Goal: Task Accomplishment & Management: Complete application form

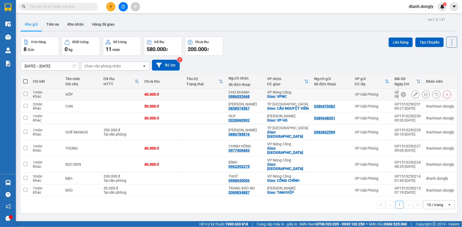
click at [424, 93] on icon at bounding box center [426, 95] width 4 height 4
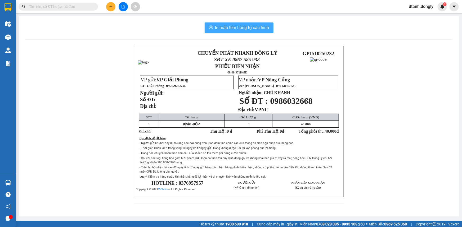
drag, startPoint x: 252, startPoint y: 26, endPoint x: 276, endPoint y: 76, distance: 55.6
click at [252, 26] on span "In mẫu tem hàng tự cấu hình" at bounding box center [242, 27] width 54 height 7
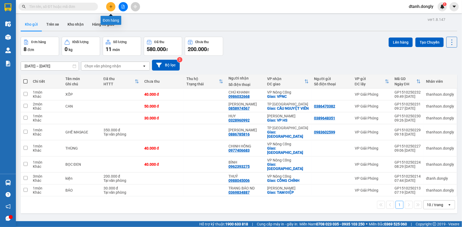
drag, startPoint x: 111, startPoint y: 7, endPoint x: 127, endPoint y: 1, distance: 16.7
click at [111, 7] on icon "plus" at bounding box center [111, 7] width 4 height 4
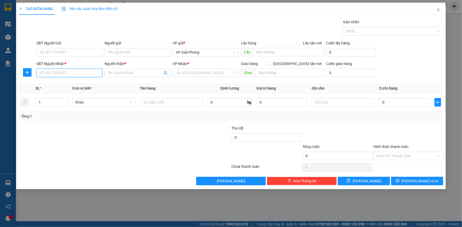
click at [67, 73] on input "SĐT Người Nhận *" at bounding box center [70, 73] width 66 height 8
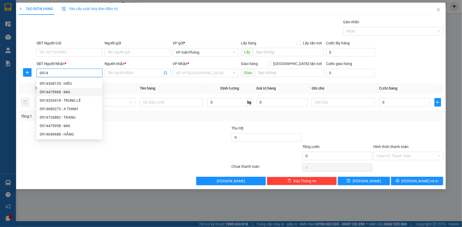
click at [71, 91] on div "0914479968 - MAI" at bounding box center [70, 92] width 60 height 6
type input "0914479968"
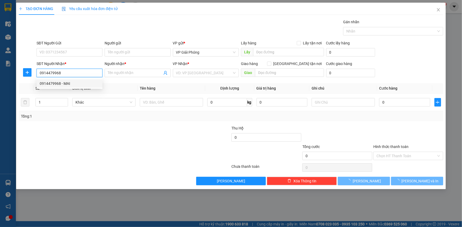
type input "MAI"
checkbox input "true"
type input "VPNC"
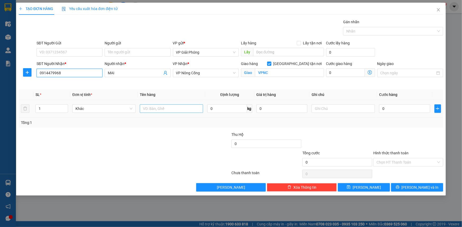
type input "0914479968"
click at [155, 109] on input "text" at bounding box center [171, 108] width 63 height 8
type input "kiện"
click at [388, 107] on input "0" at bounding box center [404, 108] width 51 height 8
type input "4"
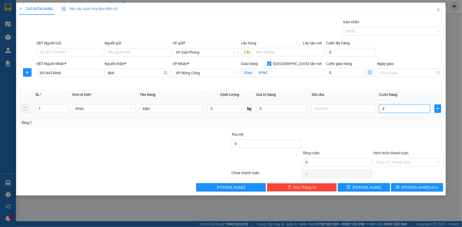
type input "4"
type input "40"
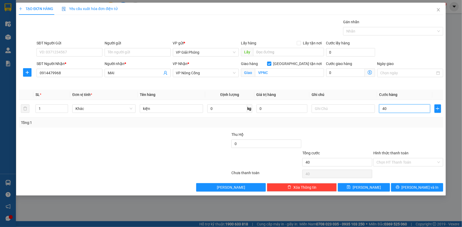
drag, startPoint x: 369, startPoint y: 28, endPoint x: 373, endPoint y: 35, distance: 8.9
click at [368, 28] on div "Nhãn" at bounding box center [393, 31] width 100 height 8
type input "40.000"
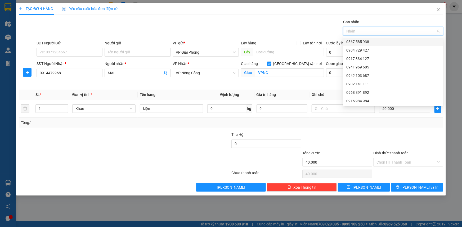
drag, startPoint x: 370, startPoint y: 42, endPoint x: 372, endPoint y: 51, distance: 9.7
click at [370, 42] on div "0867 585 938" at bounding box center [393, 42] width 94 height 6
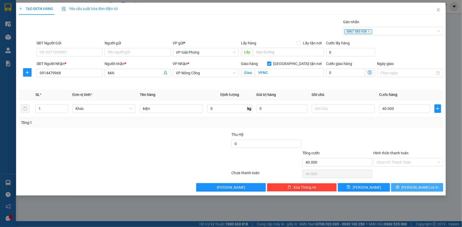
click at [413, 186] on span "Lưu và In" at bounding box center [419, 188] width 37 height 6
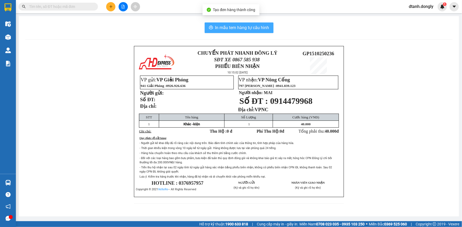
click at [257, 28] on span "In mẫu tem hàng tự cấu hình" at bounding box center [242, 27] width 54 height 7
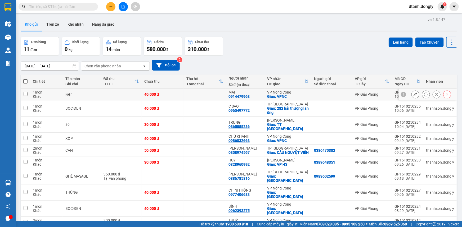
click at [413, 94] on icon at bounding box center [415, 95] width 4 height 4
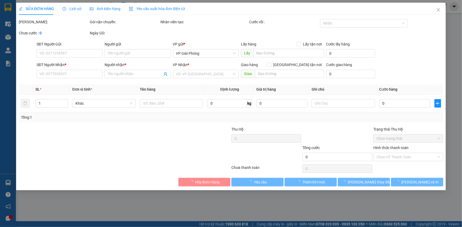
type input "0914479968"
type input "MAI"
checkbox input "true"
type input "VPNC"
type input "40.000"
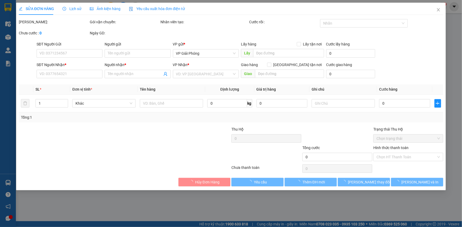
type input "40.000"
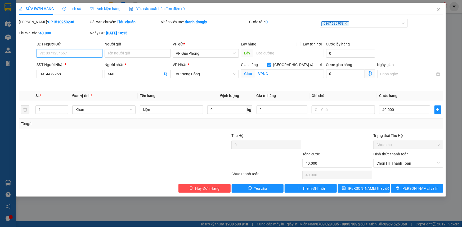
click at [82, 56] on input "SĐT Người Gửi" at bounding box center [70, 53] width 66 height 8
click at [407, 163] on span "Chọn HT Thanh Toán" at bounding box center [407, 163] width 63 height 8
type input "0988681061"
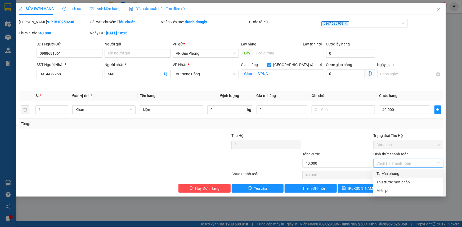
drag, startPoint x: 408, startPoint y: 172, endPoint x: 412, endPoint y: 187, distance: 15.2
click at [409, 174] on div "Tại văn phòng" at bounding box center [407, 174] width 63 height 6
type input "0"
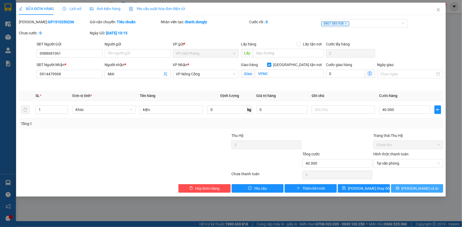
drag, startPoint x: 414, startPoint y: 194, endPoint x: 416, endPoint y: 185, distance: 9.4
click at [415, 193] on div "SỬA ĐƠN HÀNG Lịch sử Ảnh kiện hàng Yêu cầu xuất hóa đơn điện tử Total Paid Fee …" at bounding box center [230, 100] width 429 height 194
click at [415, 185] on button "Lưu và In" at bounding box center [417, 188] width 52 height 8
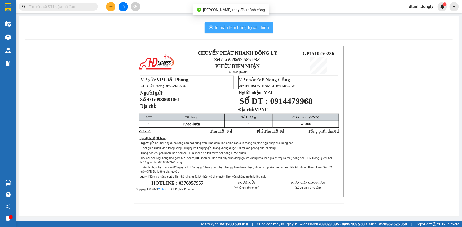
drag, startPoint x: 240, startPoint y: 26, endPoint x: 271, endPoint y: 39, distance: 33.0
click at [240, 26] on span "In mẫu tem hàng tự cấu hình" at bounding box center [242, 27] width 54 height 7
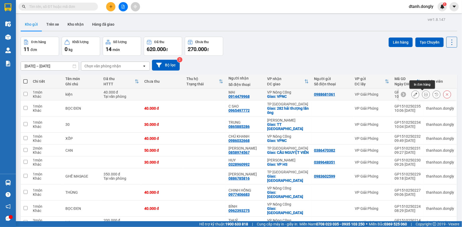
click at [422, 92] on button at bounding box center [425, 94] width 7 height 9
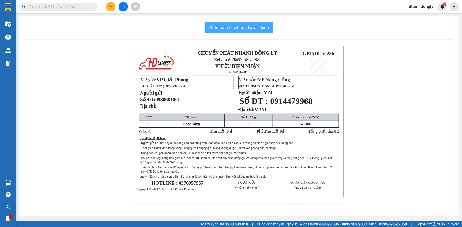
click at [249, 28] on span "In mẫu tem hàng tự cấu hình" at bounding box center [242, 27] width 54 height 7
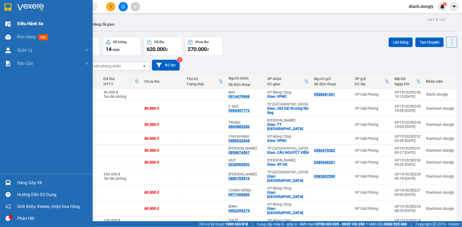
drag, startPoint x: 23, startPoint y: 23, endPoint x: 88, endPoint y: 36, distance: 65.5
click at [24, 23] on span "Điều hành xe" at bounding box center [30, 23] width 26 height 7
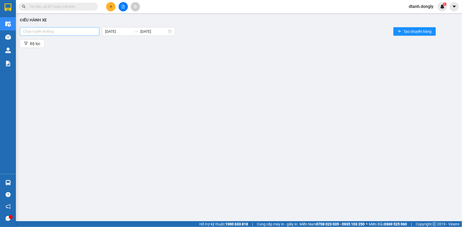
drag, startPoint x: 91, startPoint y: 27, endPoint x: 89, endPoint y: 31, distance: 4.5
click at [91, 27] on div "Chọn tuyến đường" at bounding box center [59, 31] width 79 height 8
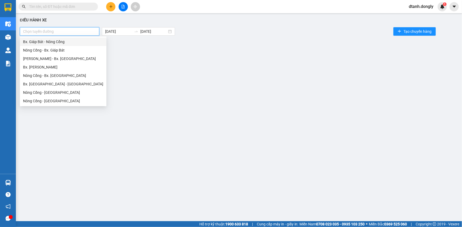
drag, startPoint x: 87, startPoint y: 42, endPoint x: 91, endPoint y: 42, distance: 3.7
click at [87, 42] on div "Bx. Giáp Bát - Nông Cống" at bounding box center [63, 42] width 80 height 6
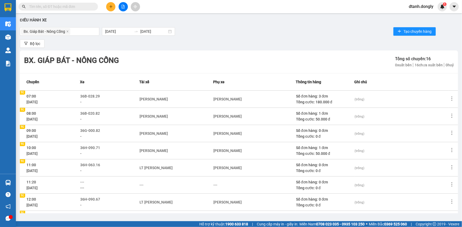
click at [224, 217] on div "Lô Văn Lý" at bounding box center [227, 220] width 28 height 6
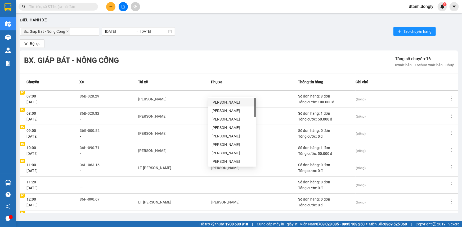
click at [244, 218] on icon "close" at bounding box center [245, 219] width 3 height 3
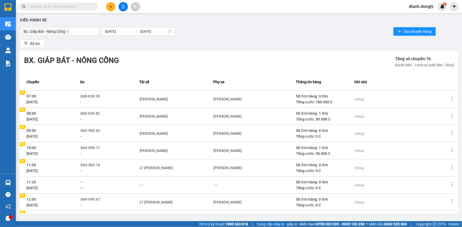
click at [165, 217] on div "LT Lê Văn Tiến" at bounding box center [156, 220] width 33 height 6
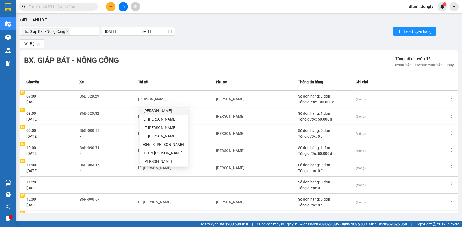
type input "quy"
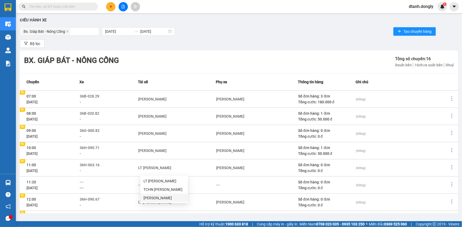
drag, startPoint x: 164, startPoint y: 198, endPoint x: 190, endPoint y: 197, distance: 26.2
click at [165, 198] on div "Quách Văn Quyền" at bounding box center [163, 198] width 41 height 6
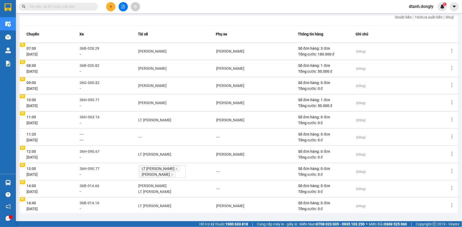
click at [223, 183] on td "---" at bounding box center [257, 188] width 82 height 17
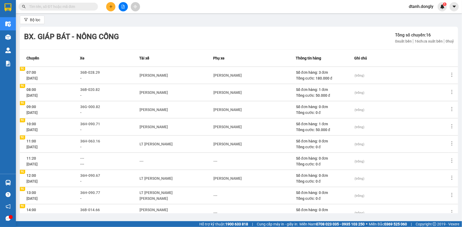
scroll to position [70, 0]
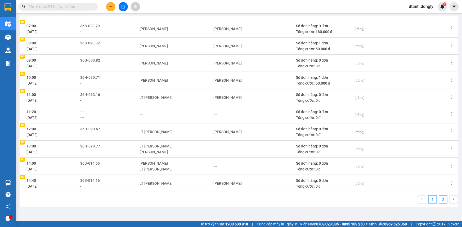
click at [439, 199] on link "2" at bounding box center [443, 200] width 8 height 8
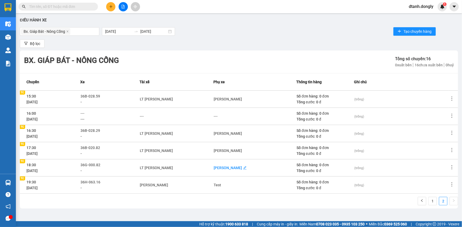
scroll to position [2, 0]
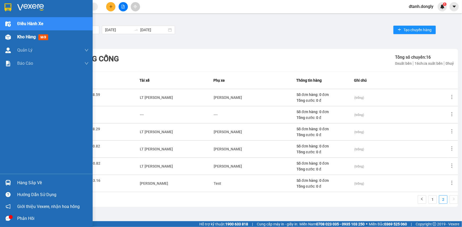
click at [19, 34] on span "Kho hàng" at bounding box center [26, 36] width 19 height 5
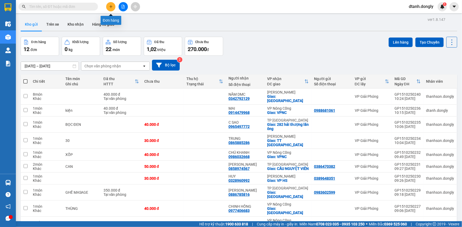
click at [110, 5] on icon "plus" at bounding box center [111, 7] width 4 height 4
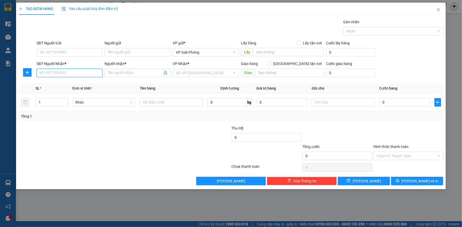
click at [71, 76] on input "SĐT Người Nhận *" at bounding box center [70, 73] width 66 height 8
click at [55, 83] on div "0968272990 - LUẬN" at bounding box center [70, 84] width 60 height 6
type input "0968272990"
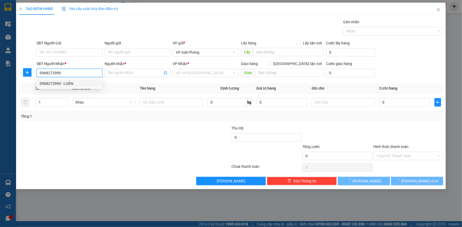
type input "LUẬN"
checkbox input "true"
type input "B SƠN"
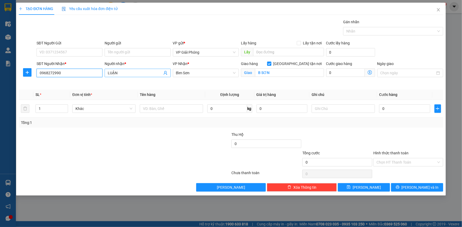
type input "0968272990"
click at [128, 72] on input "LUẬN" at bounding box center [135, 73] width 54 height 6
type input "L"
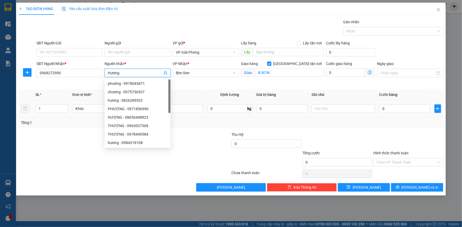
type input "Hương"
click at [211, 133] on div at bounding box center [195, 141] width 71 height 19
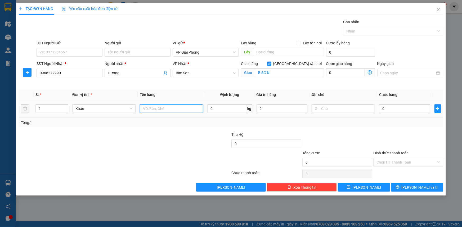
click at [168, 108] on input "text" at bounding box center [171, 108] width 63 height 8
type input "BAO"
click at [399, 108] on input "0" at bounding box center [404, 108] width 51 height 8
type input "5"
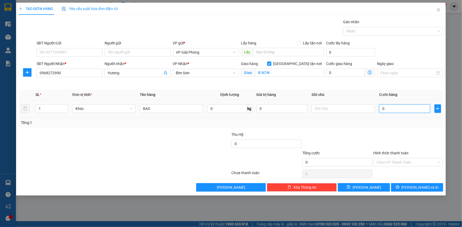
type input "5"
type input "50"
click at [362, 30] on div at bounding box center [390, 31] width 92 height 6
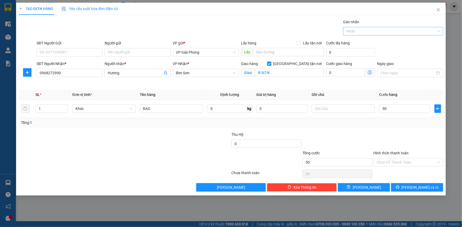
type input "50.000"
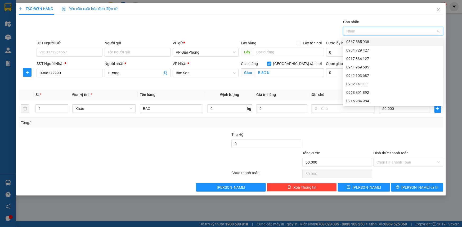
click at [364, 42] on div "0867 585 938" at bounding box center [393, 42] width 94 height 6
click at [417, 188] on span "Lưu và In" at bounding box center [419, 188] width 37 height 6
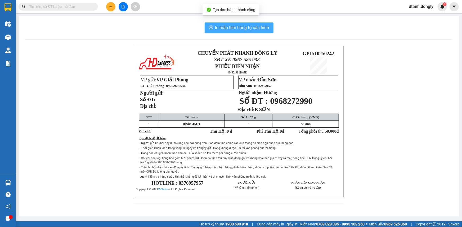
click at [238, 25] on span "In mẫu tem hàng tự cấu hình" at bounding box center [242, 27] width 54 height 7
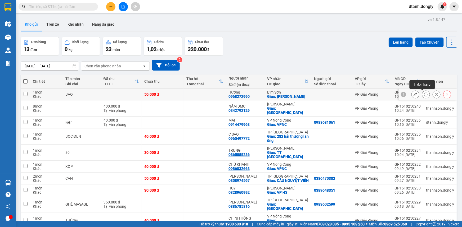
click at [424, 93] on icon at bounding box center [426, 95] width 4 height 4
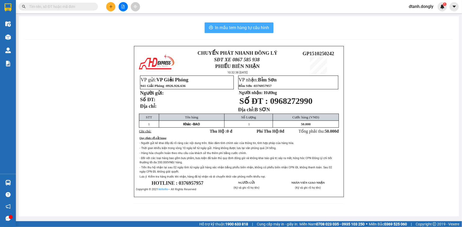
click at [248, 28] on span "In mẫu tem hàng tự cấu hình" at bounding box center [242, 27] width 54 height 7
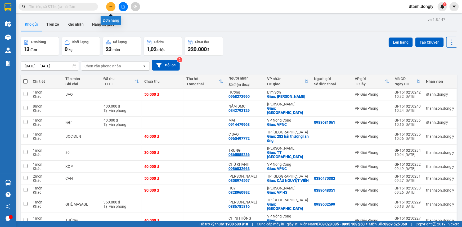
click at [110, 3] on button at bounding box center [110, 6] width 9 height 9
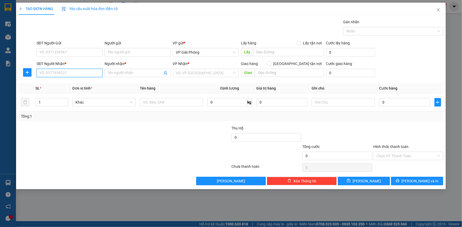
click at [86, 72] on input "SĐT Người Nhận *" at bounding box center [70, 73] width 66 height 8
type input "0349782212"
click at [137, 74] on input "Người nhận *" at bounding box center [135, 73] width 54 height 6
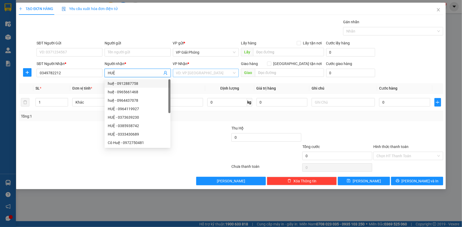
type input "HUỆ"
click at [198, 74] on input "search" at bounding box center [204, 73] width 56 height 8
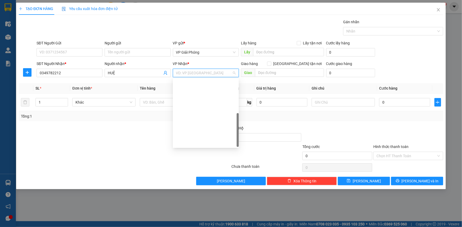
drag, startPoint x: 200, startPoint y: 144, endPoint x: 204, endPoint y: 138, distance: 7.8
click at [200, 216] on div "VP Nông Cống" at bounding box center [206, 219] width 60 height 6
click at [285, 75] on input "text" at bounding box center [289, 73] width 69 height 8
type input "YÊN MĨ"
click at [271, 63] on input "Giao tận nơi" at bounding box center [269, 64] width 4 height 4
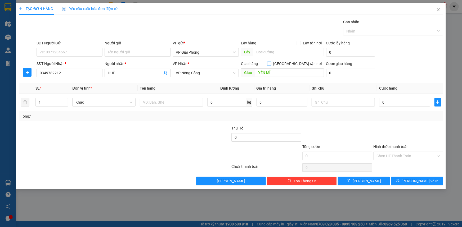
checkbox input "true"
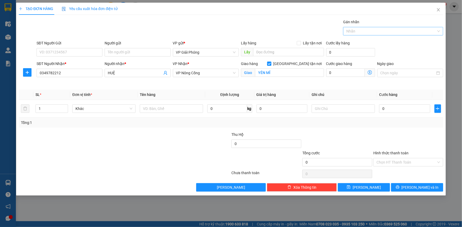
click at [384, 28] on div "Nhãn" at bounding box center [393, 31] width 100 height 8
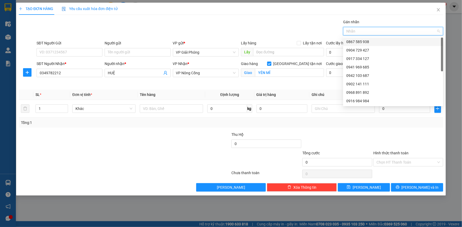
click at [385, 40] on div "0867 585 938" at bounding box center [393, 42] width 94 height 6
drag, startPoint x: 84, startPoint y: 135, endPoint x: 45, endPoint y: 114, distance: 44.2
click at [83, 135] on div at bounding box center [89, 141] width 142 height 19
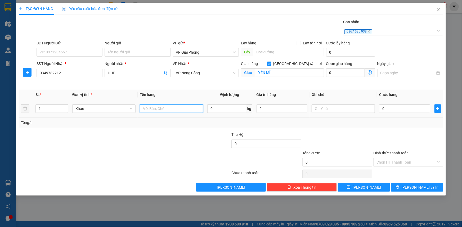
click at [192, 110] on input "text" at bounding box center [171, 108] width 63 height 8
type input "THÙNG"
click at [400, 108] on input "0" at bounding box center [404, 108] width 51 height 8
click at [397, 135] on div at bounding box center [407, 141] width 71 height 19
click at [425, 188] on span "Lưu và In" at bounding box center [419, 188] width 37 height 6
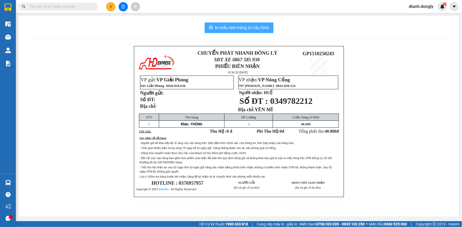
click at [263, 29] on span "In mẫu tem hàng tự cấu hình" at bounding box center [242, 27] width 54 height 7
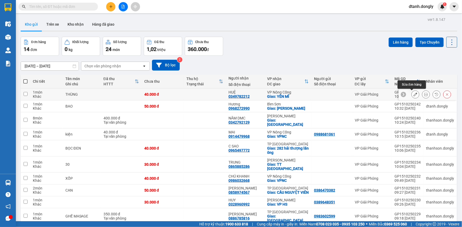
click at [413, 96] on icon at bounding box center [415, 95] width 4 height 4
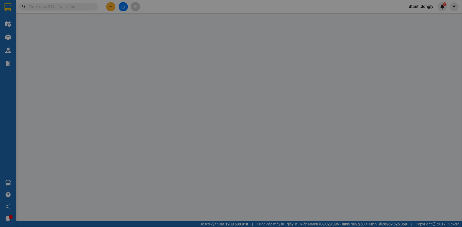
type input "0349782212"
type input "HUỆ"
checkbox input "true"
type input "YÊN MĨ"
type input "40.000"
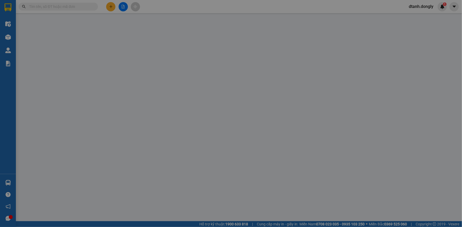
type input "40.000"
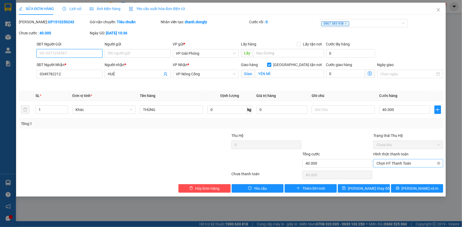
click at [411, 163] on span "Chọn HT Thanh Toán" at bounding box center [407, 163] width 63 height 8
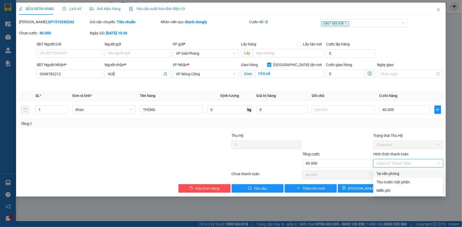
click at [399, 172] on div "Tại văn phòng" at bounding box center [407, 174] width 63 height 6
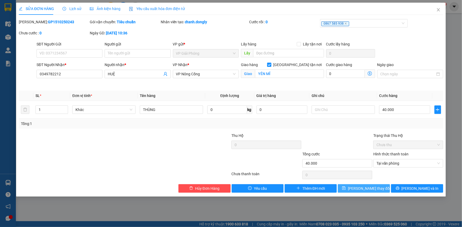
click at [378, 189] on button "Lưu thay đổi" at bounding box center [363, 188] width 52 height 8
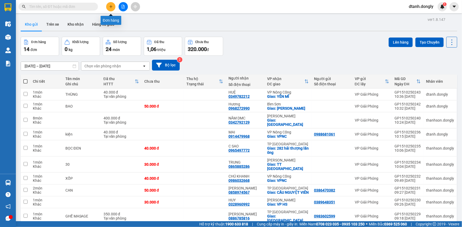
click at [108, 7] on button at bounding box center [110, 6] width 9 height 9
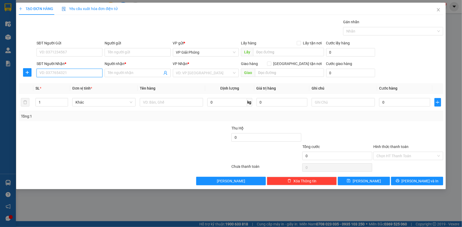
click at [76, 75] on input "SĐT Người Nhận *" at bounding box center [70, 73] width 66 height 8
type input "0"
click at [58, 47] on div "SĐT Người Gửi" at bounding box center [70, 44] width 66 height 8
click at [58, 49] on input "SĐT Người Gửi" at bounding box center [70, 52] width 66 height 8
type input "0963908049"
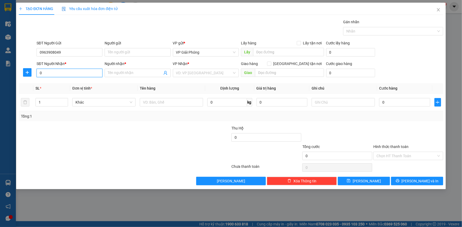
click at [60, 72] on input "0" at bounding box center [70, 73] width 66 height 8
type input "0928974999"
click at [138, 73] on input "Người nhận *" at bounding box center [135, 73] width 54 height 6
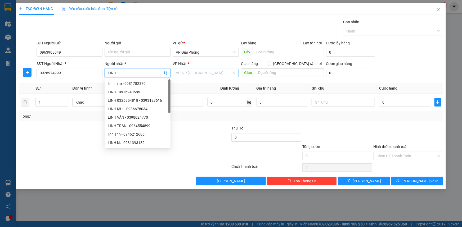
type input "LINH"
drag, startPoint x: 213, startPoint y: 74, endPoint x: 217, endPoint y: 72, distance: 4.3
click at [215, 74] on input "search" at bounding box center [204, 73] width 56 height 8
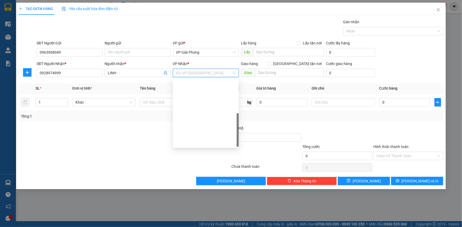
click at [210, 216] on div "VP Nông Cống" at bounding box center [206, 219] width 60 height 6
click at [278, 72] on input "text" at bounding box center [289, 73] width 69 height 8
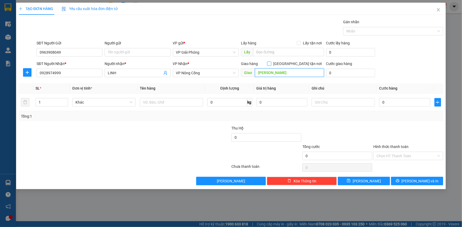
type input "MINH THỌ"
drag, startPoint x: 299, startPoint y: 63, endPoint x: 286, endPoint y: 58, distance: 14.1
click at [271, 63] on span at bounding box center [269, 64] width 4 height 4
click at [271, 63] on input "Giao tận nơi" at bounding box center [269, 64] width 4 height 4
checkbox input "true"
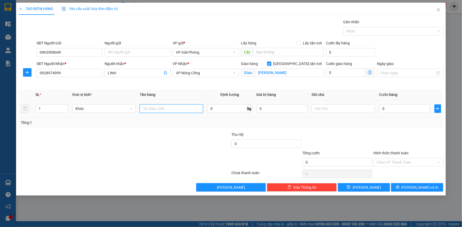
click at [171, 111] on input "text" at bounding box center [171, 108] width 63 height 8
type input "D"
type input "Đ THOẠI"
click at [388, 108] on input "0" at bounding box center [404, 108] width 51 height 8
type input "5"
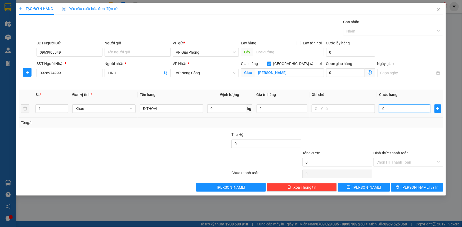
type input "5"
type input "50"
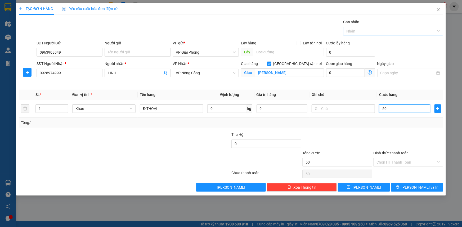
click at [364, 29] on div at bounding box center [390, 31] width 92 height 6
type input "50.000"
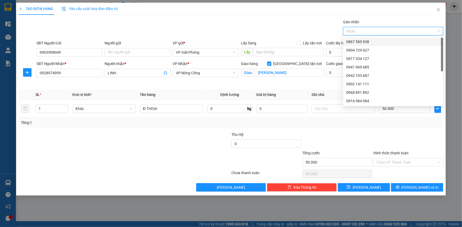
click at [371, 40] on div "0867 585 938" at bounding box center [393, 42] width 94 height 6
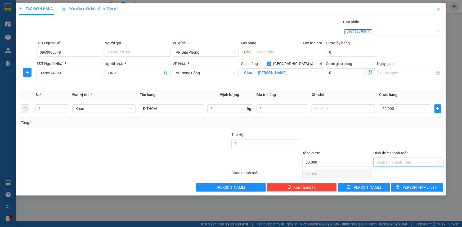
click at [405, 162] on input "Hình thức thanh toán" at bounding box center [406, 162] width 60 height 8
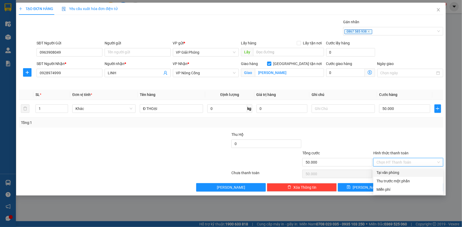
click at [406, 169] on div "Tại văn phòng" at bounding box center [408, 172] width 70 height 8
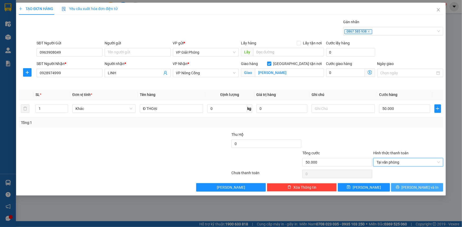
click at [413, 185] on span "Lưu và In" at bounding box center [419, 188] width 37 height 6
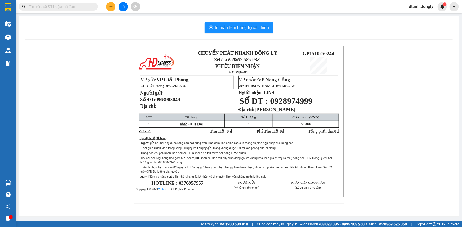
click at [248, 21] on div "In mẫu tem hàng tự cấu hình CHUYỂN PHÁT NHANH ĐÔNG LÝ SĐT XE 0867 585 938 PHIẾU…" at bounding box center [239, 116] width 440 height 200
click at [249, 25] on span "In mẫu tem hàng tự cấu hình" at bounding box center [242, 27] width 54 height 7
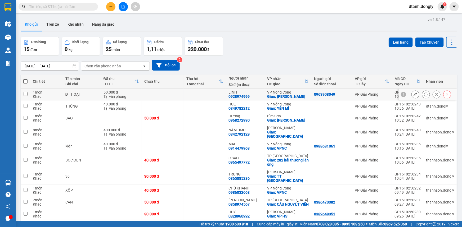
click at [422, 91] on button at bounding box center [425, 94] width 7 height 9
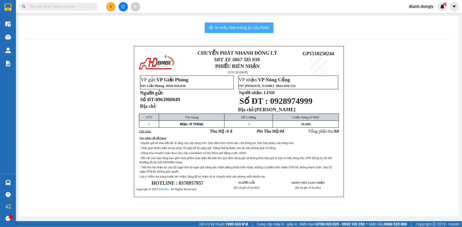
click at [252, 29] on span "In mẫu tem hàng tự cấu hình" at bounding box center [242, 27] width 54 height 7
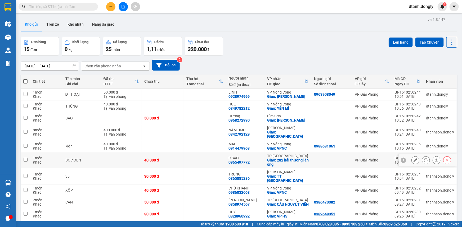
click at [25, 158] on input "checkbox" at bounding box center [26, 160] width 4 height 4
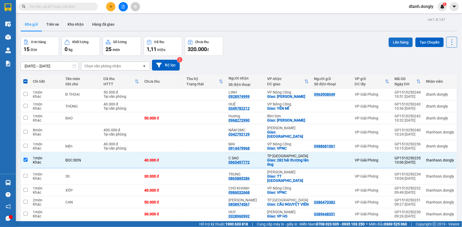
click at [400, 38] on button "Lên hàng" at bounding box center [400, 43] width 24 height 10
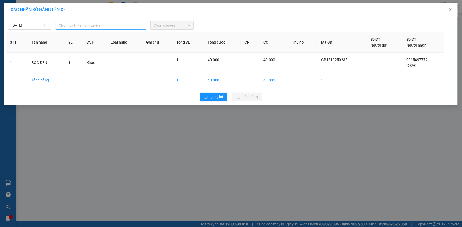
click at [129, 25] on span "Chọn tuyến - nhóm tuyến" at bounding box center [101, 25] width 84 height 8
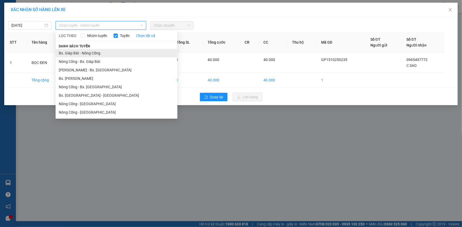
click at [119, 49] on li "Bx. Giáp Bát - Nông Cống" at bounding box center [117, 53] width 122 height 8
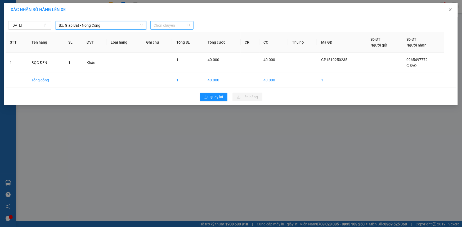
drag, startPoint x: 187, startPoint y: 26, endPoint x: 193, endPoint y: 29, distance: 6.6
click at [187, 26] on span "Chọn chuyến" at bounding box center [171, 25] width 37 height 8
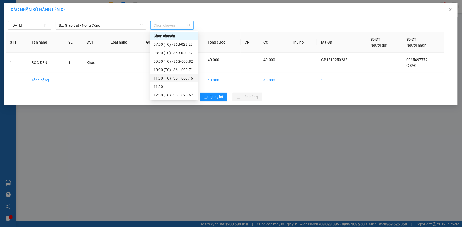
drag, startPoint x: 178, startPoint y: 77, endPoint x: 246, endPoint y: 99, distance: 71.1
click at [180, 78] on div "11:00 (TC) - 36H-063.16" at bounding box center [173, 78] width 41 height 6
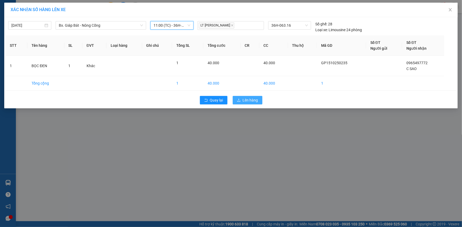
click at [245, 102] on span "Lên hàng" at bounding box center [250, 100] width 15 height 6
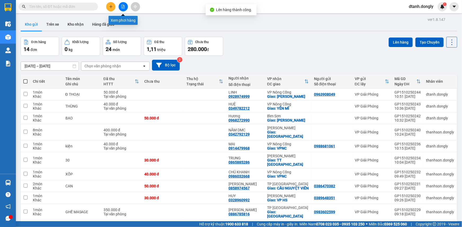
click at [122, 6] on icon "file-add" at bounding box center [123, 7] width 4 height 4
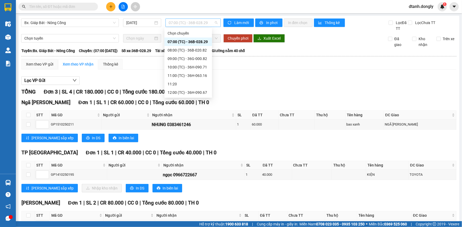
click at [214, 23] on span "07:00 (TC) - 36B-028.29" at bounding box center [192, 23] width 49 height 8
click at [193, 74] on div "11:00 (TC) - 36H-063.16" at bounding box center [187, 76] width 41 height 6
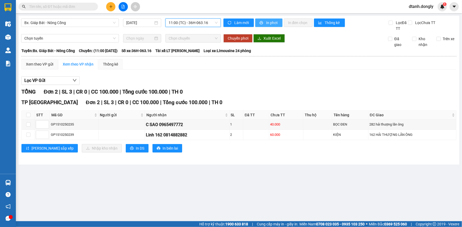
click at [267, 21] on span "In phơi" at bounding box center [272, 23] width 12 height 6
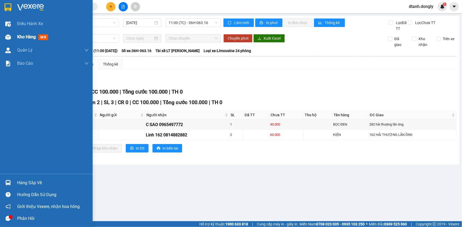
click at [18, 36] on span "Kho hàng" at bounding box center [26, 36] width 19 height 5
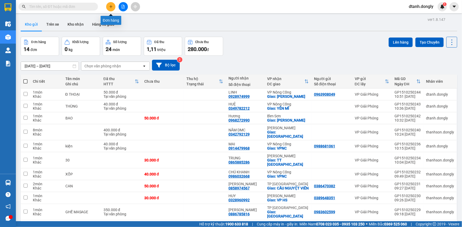
click at [110, 5] on icon "plus" at bounding box center [111, 7] width 4 height 4
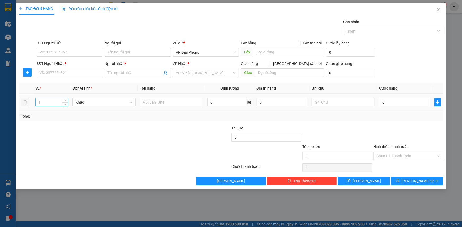
click at [61, 101] on input "1" at bounding box center [52, 102] width 32 height 8
click at [61, 72] on input "SĐT Người Nhận *" at bounding box center [70, 73] width 66 height 8
type input "0398823872"
click at [66, 85] on div "0398823872 - TQT" at bounding box center [70, 84] width 60 height 6
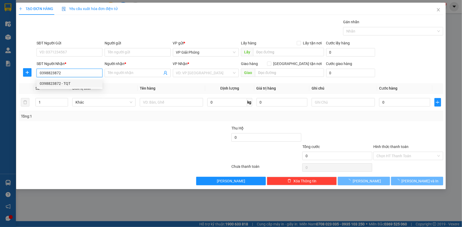
type input "TQT"
checkbox input "true"
type input "VP HOÀNG SƠN"
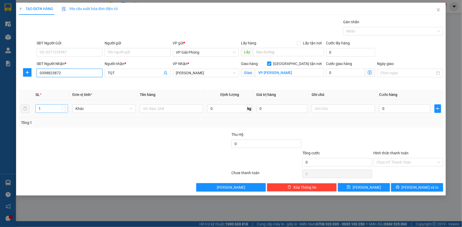
type input "0398823872"
click at [55, 108] on input "1" at bounding box center [52, 109] width 32 height 8
click at [63, 107] on span "Increase Value" at bounding box center [65, 107] width 6 height 5
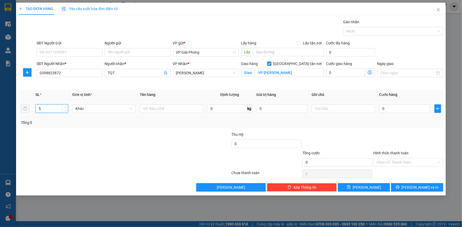
click at [63, 107] on span "Increase Value" at bounding box center [65, 107] width 6 height 5
type input "6"
click at [63, 107] on span "Increase Value" at bounding box center [65, 107] width 6 height 5
click at [161, 110] on input "text" at bounding box center [171, 108] width 63 height 8
type input "THÙNG"
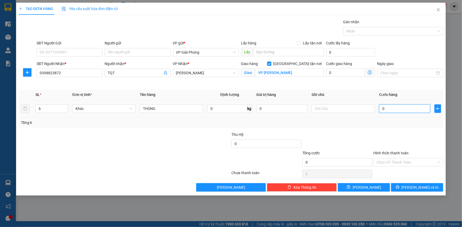
click at [396, 108] on input "0" at bounding box center [404, 108] width 51 height 8
type input "1"
type input "12"
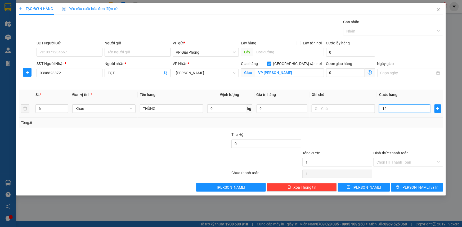
type input "12"
type input "120"
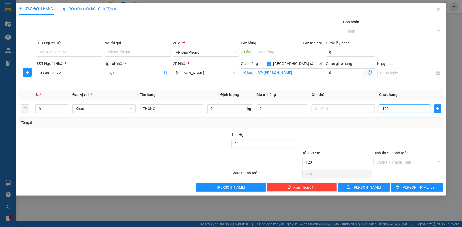
drag, startPoint x: 373, startPoint y: 32, endPoint x: 381, endPoint y: 38, distance: 9.6
click at [373, 31] on div at bounding box center [390, 31] width 92 height 6
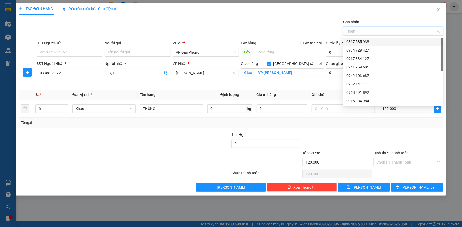
drag, startPoint x: 384, startPoint y: 42, endPoint x: 395, endPoint y: 51, distance: 15.1
click at [385, 44] on div "0867 585 938" at bounding box center [393, 42] width 94 height 6
drag, startPoint x: 417, startPoint y: 189, endPoint x: 411, endPoint y: 181, distance: 9.8
click at [417, 189] on span "Lưu và In" at bounding box center [419, 188] width 37 height 6
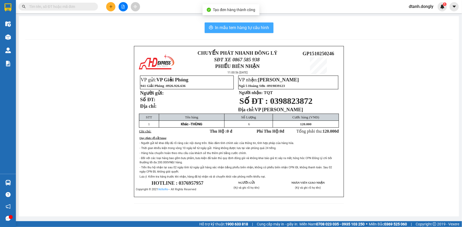
drag, startPoint x: 253, startPoint y: 29, endPoint x: 264, endPoint y: 20, distance: 14.0
click at [254, 28] on span "In mẫu tem hàng tự cấu hình" at bounding box center [242, 27] width 54 height 7
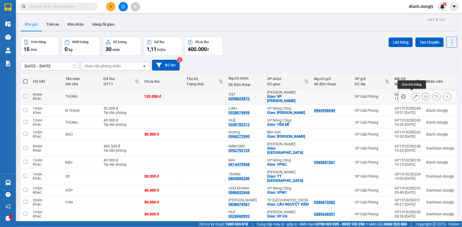
click at [413, 95] on icon at bounding box center [415, 97] width 4 height 4
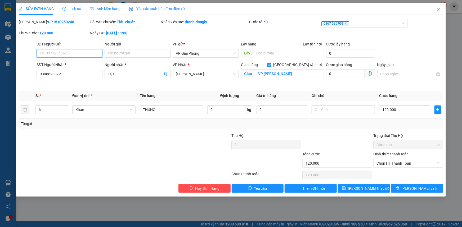
type input "0398823872"
type input "TQT"
checkbox input "true"
type input "VP HOÀNG SƠN"
type input "120.000"
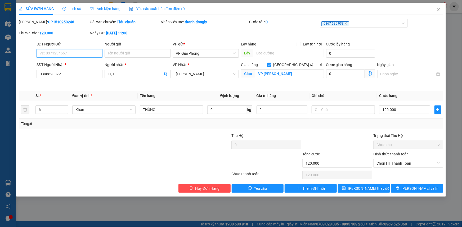
type input "120.000"
click at [289, 74] on input "VP HOÀNG SƠN" at bounding box center [289, 74] width 69 height 8
click at [232, 74] on span "Hoàng Sơn" at bounding box center [206, 74] width 60 height 8
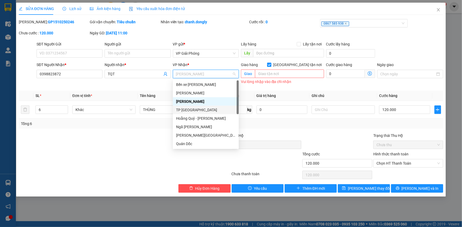
click at [206, 110] on div "TP [GEOGRAPHIC_DATA]" at bounding box center [206, 110] width 60 height 6
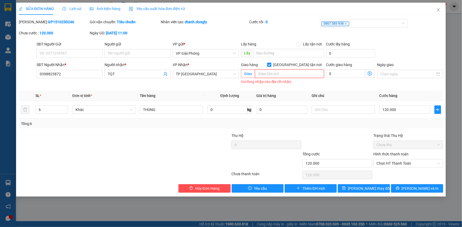
click at [267, 75] on input "text" at bounding box center [289, 74] width 69 height 8
type input "CÂY XĂNG 42"
click at [415, 188] on span "Lưu và In" at bounding box center [419, 189] width 37 height 6
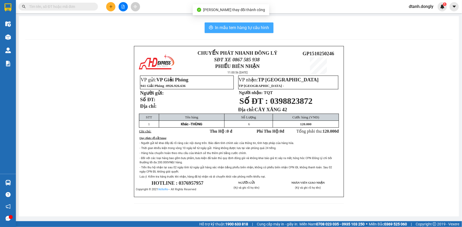
click at [231, 26] on span "In mẫu tem hàng tự cấu hình" at bounding box center [242, 27] width 54 height 7
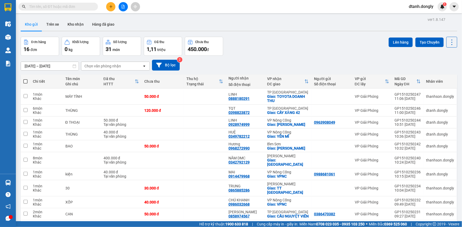
click at [109, 5] on icon "plus" at bounding box center [111, 7] width 4 height 4
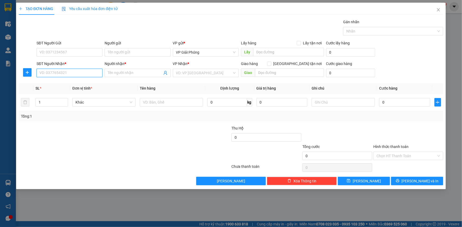
click at [52, 75] on input "SĐT Người Nhận *" at bounding box center [70, 73] width 66 height 8
type input "0942681138"
click at [65, 53] on input "SĐT Người Gửi" at bounding box center [70, 52] width 66 height 8
click at [145, 75] on input "Người nhận *" at bounding box center [135, 73] width 54 height 6
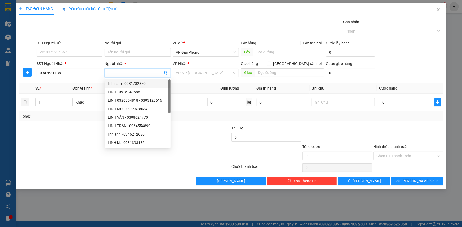
click at [134, 73] on input "Người nhận *" at bounding box center [135, 73] width 54 height 6
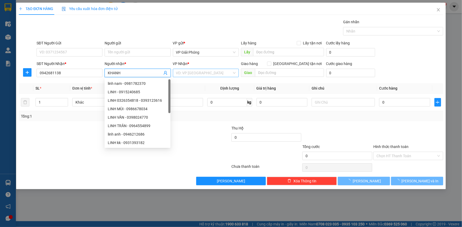
type input "KHANH"
drag, startPoint x: 199, startPoint y: 73, endPoint x: 204, endPoint y: 75, distance: 5.1
click at [200, 74] on input "search" at bounding box center [204, 73] width 56 height 8
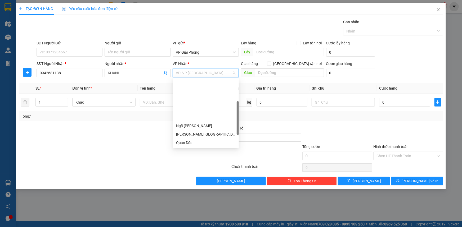
drag, startPoint x: 198, startPoint y: 103, endPoint x: 223, endPoint y: 93, distance: 26.5
click at [201, 148] on div "[PERSON_NAME]" at bounding box center [206, 151] width 60 height 6
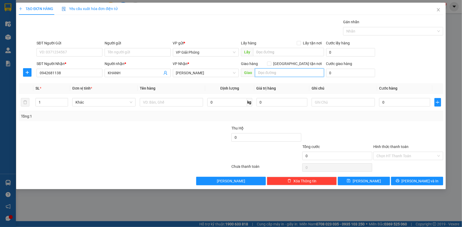
click at [273, 71] on input "text" at bounding box center [289, 73] width 69 height 8
type input "QUÁN CHÁO"
drag, startPoint x: 298, startPoint y: 62, endPoint x: 228, endPoint y: 62, distance: 70.6
click at [271, 62] on input "Giao tận nơi" at bounding box center [269, 64] width 4 height 4
checkbox input "true"
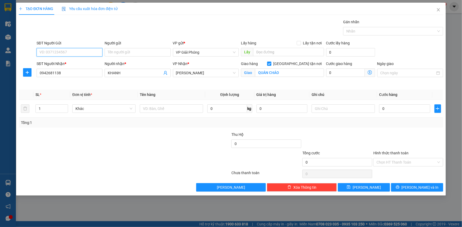
click at [51, 52] on input "SĐT Người Gửi" at bounding box center [70, 52] width 66 height 8
drag, startPoint x: 61, startPoint y: 63, endPoint x: 64, endPoint y: 63, distance: 3.4
click at [61, 63] on div "02436451855" at bounding box center [70, 63] width 60 height 6
type input "02436451855"
click at [184, 108] on input "text" at bounding box center [171, 108] width 63 height 8
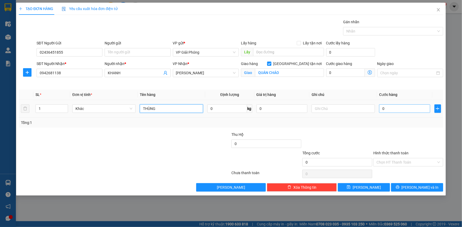
type input "THÙNG"
click at [396, 108] on input "0" at bounding box center [404, 108] width 51 height 8
type input "4"
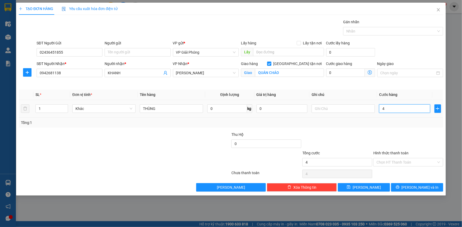
type input "40"
drag, startPoint x: 369, startPoint y: 31, endPoint x: 376, endPoint y: 27, distance: 7.9
click at [370, 31] on div at bounding box center [390, 31] width 92 height 6
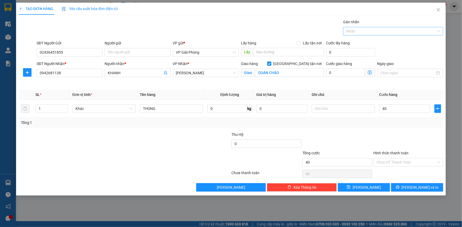
type input "40.000"
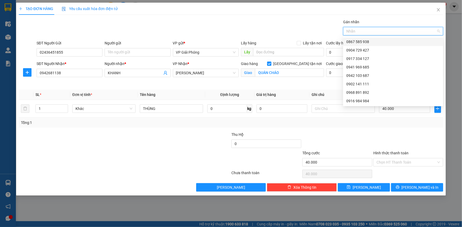
click at [375, 38] on div "0867 585 938" at bounding box center [393, 42] width 100 height 8
click at [420, 186] on span "Lưu và In" at bounding box center [419, 188] width 37 height 6
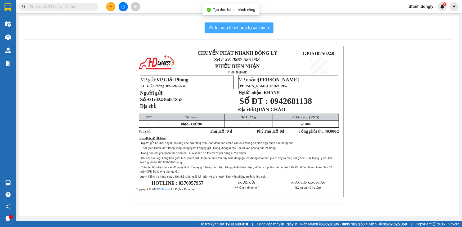
drag, startPoint x: 236, startPoint y: 27, endPoint x: 249, endPoint y: 23, distance: 13.6
click at [237, 27] on span "In mẫu tem hàng tự cấu hình" at bounding box center [242, 27] width 54 height 7
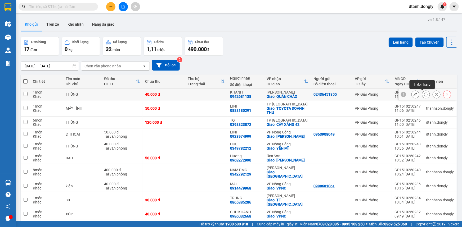
click at [424, 94] on icon at bounding box center [426, 95] width 4 height 4
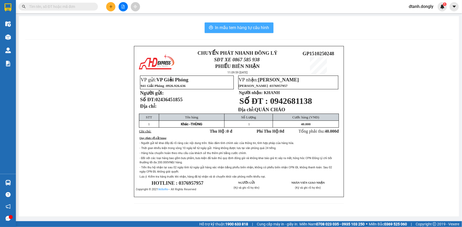
drag, startPoint x: 232, startPoint y: 25, endPoint x: 237, endPoint y: 24, distance: 5.5
click at [233, 25] on span "In mẫu tem hàng tự cấu hình" at bounding box center [242, 27] width 54 height 7
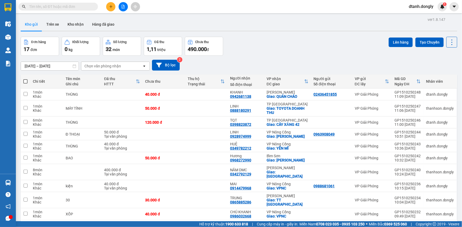
click at [108, 6] on button at bounding box center [110, 6] width 9 height 9
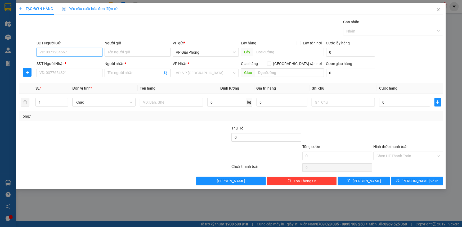
click at [82, 51] on input "SĐT Người Gửi" at bounding box center [70, 52] width 66 height 8
type input "0388105856"
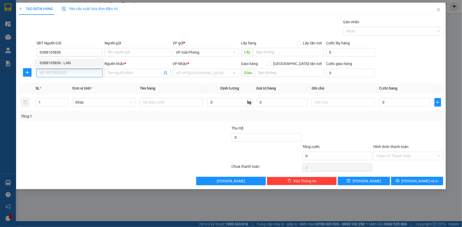
click at [63, 73] on input "SĐT Người Nhận *" at bounding box center [70, 73] width 66 height 8
drag, startPoint x: 61, startPoint y: 51, endPoint x: 39, endPoint y: 52, distance: 22.0
click at [39, 52] on input "0388105856" at bounding box center [70, 52] width 66 height 8
click at [65, 74] on input "0388105856" at bounding box center [70, 73] width 66 height 8
type input "0388105856"
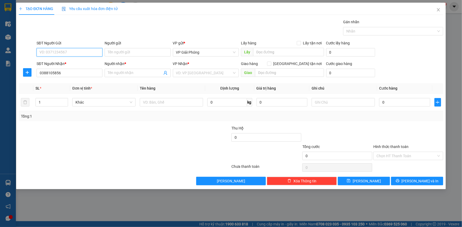
click at [72, 53] on input "SĐT Người Gửi" at bounding box center [70, 52] width 66 height 8
type input "0397829134"
click at [127, 70] on span at bounding box center [137, 73] width 66 height 8
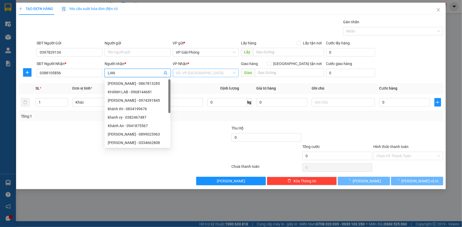
type input "LAN"
drag, startPoint x: 199, startPoint y: 73, endPoint x: 197, endPoint y: 77, distance: 4.7
click at [200, 75] on input "search" at bounding box center [204, 73] width 56 height 8
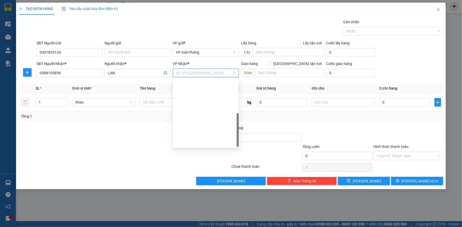
drag, startPoint x: 202, startPoint y: 142, endPoint x: 258, endPoint y: 89, distance: 77.6
click at [206, 215] on div "VP Nông Cống" at bounding box center [206, 219] width 66 height 8
click at [279, 71] on input "text" at bounding box center [289, 73] width 69 height 8
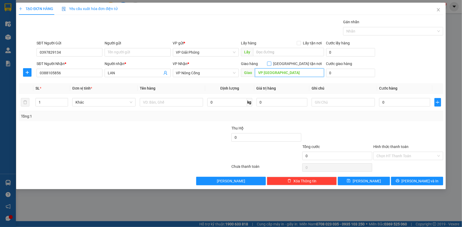
type input "VP NC"
drag, startPoint x: 298, startPoint y: 63, endPoint x: 232, endPoint y: 85, distance: 69.1
click at [271, 63] on input "Giao tận nơi" at bounding box center [269, 64] width 4 height 4
checkbox input "true"
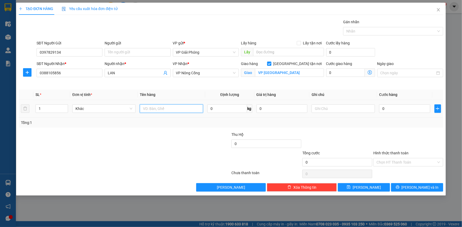
click at [164, 110] on input "text" at bounding box center [171, 108] width 63 height 8
type input "BỌC"
type input "3"
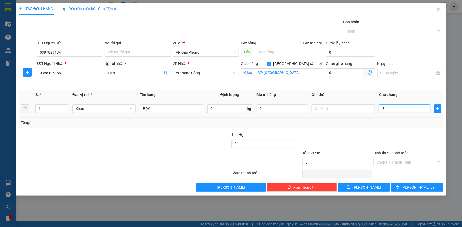
type input "30"
click at [378, 29] on div at bounding box center [390, 31] width 92 height 6
type input "30.000"
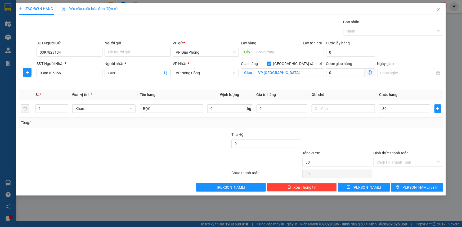
type input "30.000"
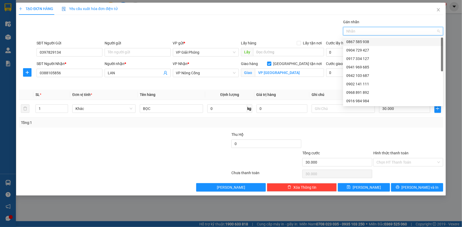
click at [378, 42] on div "0867 585 938" at bounding box center [393, 42] width 94 height 6
click at [415, 188] on span "Lưu và In" at bounding box center [419, 188] width 37 height 6
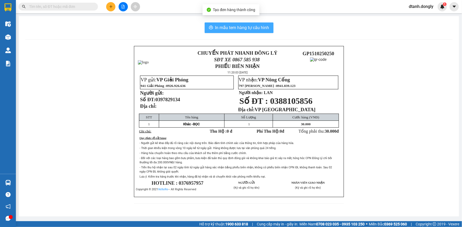
click at [255, 30] on span "In mẫu tem hàng tự cấu hình" at bounding box center [242, 27] width 54 height 7
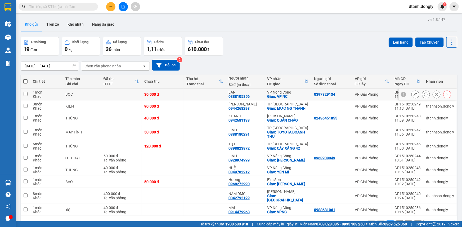
click at [413, 93] on icon at bounding box center [415, 95] width 4 height 4
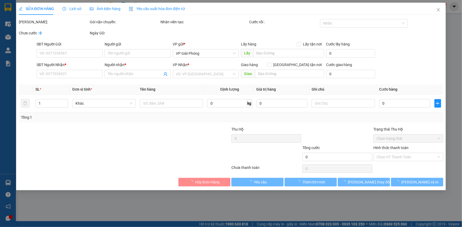
type input "0397829134"
type input "0388105856"
type input "LAN"
checkbox input "true"
type input "VP NC"
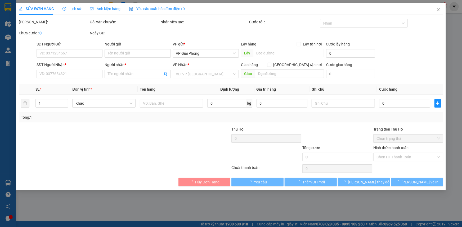
type input "30.000"
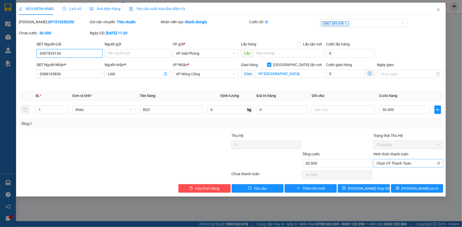
click at [395, 163] on span "Chọn HT Thanh Toán" at bounding box center [407, 163] width 63 height 8
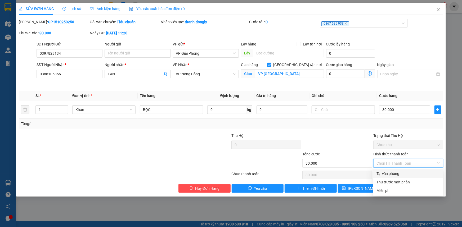
click at [394, 171] on div "Tại văn phòng" at bounding box center [407, 174] width 63 height 6
type input "0"
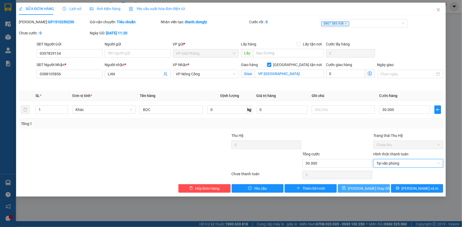
drag, startPoint x: 374, startPoint y: 189, endPoint x: 378, endPoint y: 188, distance: 4.1
click at [374, 188] on span "Lưu thay đổi" at bounding box center [369, 189] width 42 height 6
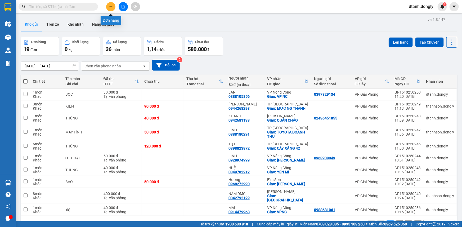
click at [112, 8] on button at bounding box center [110, 6] width 9 height 9
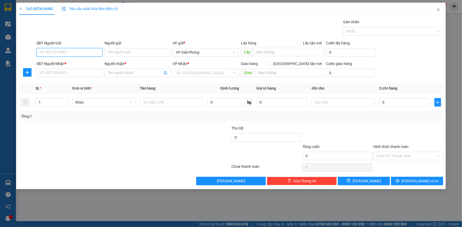
click at [77, 52] on input "SĐT Người Gửi" at bounding box center [70, 52] width 66 height 8
type input "0369008090"
click at [49, 74] on input "SĐT Người Nhận *" at bounding box center [70, 73] width 66 height 8
type input "0971196599"
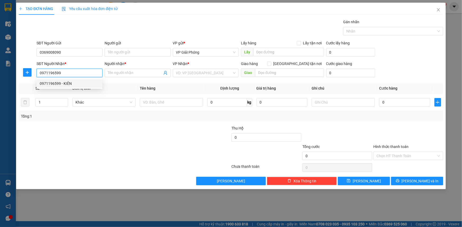
click at [67, 83] on div "0971196599 - KIÊN" at bounding box center [70, 84] width 60 height 6
type input "KIÊN"
checkbox input "true"
type input "VPNC"
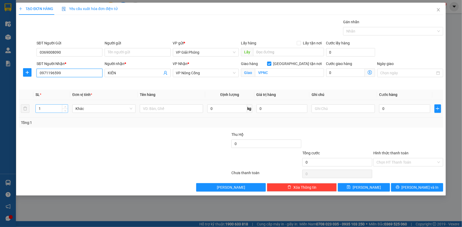
type input "0971196599"
click at [61, 108] on input "1" at bounding box center [52, 109] width 32 height 8
type input "2"
drag, startPoint x: 64, startPoint y: 106, endPoint x: 70, endPoint y: 106, distance: 5.6
click at [65, 106] on span "up" at bounding box center [64, 107] width 3 height 3
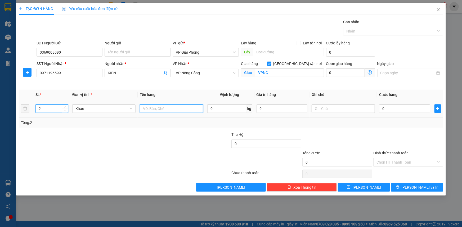
click at [163, 106] on input "text" at bounding box center [171, 108] width 63 height 8
type input "KIỆN"
click at [393, 105] on div "0" at bounding box center [404, 108] width 51 height 11
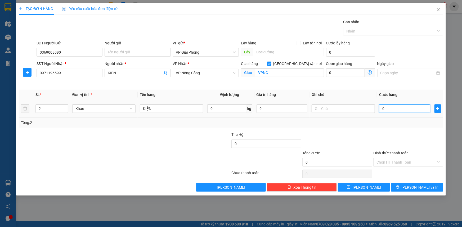
click at [390, 109] on input "0" at bounding box center [404, 108] width 51 height 8
type input "1"
type input "10"
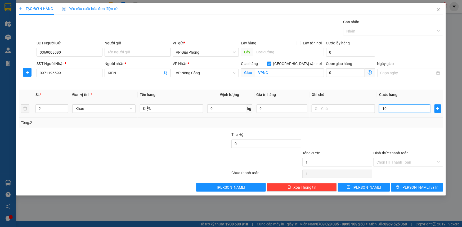
type input "10"
type input "100"
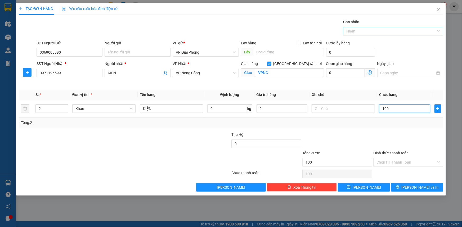
drag, startPoint x: 362, startPoint y: 31, endPoint x: 362, endPoint y: 27, distance: 3.4
click at [362, 30] on div at bounding box center [390, 31] width 92 height 6
type input "100.000"
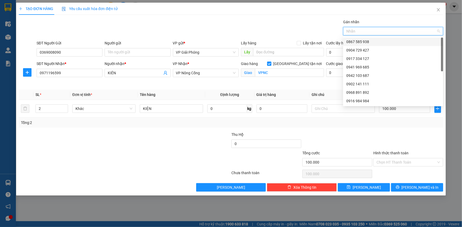
drag, startPoint x: 364, startPoint y: 42, endPoint x: 376, endPoint y: 64, distance: 24.4
click at [364, 42] on div "0867 585 938" at bounding box center [393, 42] width 94 height 6
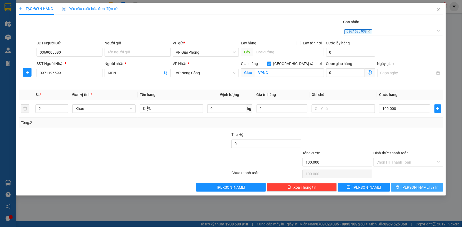
click at [399, 187] on icon "printer" at bounding box center [396, 187] width 3 height 3
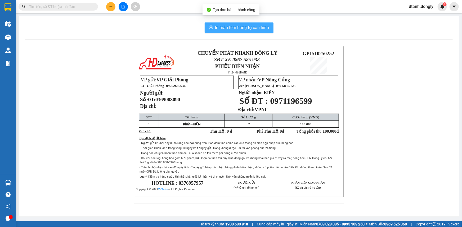
drag, startPoint x: 249, startPoint y: 31, endPoint x: 258, endPoint y: 20, distance: 13.5
click at [249, 30] on span "In mẫu tem hàng tự cấu hình" at bounding box center [242, 27] width 54 height 7
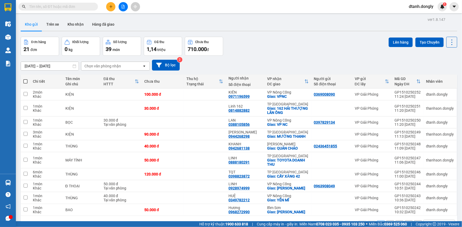
click at [109, 7] on button at bounding box center [110, 6] width 9 height 9
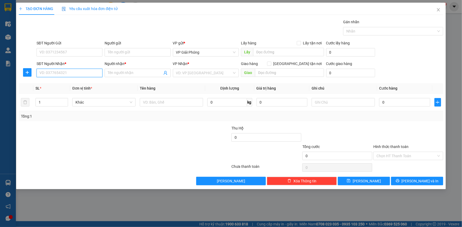
drag, startPoint x: 62, startPoint y: 72, endPoint x: 68, endPoint y: 65, distance: 9.8
click at [63, 72] on input "SĐT Người Nhận *" at bounding box center [70, 73] width 66 height 8
type input "0964872389"
drag, startPoint x: 56, startPoint y: 82, endPoint x: 60, endPoint y: 82, distance: 4.2
click at [56, 82] on div "0964872389 - MINH" at bounding box center [70, 84] width 60 height 6
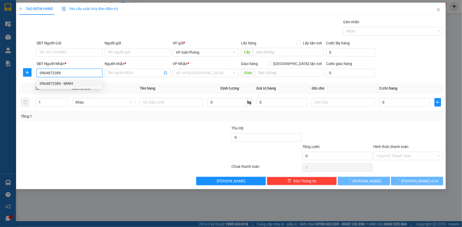
type input "MINH"
checkbox input "true"
type input "NC"
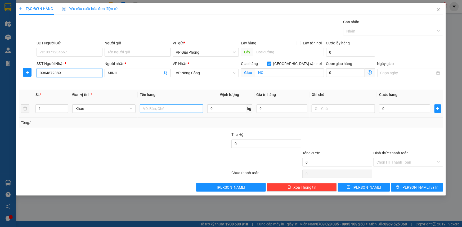
type input "0964872389"
click at [172, 111] on input "text" at bounding box center [171, 108] width 63 height 8
type input "KIỆN"
click at [395, 107] on input "0" at bounding box center [404, 108] width 51 height 8
type input "5"
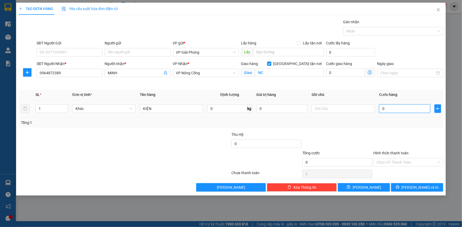
type input "5"
type input "50"
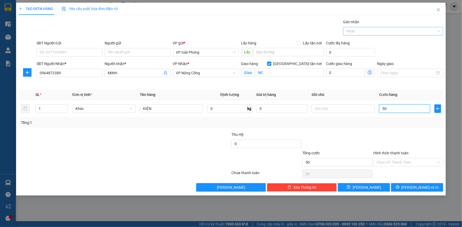
click at [370, 31] on div at bounding box center [390, 31] width 92 height 6
type input "50.000"
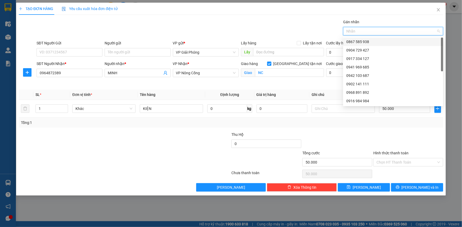
drag, startPoint x: 380, startPoint y: 42, endPoint x: 384, endPoint y: 47, distance: 6.6
click at [380, 42] on div "0867 585 938" at bounding box center [393, 42] width 94 height 6
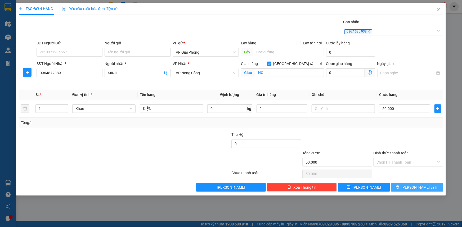
click at [416, 187] on span "Lưu và In" at bounding box center [419, 188] width 37 height 6
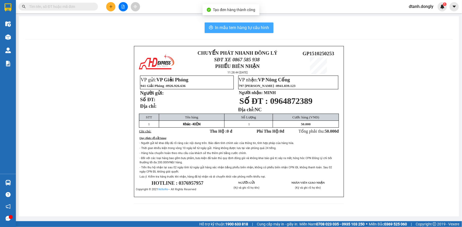
click at [248, 29] on span "In mẫu tem hàng tự cấu hình" at bounding box center [242, 27] width 54 height 7
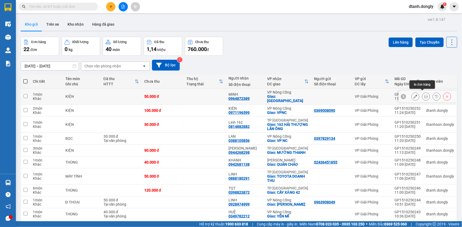
click at [424, 95] on icon at bounding box center [426, 97] width 4 height 4
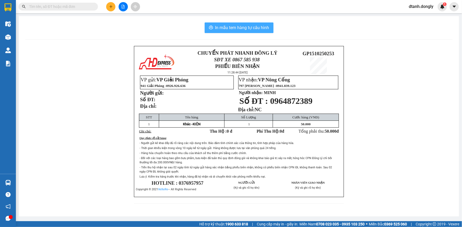
click at [258, 27] on span "In mẫu tem hàng tự cấu hình" at bounding box center [242, 27] width 54 height 7
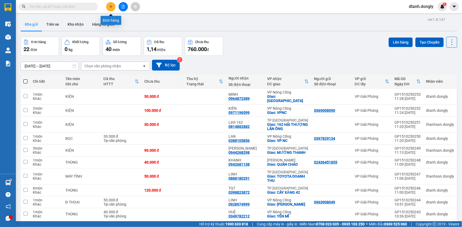
click at [111, 7] on icon "plus" at bounding box center [111, 6] width 0 height 3
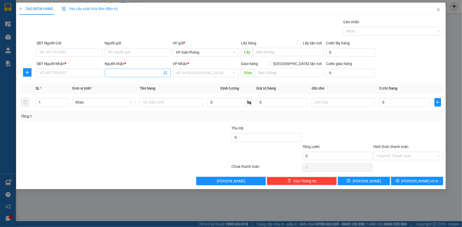
click at [117, 73] on input "Người nhận *" at bounding box center [135, 73] width 54 height 6
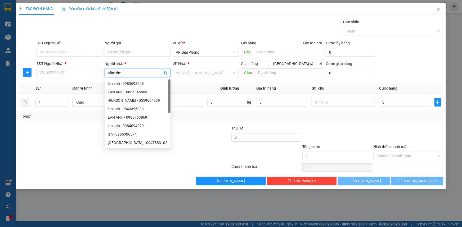
type input "năm dmc"
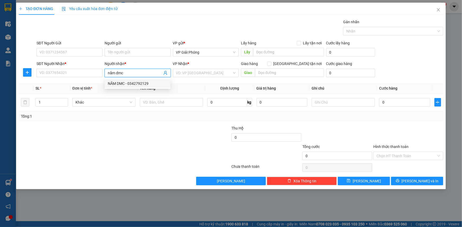
click at [128, 82] on div "NĂM DMC - 0342792129" at bounding box center [138, 84] width 60 height 6
type input "0342792129"
type input "NĂM DMC"
checkbox input "true"
type input "Trường Sơn"
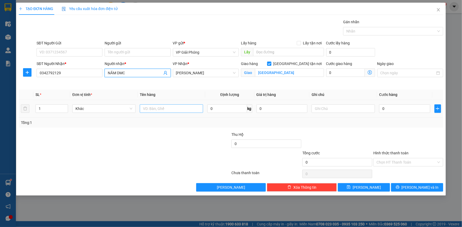
type input "NĂM DMC"
click at [147, 107] on input "text" at bounding box center [171, 108] width 63 height 8
type input "thùng"
click at [389, 108] on input "0" at bounding box center [404, 108] width 51 height 8
type input "5"
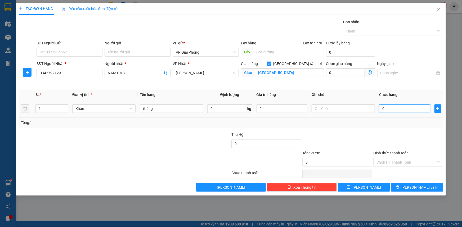
type input "5"
type input "50"
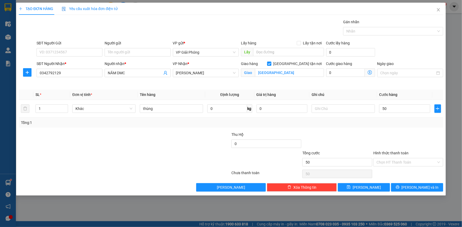
type input "50.000"
click at [347, 25] on div "Gán nhãn" at bounding box center [393, 23] width 100 height 8
click at [359, 32] on div at bounding box center [390, 31] width 92 height 6
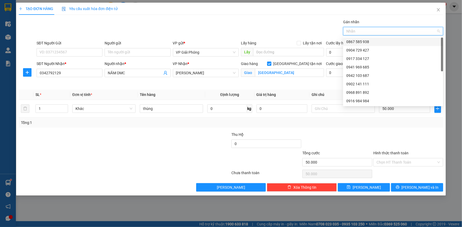
drag, startPoint x: 368, startPoint y: 39, endPoint x: 376, endPoint y: 53, distance: 16.1
click at [369, 42] on div "0867 585 938" at bounding box center [393, 42] width 94 height 6
click at [398, 161] on input "Hình thức thanh toán" at bounding box center [406, 162] width 60 height 8
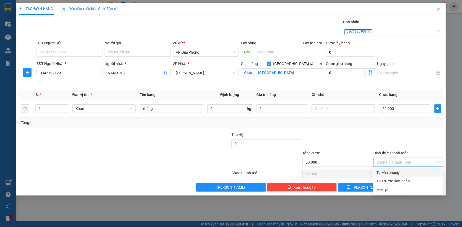
drag, startPoint x: 402, startPoint y: 172, endPoint x: 408, endPoint y: 176, distance: 7.5
click at [402, 172] on div "Tại văn phòng" at bounding box center [407, 173] width 63 height 6
type input "0"
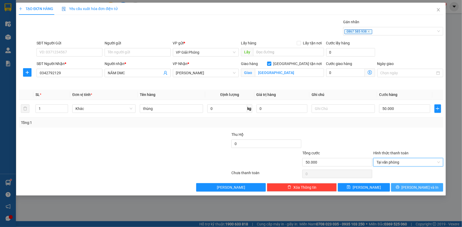
drag, startPoint x: 412, startPoint y: 186, endPoint x: 411, endPoint y: 180, distance: 6.2
click at [413, 185] on span "Lưu và In" at bounding box center [419, 188] width 37 height 6
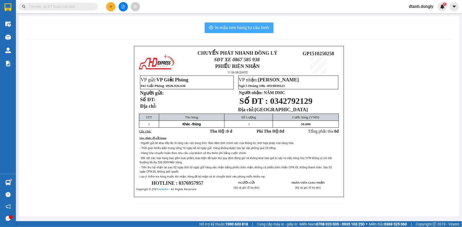
click at [259, 28] on span "In mẫu tem hàng tự cấu hình" at bounding box center [242, 27] width 54 height 7
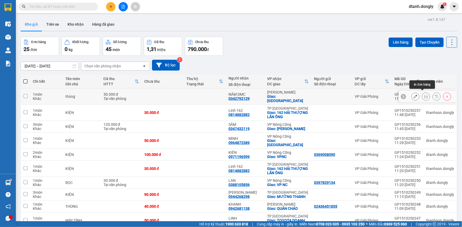
click at [424, 95] on icon at bounding box center [426, 97] width 4 height 4
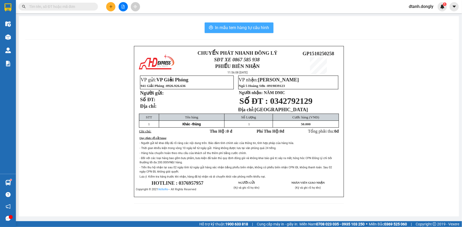
click at [250, 29] on span "In mẫu tem hàng tự cấu hình" at bounding box center [242, 27] width 54 height 7
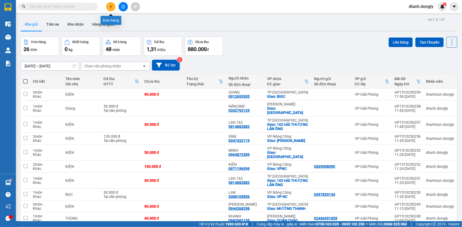
click at [110, 5] on icon "plus" at bounding box center [111, 7] width 4 height 4
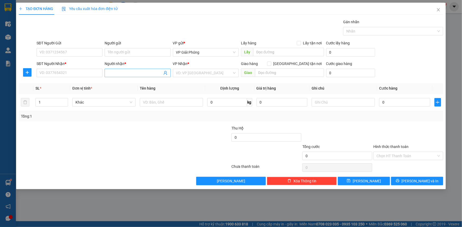
click at [119, 74] on input "Người nhận *" at bounding box center [135, 73] width 54 height 6
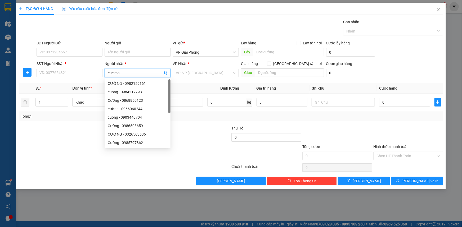
type input "cúc mai"
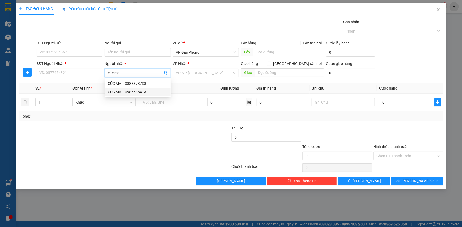
click at [135, 90] on div "CÚC MAI - 0985685413" at bounding box center [138, 92] width 60 height 6
type input "0985685413"
type input "CÚC MAI"
checkbox input "true"
type input "Cầu Lèn"
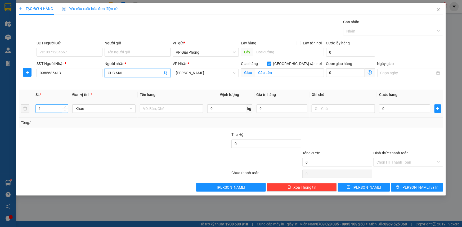
type input "CÚC MAI"
click at [53, 110] on input "1" at bounding box center [52, 109] width 32 height 8
click at [65, 106] on span "up" at bounding box center [64, 107] width 3 height 3
type input "4"
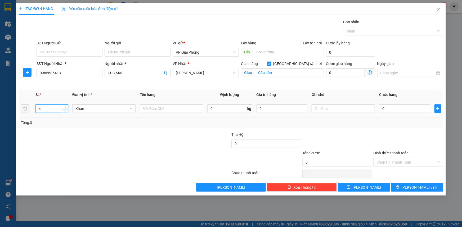
click at [65, 106] on span "up" at bounding box center [64, 107] width 3 height 3
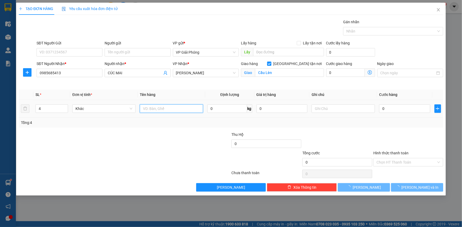
click at [177, 110] on input "text" at bounding box center [171, 108] width 63 height 8
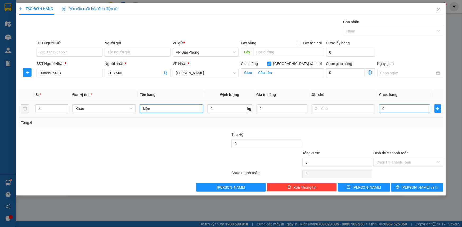
type input "kiện"
click at [392, 107] on input "0" at bounding box center [404, 108] width 51 height 8
type input "1"
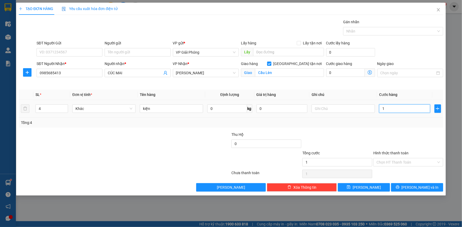
type input "12"
type input "120"
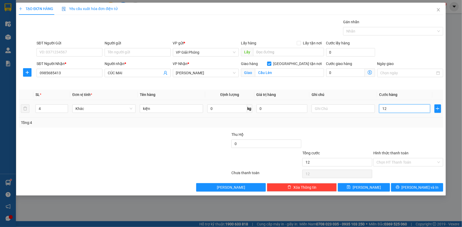
type input "120"
click at [365, 30] on div at bounding box center [390, 31] width 92 height 6
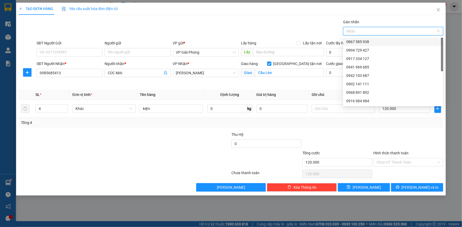
drag, startPoint x: 367, startPoint y: 39, endPoint x: 376, endPoint y: 62, distance: 24.0
click at [367, 40] on div "0867 585 938" at bounding box center [393, 42] width 94 height 6
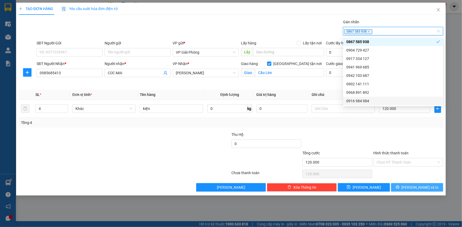
click at [413, 188] on span "Lưu và In" at bounding box center [419, 188] width 37 height 6
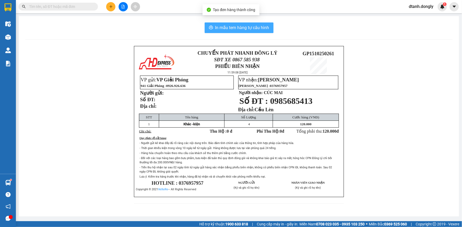
click at [264, 31] on span "In mẫu tem hàng tự cấu hình" at bounding box center [242, 27] width 54 height 7
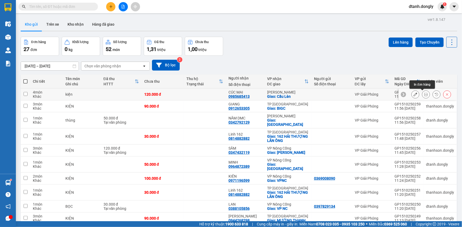
click at [424, 94] on icon at bounding box center [426, 95] width 4 height 4
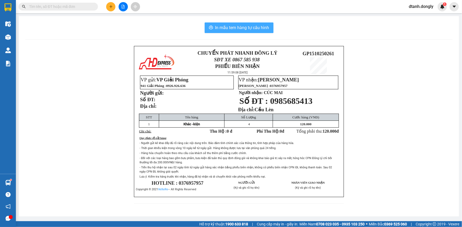
drag, startPoint x: 245, startPoint y: 29, endPoint x: 248, endPoint y: 24, distance: 5.4
click at [247, 29] on span "In mẫu tem hàng tự cấu hình" at bounding box center [242, 27] width 54 height 7
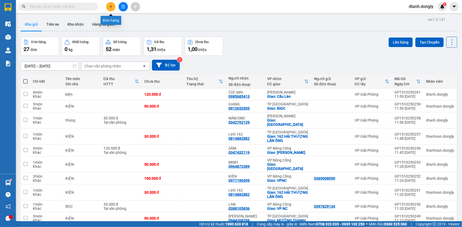
click at [112, 7] on icon "plus" at bounding box center [111, 7] width 4 height 4
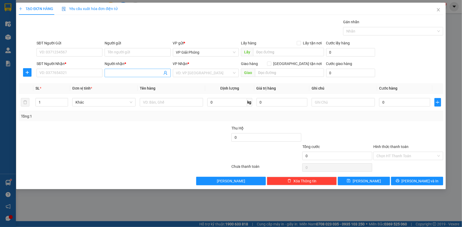
click at [134, 74] on input "Người nhận *" at bounding box center [135, 73] width 54 height 6
drag, startPoint x: 142, startPoint y: 82, endPoint x: 143, endPoint y: 86, distance: 4.0
click at [142, 82] on div "THU SÁNG - 0961545736" at bounding box center [138, 84] width 60 height 6
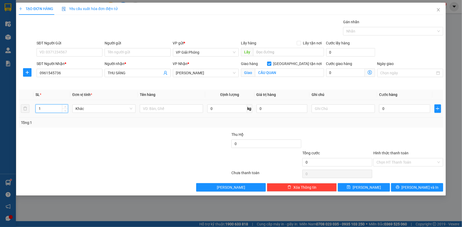
click at [56, 110] on input "1" at bounding box center [52, 109] width 32 height 8
click at [64, 107] on span "up" at bounding box center [64, 107] width 3 height 3
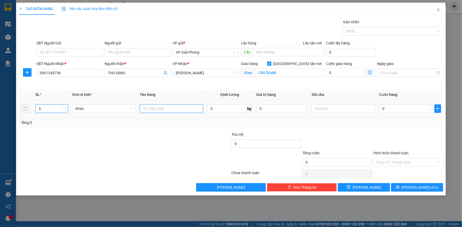
click at [165, 109] on input "text" at bounding box center [171, 108] width 63 height 8
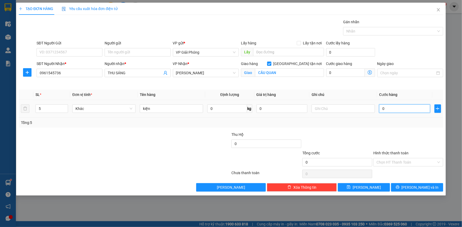
click at [396, 111] on input "0" at bounding box center [404, 108] width 51 height 8
click at [361, 32] on div at bounding box center [390, 31] width 92 height 6
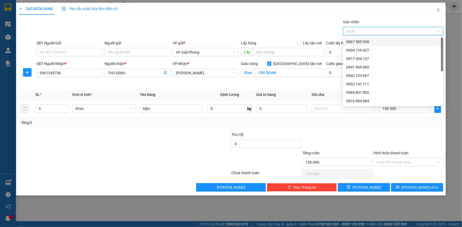
click at [368, 41] on div "0867 585 938" at bounding box center [393, 42] width 94 height 6
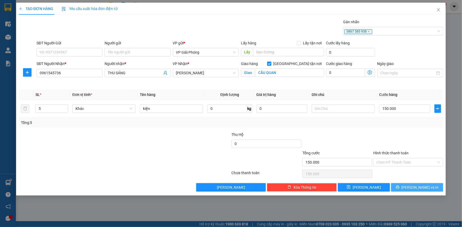
click at [405, 185] on button "Lưu và In" at bounding box center [417, 187] width 52 height 8
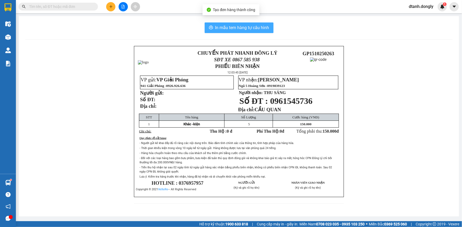
drag, startPoint x: 236, startPoint y: 29, endPoint x: 238, endPoint y: 26, distance: 3.6
click at [236, 29] on span "In mẫu tem hàng tự cấu hình" at bounding box center [242, 27] width 54 height 7
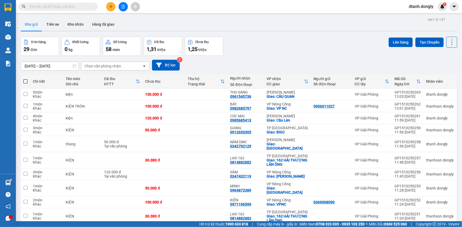
drag, startPoint x: 445, startPoint y: 197, endPoint x: 444, endPoint y: 204, distance: 6.7
click at [434, 210] on span "100 / trang" at bounding box center [432, 212] width 19 height 5
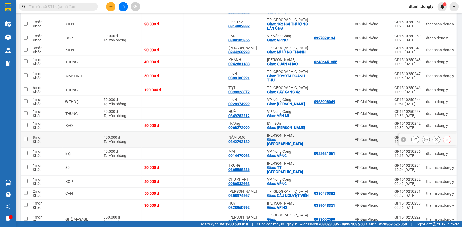
scroll to position [250, 0]
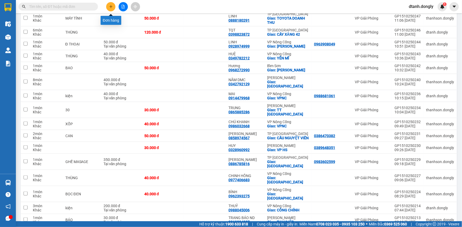
drag, startPoint x: 109, startPoint y: 4, endPoint x: 116, endPoint y: 0, distance: 8.1
click at [109, 5] on icon "plus" at bounding box center [111, 7] width 4 height 4
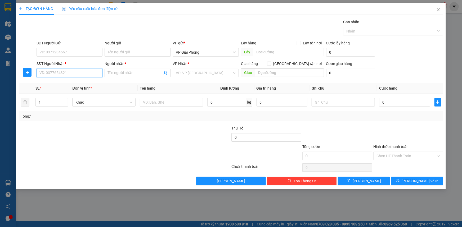
click at [66, 74] on input "SĐT Người Nhận *" at bounding box center [70, 73] width 66 height 8
type input "0384386135"
click at [122, 72] on input "Người nhận *" at bounding box center [135, 73] width 54 height 6
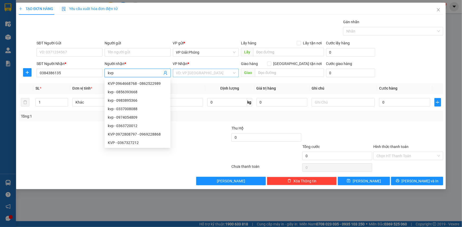
type input "kvp"
click at [210, 73] on input "search" at bounding box center [204, 73] width 56 height 8
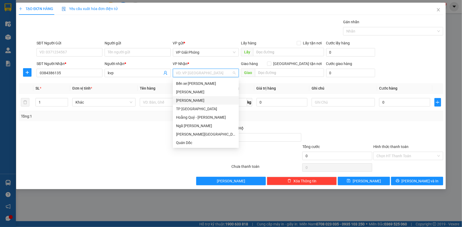
scroll to position [72, 0]
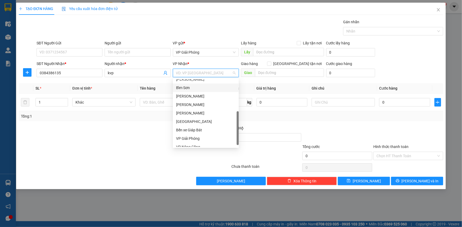
drag, startPoint x: 200, startPoint y: 87, endPoint x: 215, endPoint y: 81, distance: 15.9
click at [201, 87] on div "Bỉm Sơn" at bounding box center [206, 88] width 60 height 6
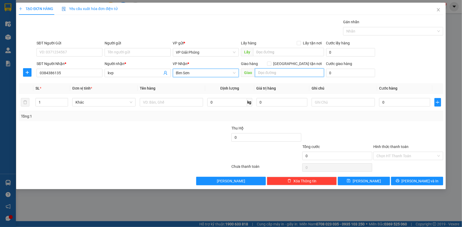
click at [272, 74] on input "text" at bounding box center [289, 73] width 69 height 8
type input "b"
type input "o"
type input "ô"
type input "o"
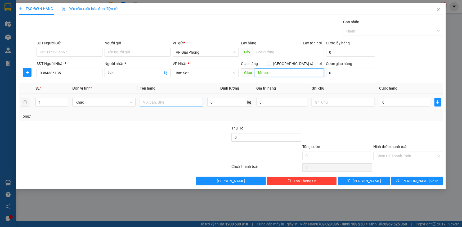
type input "bỉm sơn"
click at [158, 102] on input "text" at bounding box center [171, 102] width 63 height 8
type input "bao"
click at [400, 103] on input "0" at bounding box center [404, 102] width 51 height 8
type input "5"
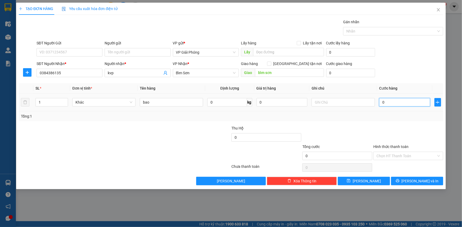
type input "5"
type input "50"
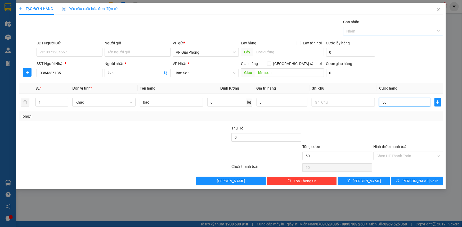
click at [368, 28] on div at bounding box center [390, 31] width 92 height 6
type input "50.000"
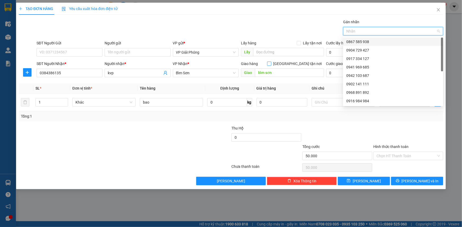
click at [271, 64] on input "Giao tận nơi" at bounding box center [269, 64] width 4 height 4
checkbox input "true"
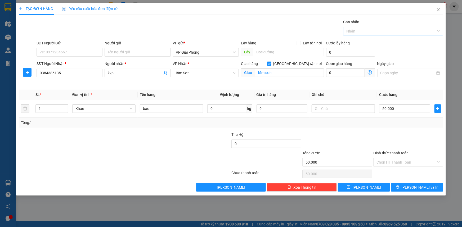
click at [365, 31] on div at bounding box center [390, 31] width 92 height 6
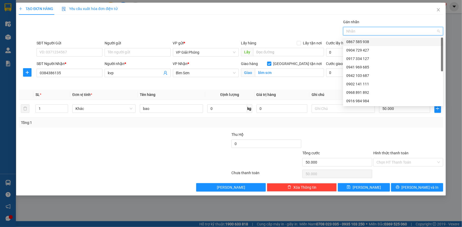
click at [371, 41] on div "0867 585 938" at bounding box center [393, 42] width 94 height 6
drag, startPoint x: 419, startPoint y: 185, endPoint x: 414, endPoint y: 184, distance: 5.2
click at [419, 186] on span "Lưu và In" at bounding box center [419, 188] width 37 height 6
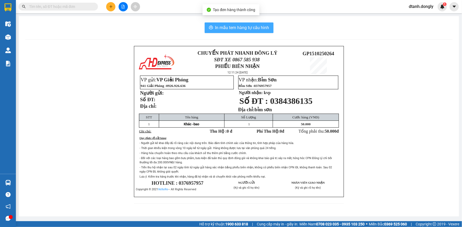
click at [247, 27] on span "In mẫu tem hàng tự cấu hình" at bounding box center [242, 27] width 54 height 7
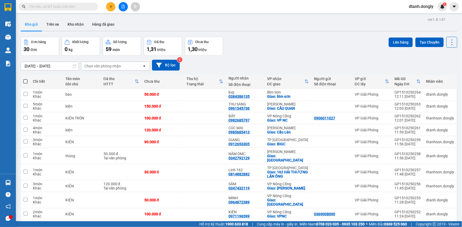
click at [25, 80] on span at bounding box center [25, 81] width 4 height 4
click at [25, 79] on input "checkbox" at bounding box center [25, 79] width 0 height 0
checkbox input "true"
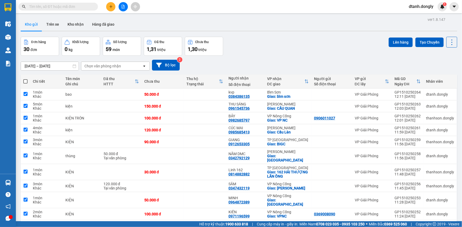
checkbox input "true"
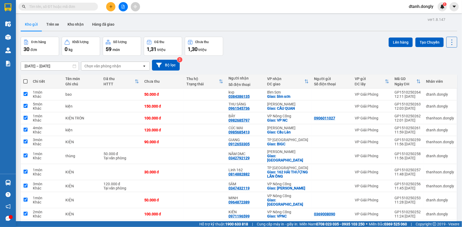
checkbox input "true"
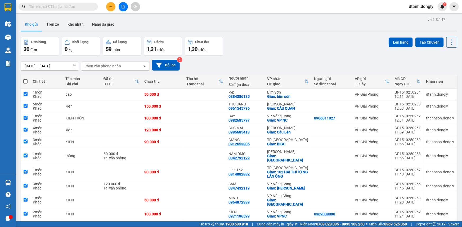
checkbox input "true"
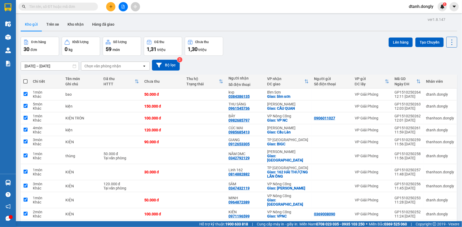
checkbox input "true"
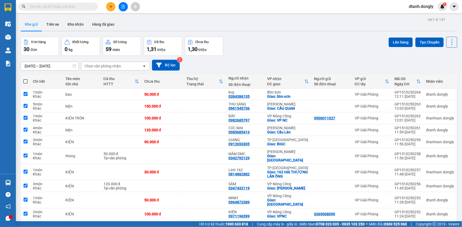
checkbox input "true"
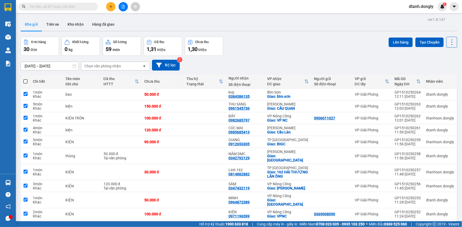
checkbox input "true"
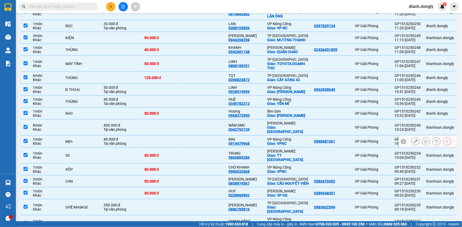
scroll to position [262, 0]
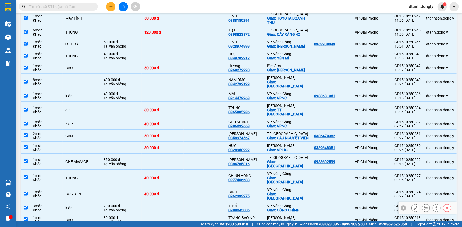
click at [25, 206] on input "checkbox" at bounding box center [26, 208] width 4 height 4
checkbox input "false"
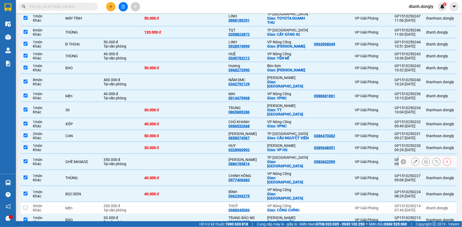
drag, startPoint x: 25, startPoint y: 145, endPoint x: 35, endPoint y: 143, distance: 10.6
click at [26, 159] on input "checkbox" at bounding box center [26, 161] width 4 height 4
checkbox input "false"
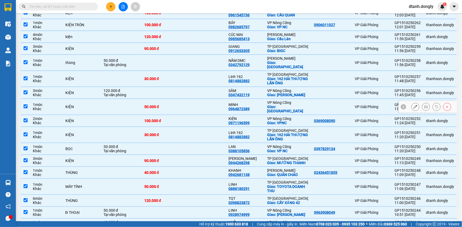
scroll to position [45, 0]
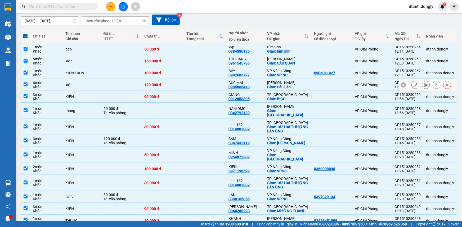
drag, startPoint x: 23, startPoint y: 83, endPoint x: 102, endPoint y: 85, distance: 78.8
click at [23, 83] on td at bounding box center [26, 85] width 10 height 12
checkbox input "false"
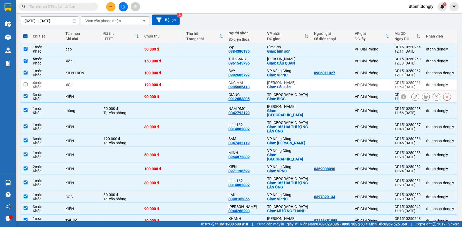
click at [24, 96] on input "checkbox" at bounding box center [26, 96] width 4 height 4
checkbox input "false"
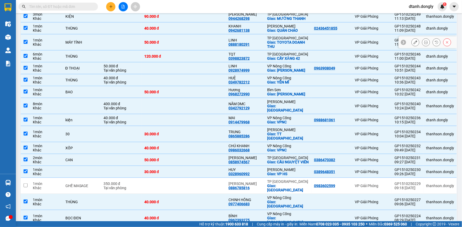
scroll to position [190, 0]
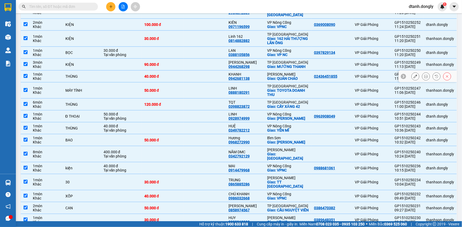
drag, startPoint x: 24, startPoint y: 66, endPoint x: 152, endPoint y: 73, distance: 128.5
click at [24, 74] on input "checkbox" at bounding box center [26, 76] width 4 height 4
checkbox input "false"
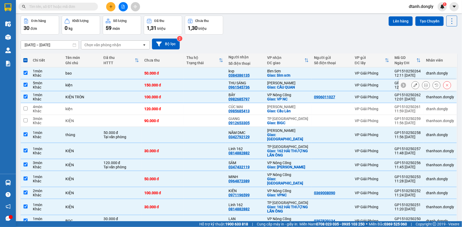
scroll to position [0, 0]
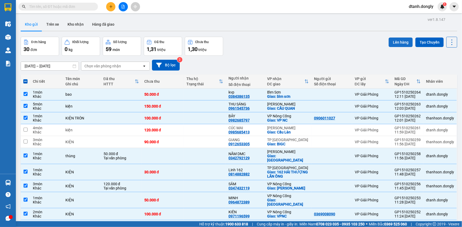
click at [400, 41] on button "Lên hàng" at bounding box center [400, 43] width 24 height 10
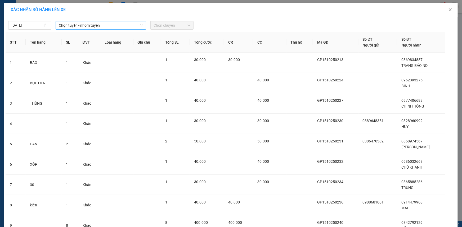
click at [140, 24] on icon "down" at bounding box center [141, 25] width 3 height 3
click at [133, 25] on span "Chọn tuyến - nhóm tuyến" at bounding box center [101, 25] width 84 height 8
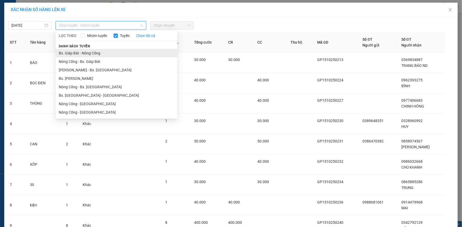
click at [130, 52] on li "Bx. Giáp Bát - Nông Cống" at bounding box center [117, 53] width 122 height 8
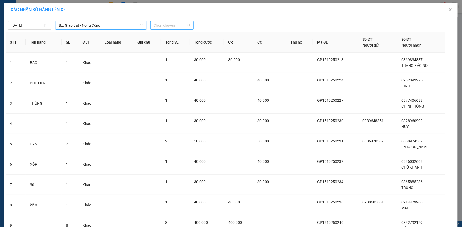
click at [188, 25] on span "Chọn chuyến" at bounding box center [171, 25] width 37 height 8
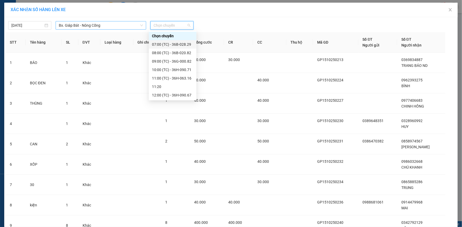
click at [119, 25] on span "Bx. Giáp Bát - Nông Cống" at bounding box center [101, 25] width 84 height 8
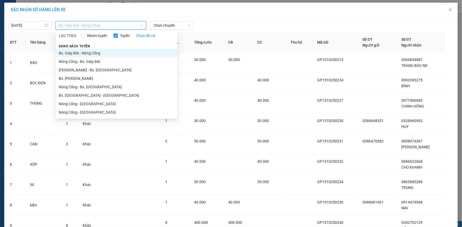
click at [107, 50] on li "Bx. Giáp Bát - Nông Cống" at bounding box center [117, 53] width 122 height 8
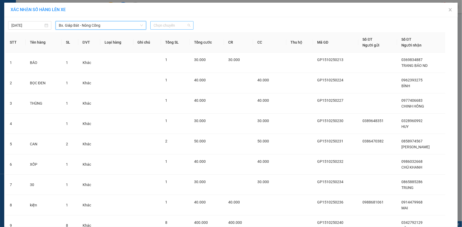
click at [185, 24] on span "Chọn chuyến" at bounding box center [171, 25] width 37 height 8
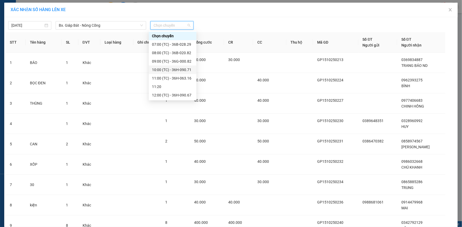
scroll to position [48, 0]
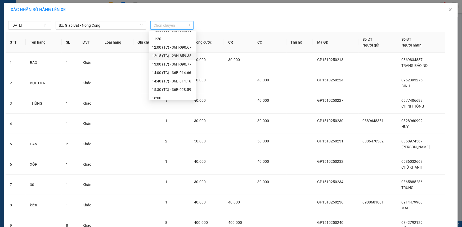
click at [177, 55] on div "12:15 (TC) - 29H-859.38" at bounding box center [172, 56] width 41 height 6
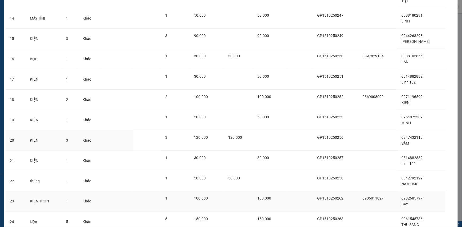
scroll to position [376, 0]
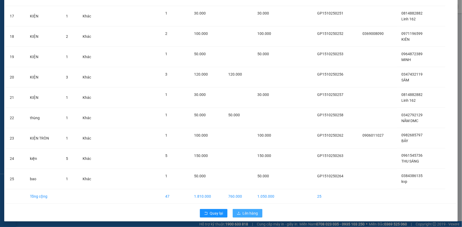
click at [246, 212] on span "Lên hàng" at bounding box center [250, 214] width 15 height 6
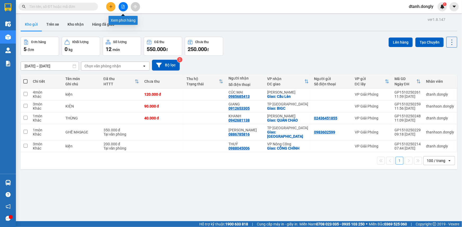
click at [122, 5] on icon "file-add" at bounding box center [123, 7] width 4 height 4
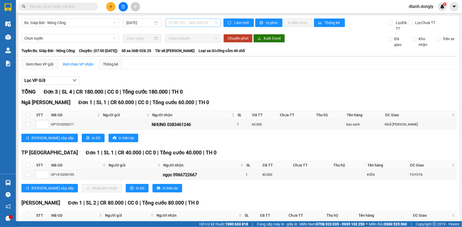
click at [214, 20] on span "07:00 (TC) - 36B-028.29" at bounding box center [192, 23] width 49 height 8
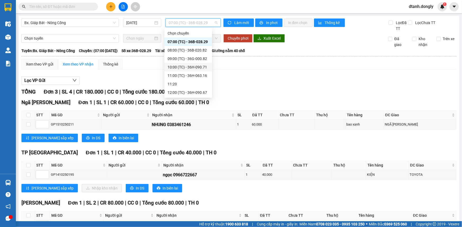
scroll to position [24, 0]
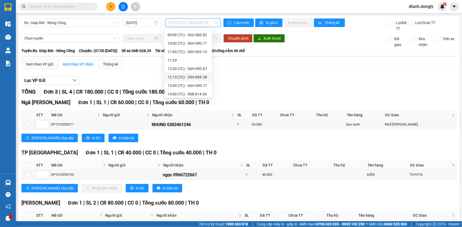
click at [198, 77] on div "12:15 (TC) - 29H-859.38" at bounding box center [187, 77] width 41 height 6
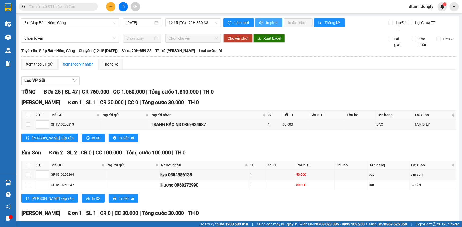
click at [271, 21] on span "In phơi" at bounding box center [272, 23] width 12 height 6
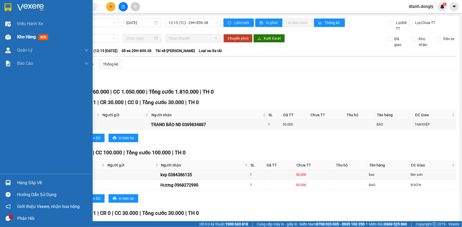
drag, startPoint x: 22, startPoint y: 34, endPoint x: 51, endPoint y: 34, distance: 29.1
click at [23, 34] on span "Kho hàng" at bounding box center [26, 36] width 19 height 5
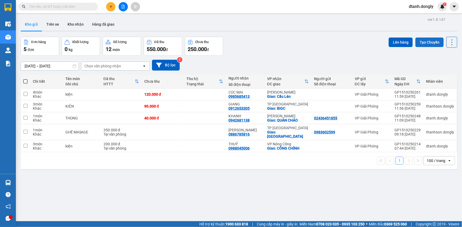
click at [426, 40] on button "Tạo Chuyến" at bounding box center [429, 43] width 28 height 10
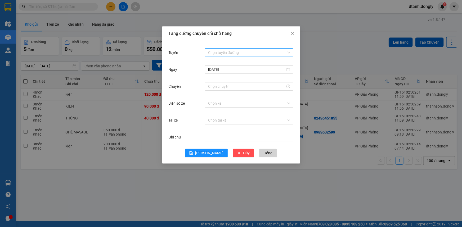
click at [225, 53] on input "Tuyến" at bounding box center [247, 53] width 78 height 8
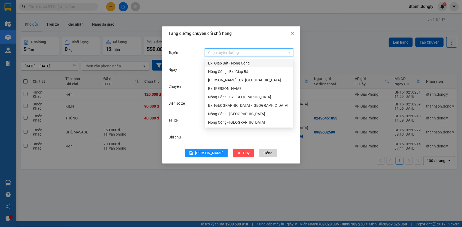
drag, startPoint x: 227, startPoint y: 63, endPoint x: 230, endPoint y: 66, distance: 4.0
click at [227, 63] on div "Bx. Giáp Bát - Nông Cống" at bounding box center [249, 63] width 82 height 6
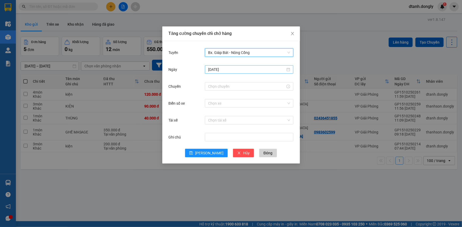
click at [232, 67] on input "15/10/2025" at bounding box center [246, 70] width 77 height 6
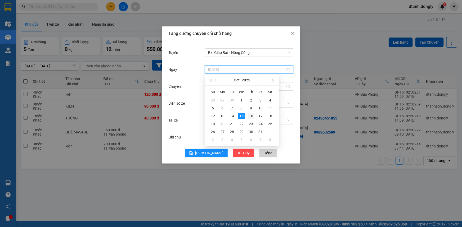
type input "16/10/2025"
click at [251, 117] on div "16" at bounding box center [251, 116] width 6 height 6
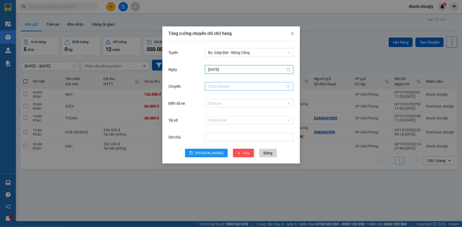
click at [223, 84] on input "Chuyến" at bounding box center [246, 87] width 77 height 6
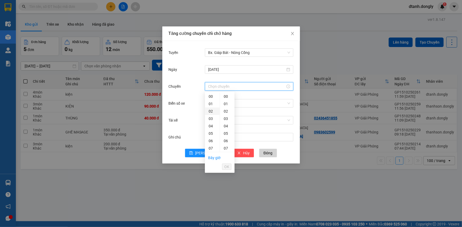
scroll to position [72, 0]
click at [210, 114] on div "12" at bounding box center [212, 113] width 15 height 7
click at [227, 135] on div "15" at bounding box center [227, 135] width 15 height 7
type input "12:15"
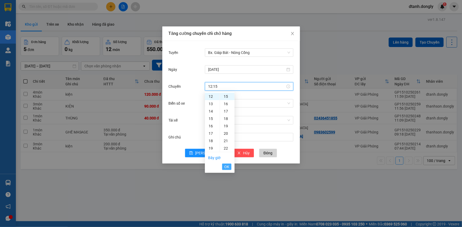
click at [226, 167] on span "OK" at bounding box center [226, 167] width 5 height 6
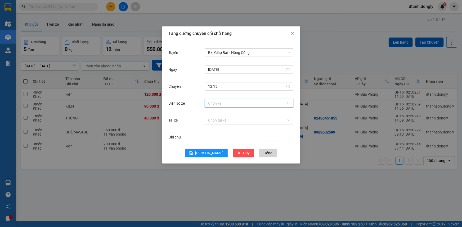
click at [216, 102] on input "Biển số xe" at bounding box center [247, 103] width 78 height 8
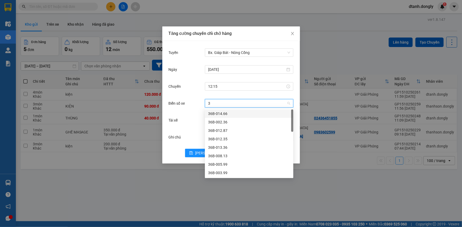
type input "38"
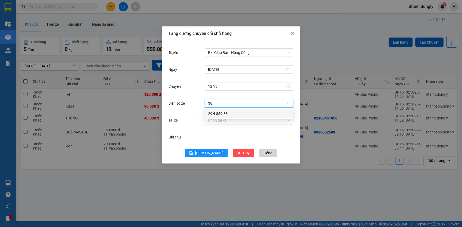
click at [221, 112] on div "29H-859.38" at bounding box center [249, 114] width 82 height 6
click at [208, 118] on input "Tài xế" at bounding box center [247, 120] width 78 height 8
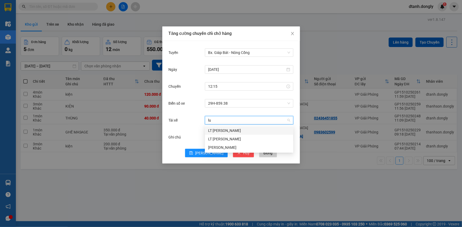
type input "luo"
click at [231, 148] on div "Phạm Văn Lương" at bounding box center [249, 148] width 82 height 6
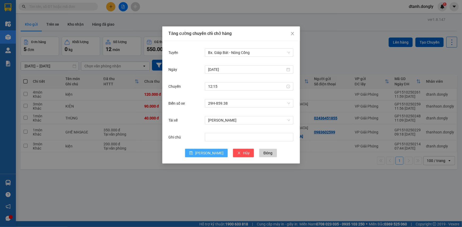
drag, startPoint x: 203, startPoint y: 152, endPoint x: 206, endPoint y: 153, distance: 3.5
click at [193, 152] on icon "save" at bounding box center [191, 153] width 4 height 4
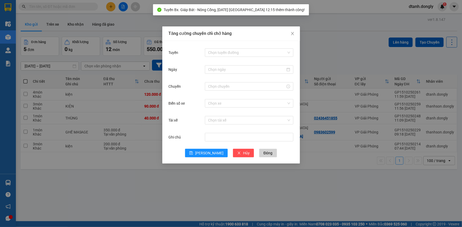
click at [206, 196] on div "Tăng cường chuyến chỉ chở hàng Tuyến Chọn tuyến đường Ngày Chuyến Biển số xe Ch…" at bounding box center [231, 113] width 462 height 227
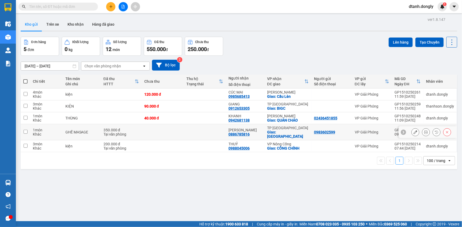
drag, startPoint x: 26, startPoint y: 128, endPoint x: 23, endPoint y: 140, distance: 12.8
click at [25, 130] on input "checkbox" at bounding box center [26, 132] width 4 height 4
checkbox input "true"
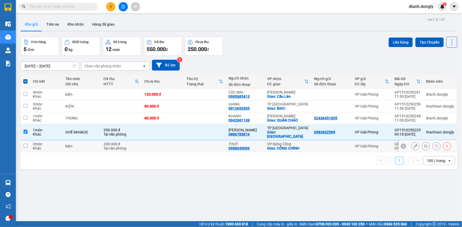
click at [24, 144] on input "checkbox" at bounding box center [26, 146] width 4 height 4
checkbox input "true"
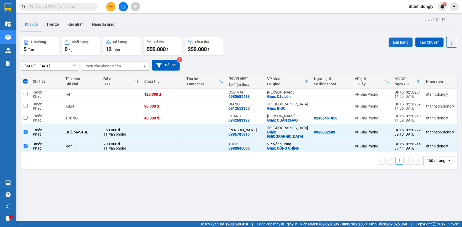
click at [396, 42] on button "Lên hàng" at bounding box center [400, 43] width 24 height 10
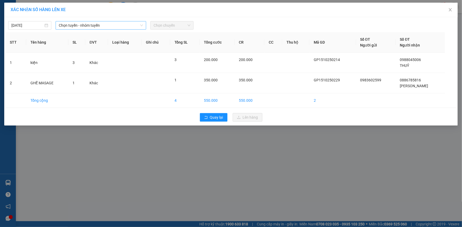
click at [138, 24] on span "Chọn tuyến - nhóm tuyến" at bounding box center [101, 25] width 84 height 8
click at [45, 24] on div "15/10/2025" at bounding box center [29, 25] width 37 height 6
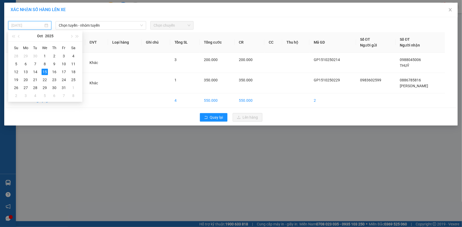
drag, startPoint x: 54, startPoint y: 71, endPoint x: 92, endPoint y: 48, distance: 44.6
click at [54, 71] on div "16" at bounding box center [54, 72] width 6 height 6
type input "16/10/2025"
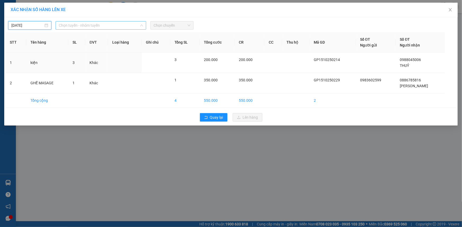
click at [138, 25] on span "Chọn tuyến - nhóm tuyến" at bounding box center [101, 25] width 84 height 8
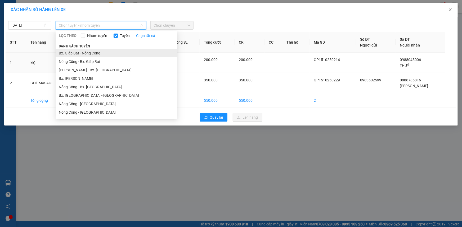
click at [121, 52] on li "Bx. Giáp Bát - Nông Cống" at bounding box center [117, 53] width 122 height 8
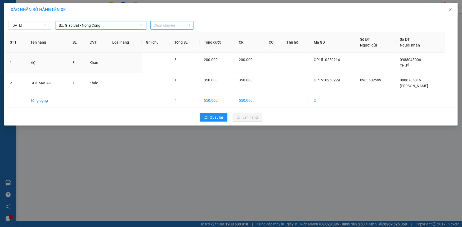
click at [188, 24] on span "Chọn chuyến" at bounding box center [171, 25] width 37 height 8
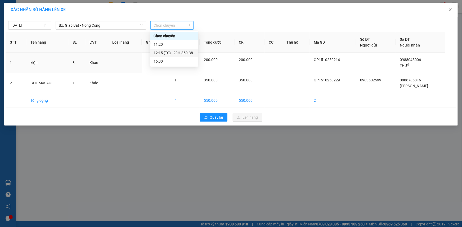
click at [183, 53] on div "12:15 (TC) - 29H-859.38" at bounding box center [173, 53] width 41 height 6
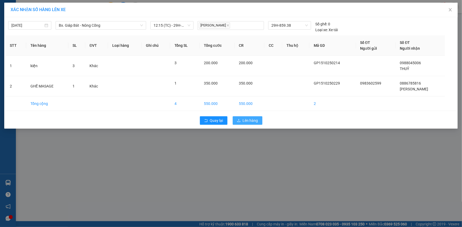
click at [250, 120] on span "Lên hàng" at bounding box center [250, 121] width 15 height 6
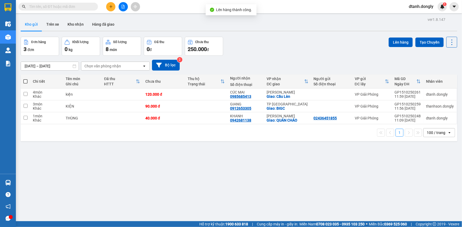
click at [259, 180] on div "ver 1.8.147 Kho gửi Trên xe Kho nhận Hàng đã giao Đơn hàng 3 đơn Khối lượng 0 k…" at bounding box center [239, 129] width 440 height 227
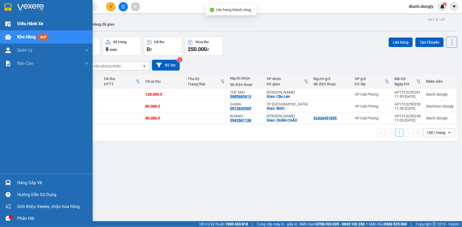
click at [18, 20] on span "Điều hành xe" at bounding box center [30, 23] width 26 height 7
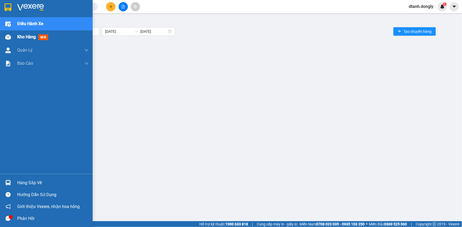
click at [32, 36] on span "Kho hàng" at bounding box center [26, 36] width 19 height 5
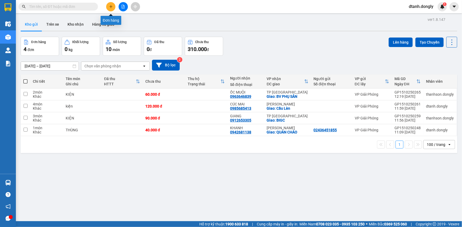
click at [110, 6] on icon "plus" at bounding box center [111, 7] width 4 height 4
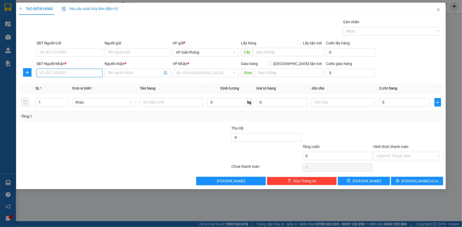
click at [84, 73] on input "SĐT Người Nhận *" at bounding box center [70, 73] width 66 height 8
type input "0973522537"
click at [71, 84] on div "0973522537 - TÚ" at bounding box center [70, 84] width 60 height 6
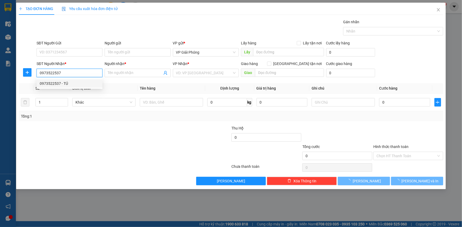
type input "TÚ"
checkbox input "true"
type input "TT BẾN SUNG"
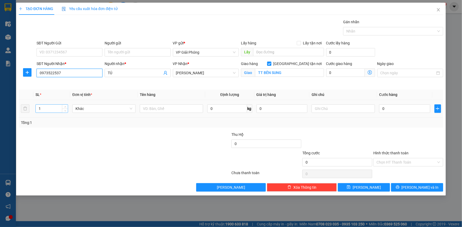
type input "0973522537"
click at [60, 108] on input "1" at bounding box center [52, 109] width 32 height 8
type input "2"
click at [64, 107] on icon "up" at bounding box center [65, 108] width 2 height 2
click at [151, 107] on input "text" at bounding box center [171, 108] width 63 height 8
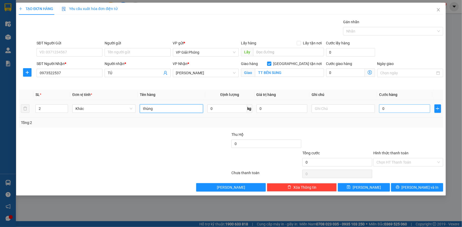
type input "thùng"
click at [395, 108] on input "0" at bounding box center [404, 108] width 51 height 8
type input "4"
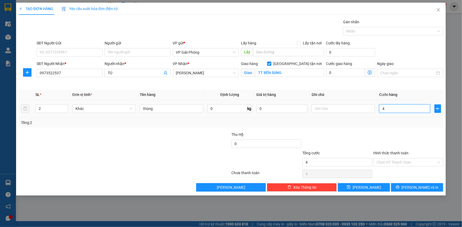
type input "40"
click at [358, 32] on div at bounding box center [390, 31] width 92 height 6
type input "40.000"
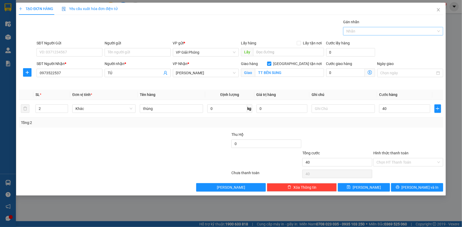
type input "40.000"
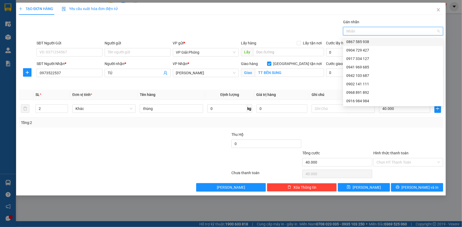
click at [377, 31] on div at bounding box center [390, 31] width 92 height 6
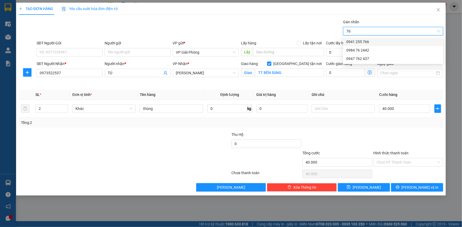
type input "766"
drag, startPoint x: 376, startPoint y: 41, endPoint x: 401, endPoint y: 112, distance: 75.3
click at [376, 41] on div "0941 255 766" at bounding box center [393, 42] width 94 height 6
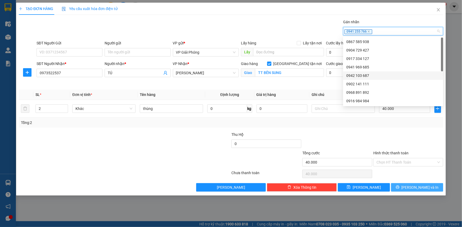
drag, startPoint x: 417, startPoint y: 188, endPoint x: 406, endPoint y: 179, distance: 14.3
click at [417, 188] on span "Lưu và In" at bounding box center [419, 188] width 37 height 6
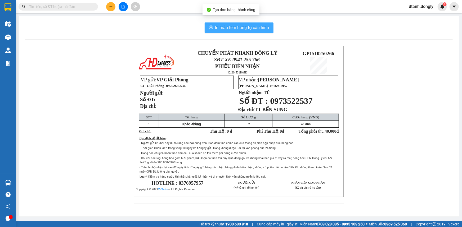
click at [247, 26] on span "In mẫu tem hàng tự cấu hình" at bounding box center [242, 27] width 54 height 7
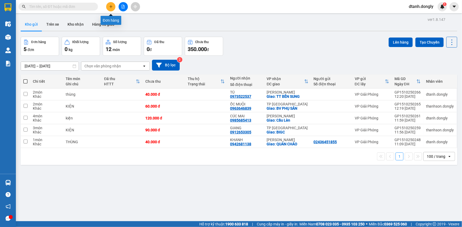
click at [111, 5] on icon "plus" at bounding box center [111, 7] width 4 height 4
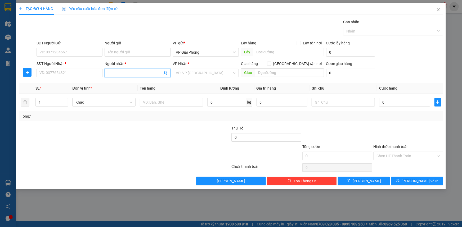
click at [121, 70] on input "Người nhận *" at bounding box center [135, 73] width 54 height 6
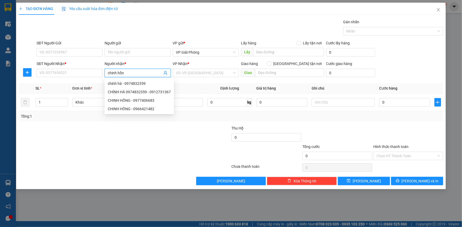
type input "chinh hồng"
click at [130, 90] on div "CHINH HỒNG - 0966421482" at bounding box center [138, 92] width 60 height 6
type input "0966421482"
type input "CHINH HỒNG"
checkbox input "true"
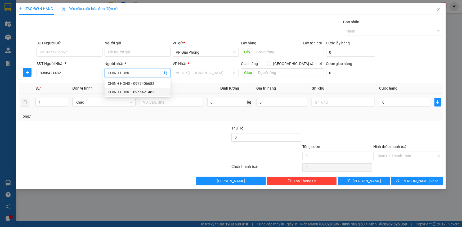
type input "THÁI HOÀ"
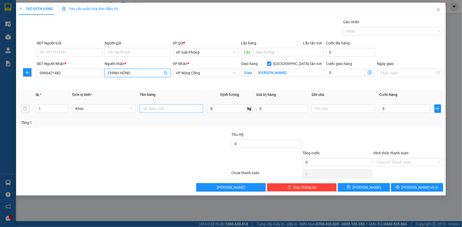
type input "CHINH HỒNG"
click at [149, 108] on input "text" at bounding box center [171, 108] width 63 height 8
type input "kiện"
click at [394, 109] on input "0" at bounding box center [404, 108] width 51 height 8
type input "4"
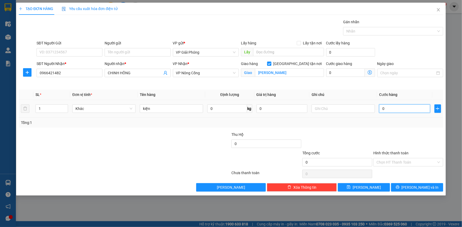
type input "4"
type input "40"
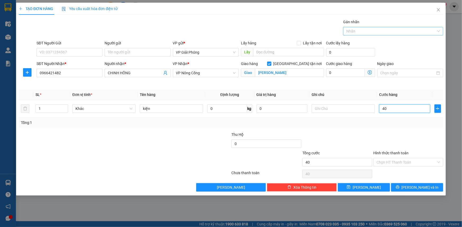
drag, startPoint x: 365, startPoint y: 32, endPoint x: 370, endPoint y: 29, distance: 5.8
click at [366, 31] on div at bounding box center [390, 31] width 92 height 6
type input "40.000"
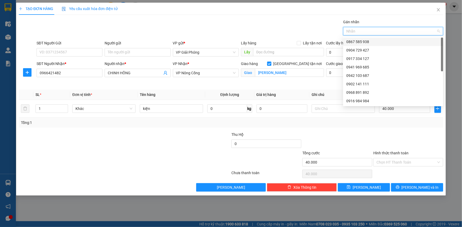
click at [368, 32] on div at bounding box center [390, 31] width 92 height 6
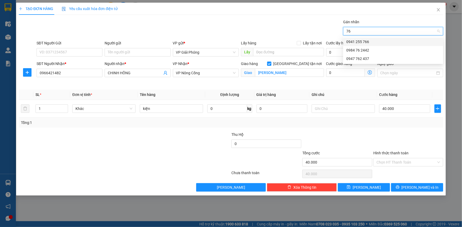
type input "766"
click at [366, 41] on div "0941 255 766" at bounding box center [393, 42] width 94 height 6
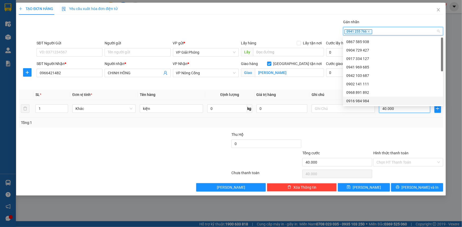
click at [395, 108] on input "40.000" at bounding box center [404, 108] width 51 height 8
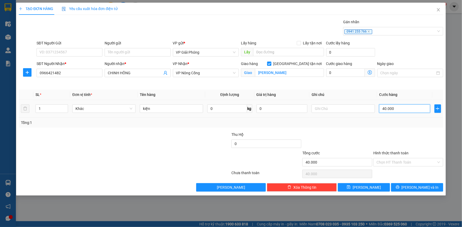
type input "0"
type input "03"
type input "3"
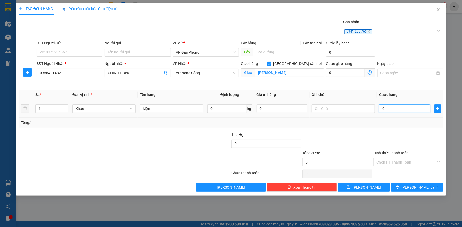
type input "3"
type input "030"
type input "30"
type input "30.000"
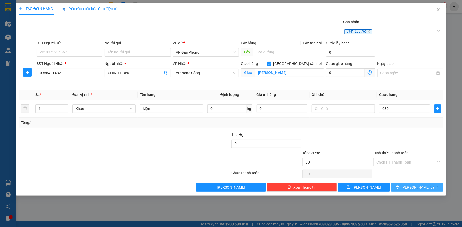
type input "30.000"
click at [405, 185] on button "Lưu và In" at bounding box center [417, 187] width 52 height 8
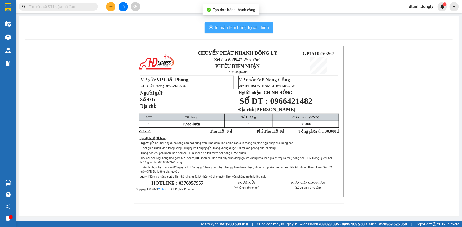
click at [234, 26] on span "In mẫu tem hàng tự cấu hình" at bounding box center [242, 27] width 54 height 7
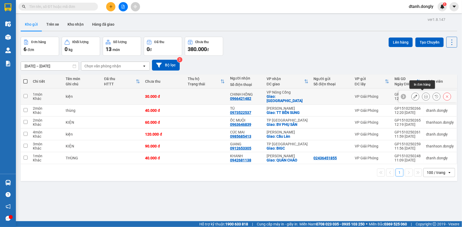
click at [424, 95] on icon at bounding box center [426, 97] width 4 height 4
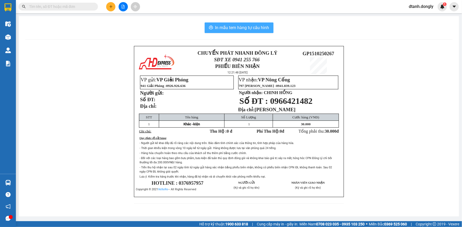
drag, startPoint x: 260, startPoint y: 26, endPoint x: 296, endPoint y: 83, distance: 66.9
click at [260, 27] on span "In mẫu tem hàng tự cấu hình" at bounding box center [242, 27] width 54 height 7
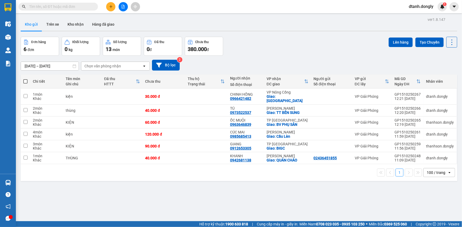
click at [24, 80] on span at bounding box center [25, 81] width 4 height 4
click at [25, 79] on input "checkbox" at bounding box center [25, 79] width 0 height 0
checkbox input "true"
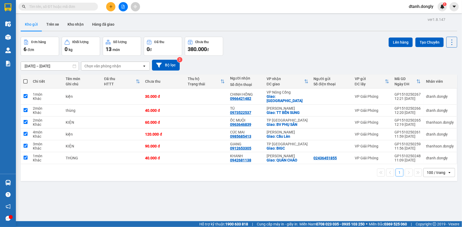
checkbox input "true"
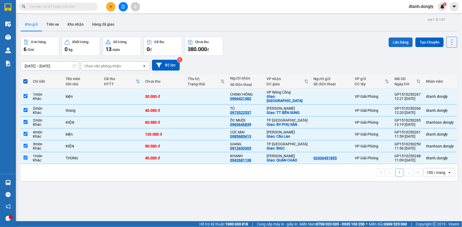
click at [395, 41] on button "Lên hàng" at bounding box center [400, 43] width 24 height 10
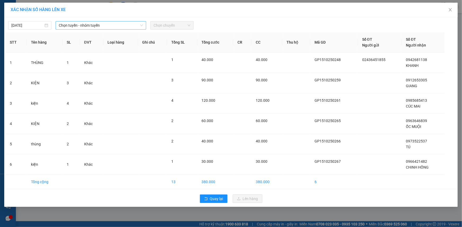
click at [136, 25] on span "Chọn tuyến - nhóm tuyến" at bounding box center [101, 25] width 84 height 8
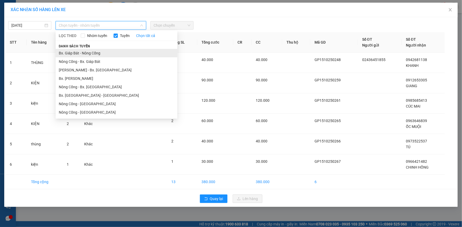
click at [124, 52] on li "Bx. Giáp Bát - Nông Cống" at bounding box center [117, 53] width 122 height 8
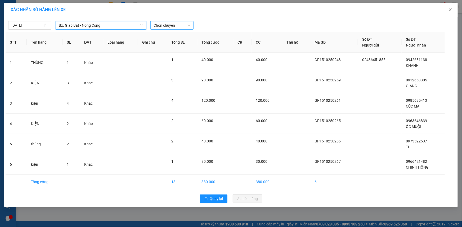
click at [192, 23] on div "Chọn chuyến" at bounding box center [171, 25] width 43 height 8
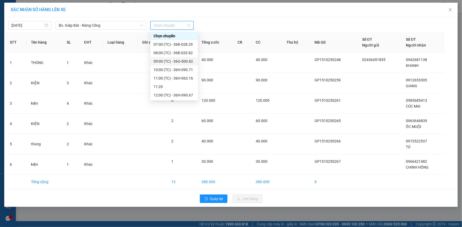
scroll to position [48, 0]
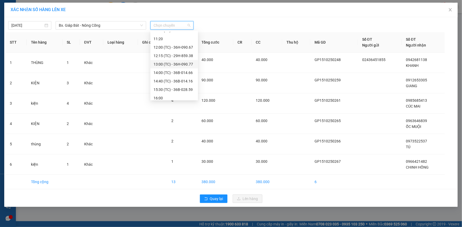
click at [182, 63] on div "13:00 (TC) - 36H-090.77" at bounding box center [173, 64] width 41 height 6
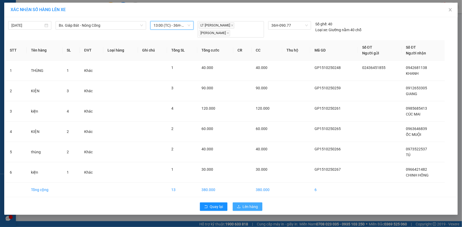
click at [246, 204] on span "Lên hàng" at bounding box center [250, 207] width 15 height 6
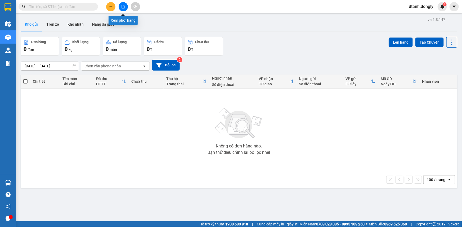
click at [123, 6] on icon "file-add" at bounding box center [123, 7] width 4 height 4
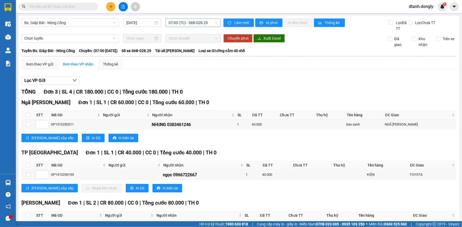
drag, startPoint x: 215, startPoint y: 22, endPoint x: 209, endPoint y: 26, distance: 7.6
click at [215, 22] on span "07:00 (TC) - 36B-028.29" at bounding box center [192, 23] width 49 height 8
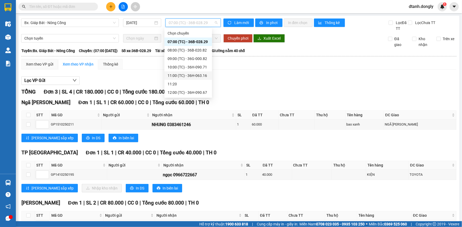
scroll to position [48, 0]
click at [198, 60] on div "13:00 (TC) - 36H-090.77" at bounding box center [187, 62] width 41 height 6
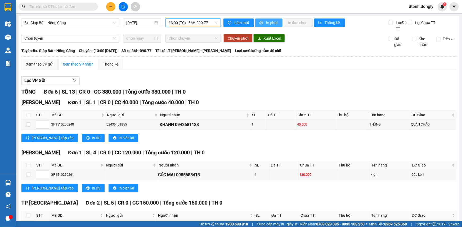
click at [270, 22] on span "In phơi" at bounding box center [272, 23] width 12 height 6
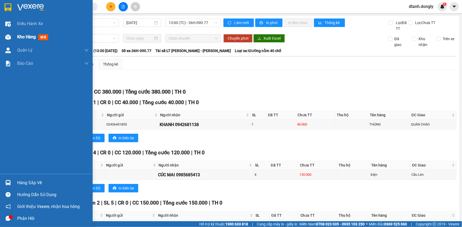
drag, startPoint x: 15, startPoint y: 36, endPoint x: 31, endPoint y: 30, distance: 16.6
click at [16, 36] on div "Kho hàng mới" at bounding box center [46, 36] width 93 height 13
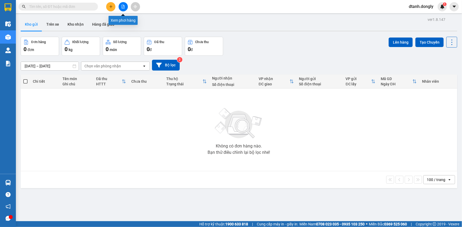
click at [124, 7] on icon "file-add" at bounding box center [123, 7] width 4 height 4
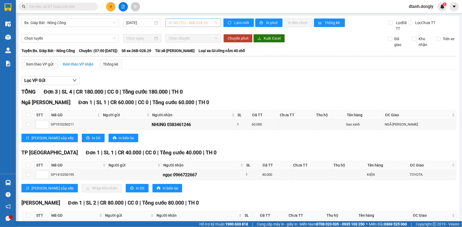
click at [198, 22] on span "07:00 (TC) - 36B-028.29" at bounding box center [192, 23] width 49 height 8
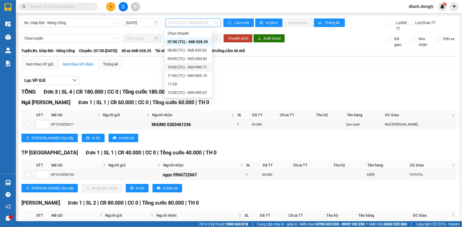
scroll to position [24, 0]
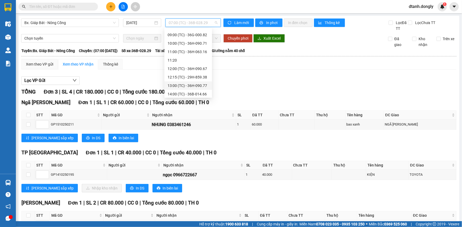
click at [189, 84] on div "13:00 (TC) - 36H-090.77" at bounding box center [187, 86] width 41 height 6
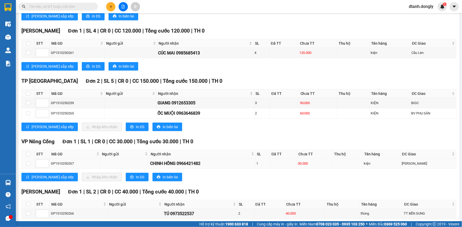
scroll to position [146, 0]
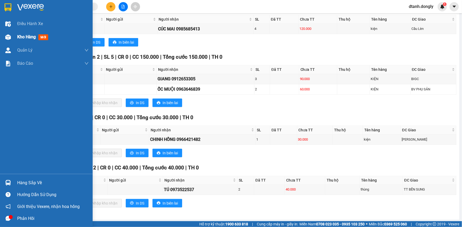
click at [25, 37] on span "Kho hàng" at bounding box center [26, 36] width 19 height 5
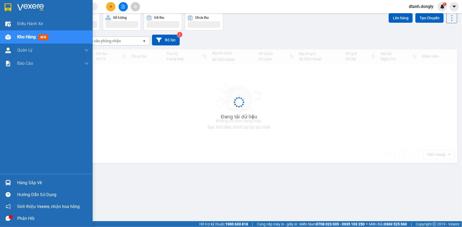
scroll to position [24, 0]
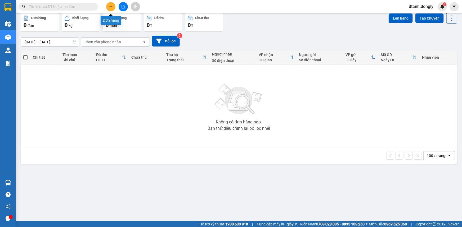
click at [111, 5] on icon "plus" at bounding box center [111, 6] width 0 height 3
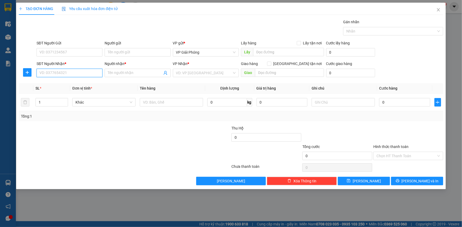
click at [72, 74] on input "SĐT Người Nhận *" at bounding box center [70, 73] width 66 height 8
type input "0829066886"
click at [80, 83] on div "0829066886 - VŨ" at bounding box center [70, 84] width 60 height 6
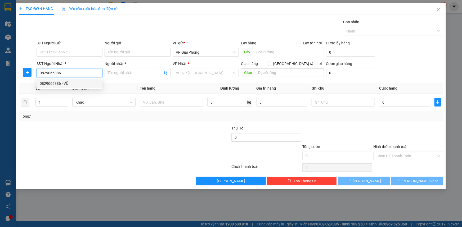
type input "VŨ"
checkbox input "true"
type input "[PERSON_NAME]"
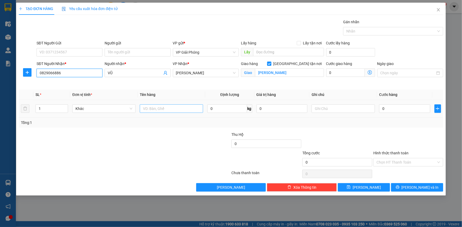
type input "0829066886"
click at [155, 111] on input "text" at bounding box center [171, 108] width 63 height 8
type input "lốp"
click at [398, 108] on input "0" at bounding box center [404, 108] width 51 height 8
type input "5"
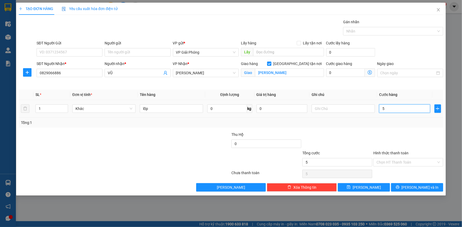
type input "5"
type input "50"
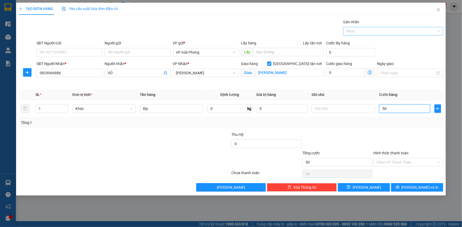
click at [378, 33] on div at bounding box center [390, 31] width 92 height 6
type input "50.000"
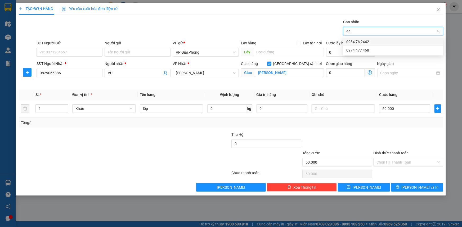
type input "442"
drag, startPoint x: 377, startPoint y: 39, endPoint x: 378, endPoint y: 43, distance: 3.7
click at [378, 43] on div "0984 76 2442" at bounding box center [393, 42] width 94 height 6
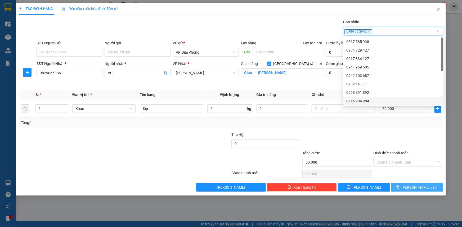
click at [413, 186] on span "Lưu và In" at bounding box center [419, 188] width 37 height 6
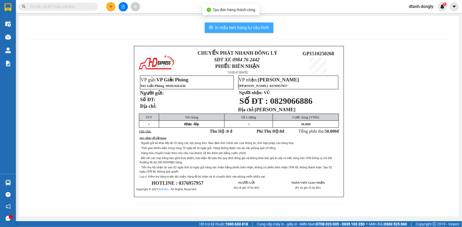
click at [235, 28] on span "In mẫu tem hàng tự cấu hình" at bounding box center [242, 27] width 54 height 7
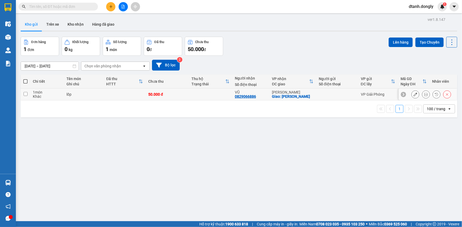
click at [422, 92] on button at bounding box center [425, 94] width 7 height 9
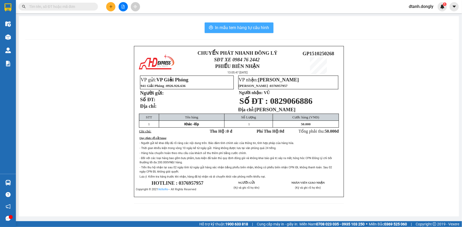
click at [243, 24] on span "In mẫu tem hàng tự cấu hình" at bounding box center [242, 27] width 54 height 7
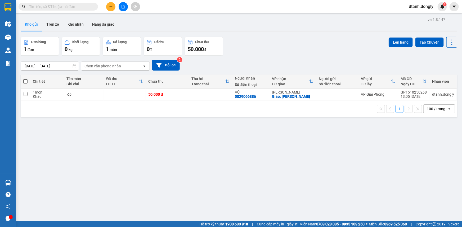
click at [24, 81] on span at bounding box center [25, 81] width 4 height 4
click at [25, 79] on input "checkbox" at bounding box center [25, 79] width 0 height 0
checkbox input "true"
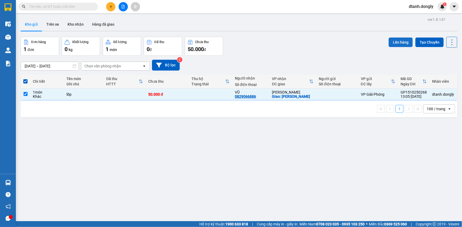
click at [393, 42] on button "Lên hàng" at bounding box center [400, 43] width 24 height 10
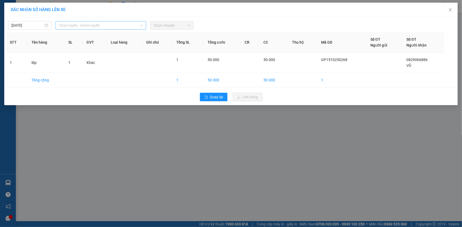
click at [111, 25] on span "Chọn tuyến - nhóm tuyến" at bounding box center [101, 25] width 84 height 8
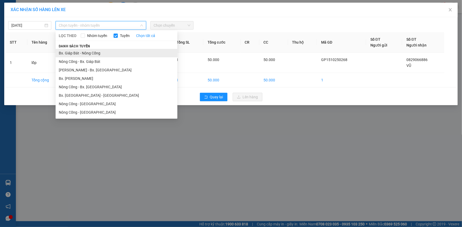
click at [88, 53] on li "Bx. Giáp Bát - Nông Cống" at bounding box center [117, 53] width 122 height 8
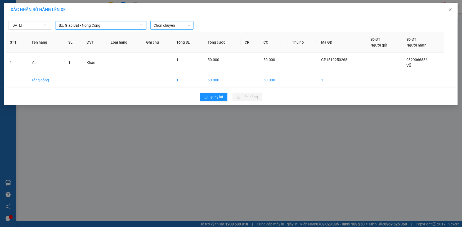
click at [178, 26] on span "Chọn chuyến" at bounding box center [171, 25] width 37 height 8
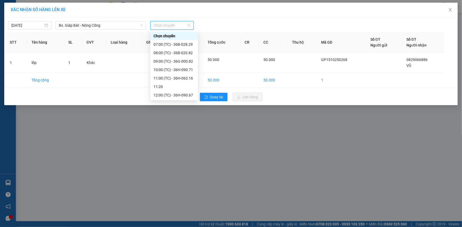
scroll to position [72, 0]
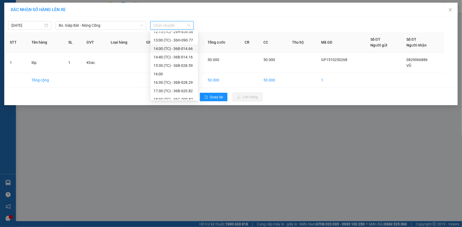
click at [177, 50] on div "14:00 (TC) - 36B-014.66" at bounding box center [173, 49] width 41 height 6
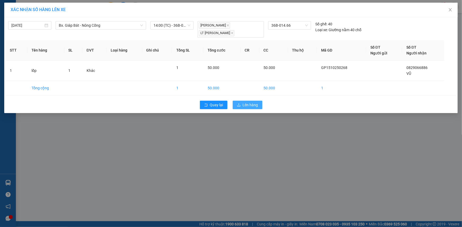
click at [258, 102] on button "Lên hàng" at bounding box center [247, 105] width 30 height 8
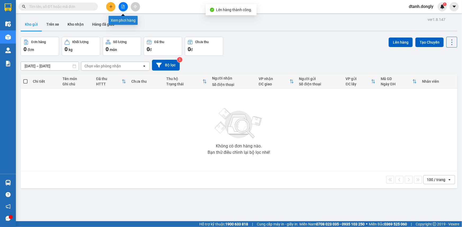
click at [122, 7] on icon "file-add" at bounding box center [123, 7] width 4 height 4
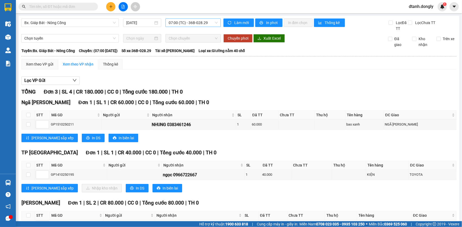
click at [182, 22] on span "07:00 (TC) - 36B-028.29" at bounding box center [192, 23] width 49 height 8
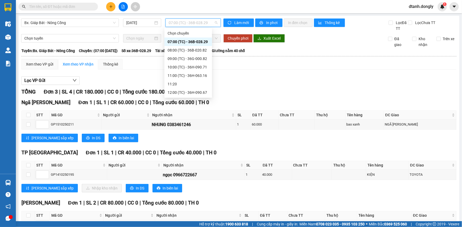
scroll to position [48, 0]
click at [190, 71] on div "14:00 (TC) - 36B-014.66" at bounding box center [187, 70] width 41 height 6
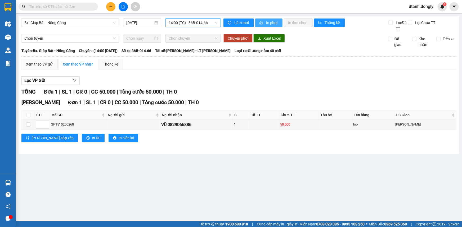
click at [276, 24] on span "In phơi" at bounding box center [272, 23] width 12 height 6
click at [71, 7] on input "text" at bounding box center [60, 7] width 62 height 6
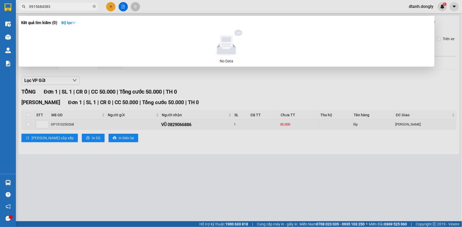
type input "0915684383"
click at [156, 180] on div at bounding box center [231, 113] width 462 height 227
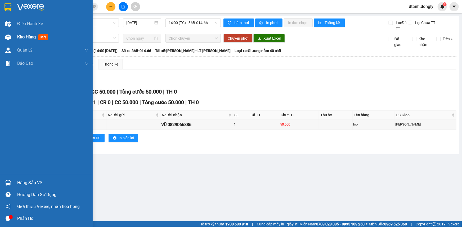
click at [13, 35] on div "Kho hàng mới" at bounding box center [46, 36] width 93 height 13
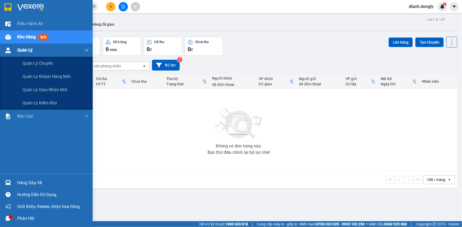
click at [22, 50] on span "Quản Lý" at bounding box center [24, 50] width 15 height 7
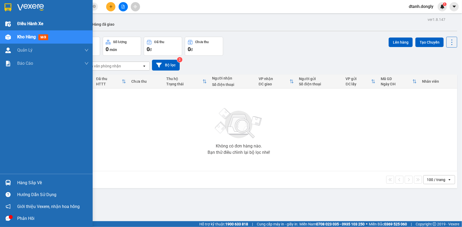
click at [24, 21] on span "Điều hành xe" at bounding box center [30, 23] width 26 height 7
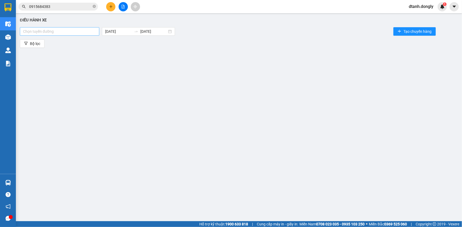
click at [96, 31] on div at bounding box center [59, 31] width 77 height 6
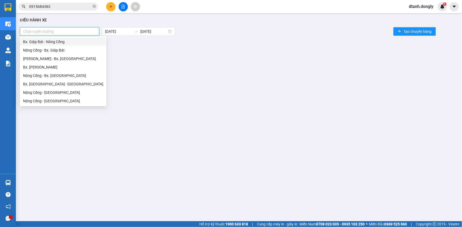
click at [91, 42] on div "Bx. Giáp Bát - Nông Cống" at bounding box center [63, 42] width 80 height 6
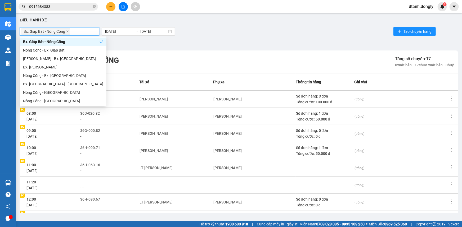
scroll to position [70, 0]
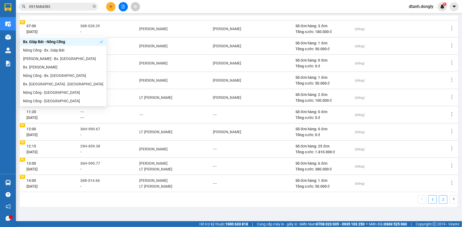
click at [440, 197] on link "2" at bounding box center [443, 200] width 8 height 8
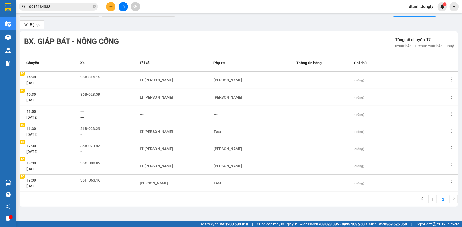
scroll to position [19, 0]
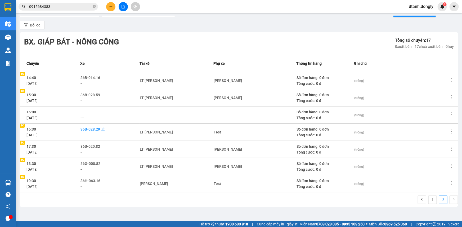
click at [99, 129] on span "36B-028.29" at bounding box center [90, 129] width 20 height 4
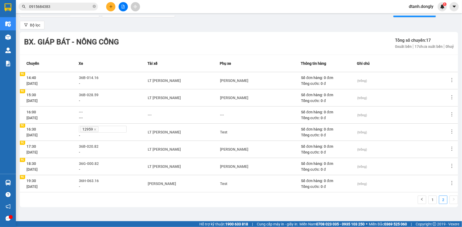
click at [141, 133] on div "-" at bounding box center [113, 136] width 68 height 6
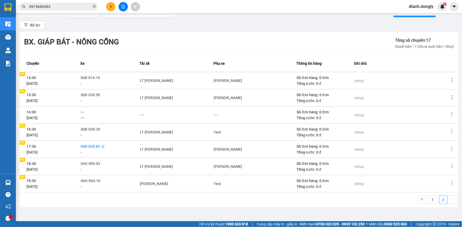
click at [99, 146] on span "36B-020.82" at bounding box center [90, 146] width 20 height 4
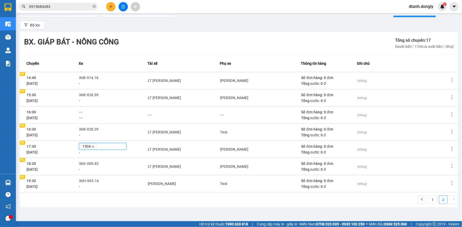
click at [94, 147] on icon "close" at bounding box center [93, 146] width 3 height 3
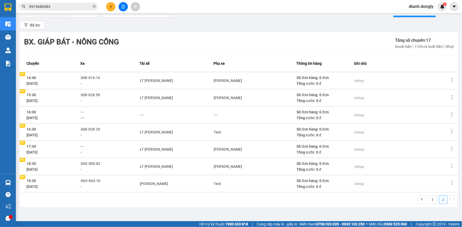
click at [80, 145] on td "17:30 15/10/2025 TC TC" at bounding box center [50, 149] width 60 height 17
click at [84, 146] on span "---" at bounding box center [82, 146] width 4 height 4
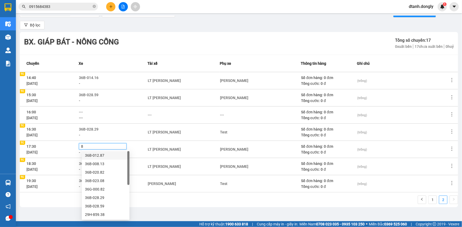
type input "82"
click at [97, 165] on div "36G-000.82" at bounding box center [105, 164] width 41 height 6
click at [136, 182] on div "36H-063.16" at bounding box center [113, 181] width 68 height 6
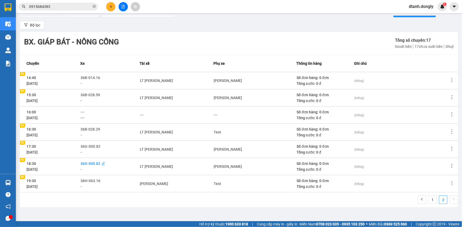
click at [99, 163] on span "36G-000.82" at bounding box center [90, 164] width 20 height 4
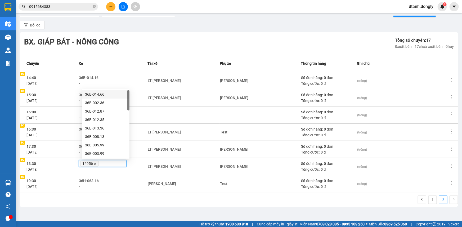
click at [96, 164] on icon "close" at bounding box center [95, 164] width 2 height 2
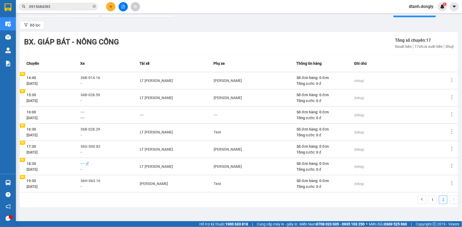
click at [84, 164] on span "---" at bounding box center [82, 164] width 4 height 4
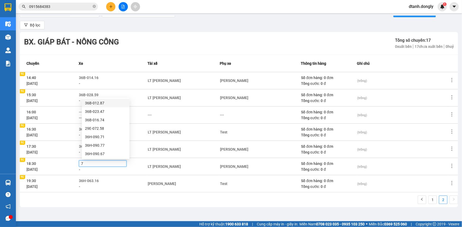
type input "71"
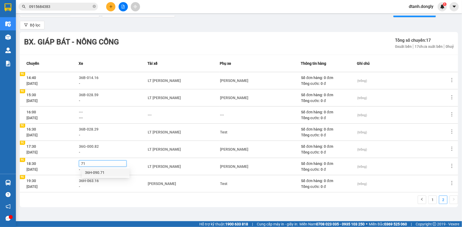
click at [109, 172] on div "36H-090.71" at bounding box center [105, 173] width 41 height 6
drag, startPoint x: 138, startPoint y: 204, endPoint x: 142, endPoint y: 201, distance: 5.2
click at [138, 203] on div "1 2" at bounding box center [239, 202] width 438 height 12
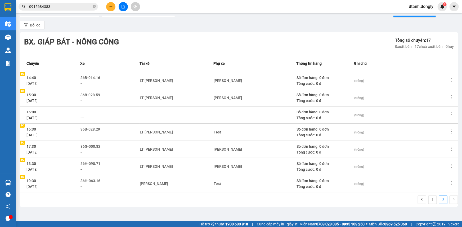
click at [291, 211] on div "Điều hành xe Bx. Giáp Bát - Nông Cống 15/10/2025 15/10/2025 Tạo chuyến hàng Bộ …" at bounding box center [239, 115] width 440 height 198
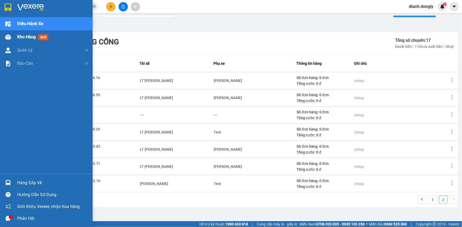
click at [24, 37] on span "Kho hàng" at bounding box center [26, 36] width 19 height 5
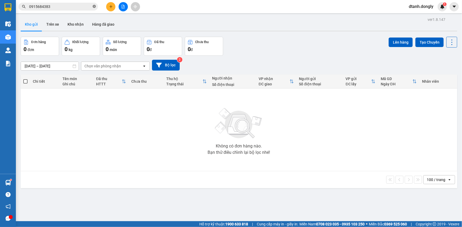
click at [93, 6] on icon "close-circle" at bounding box center [94, 6] width 3 height 3
click at [110, 6] on icon "plus" at bounding box center [110, 6] width 3 height 0
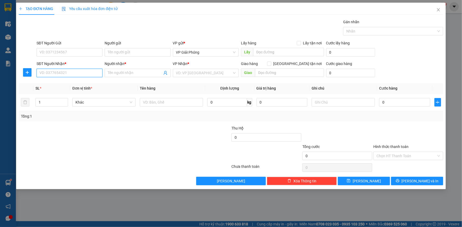
click at [78, 73] on input "SĐT Người Nhận *" at bounding box center [70, 73] width 66 height 8
type input "0825647388"
drag, startPoint x: 79, startPoint y: 82, endPoint x: 84, endPoint y: 81, distance: 5.1
click at [80, 83] on div "0825647388 - KHÁNH" at bounding box center [70, 84] width 60 height 6
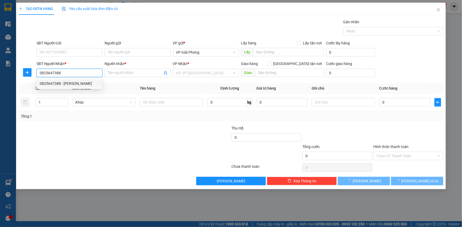
type input "KHÁNH"
checkbox input "true"
type input "MINH KHÔI"
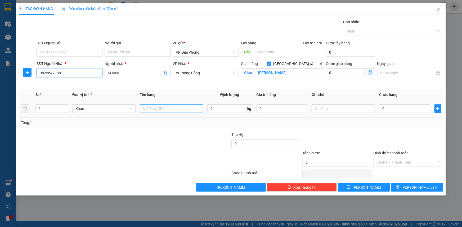
type input "0825647388"
click at [168, 109] on input "text" at bounding box center [171, 108] width 63 height 8
click at [53, 109] on input "1" at bounding box center [52, 109] width 32 height 8
type input "2"
click at [66, 107] on icon "up" at bounding box center [65, 108] width 2 height 2
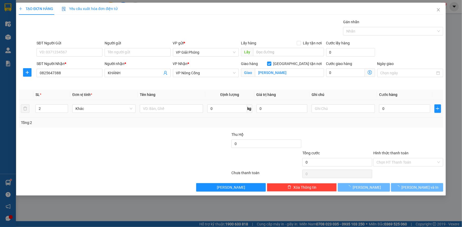
click at [153, 104] on div at bounding box center [171, 108] width 63 height 11
click at [156, 111] on input "text" at bounding box center [171, 108] width 63 height 8
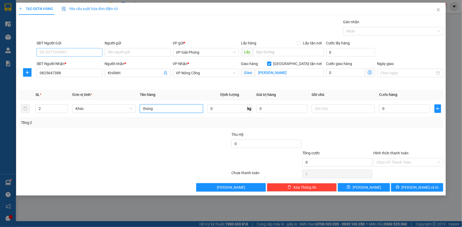
type input "thùng"
click at [49, 51] on input "SĐT Người Gửi" at bounding box center [70, 52] width 66 height 8
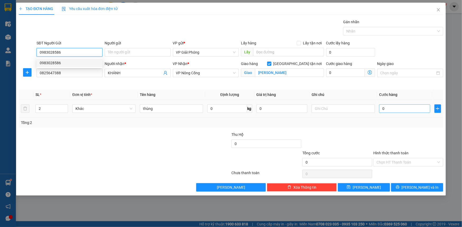
type input "0983028586"
click at [398, 110] on input "0" at bounding box center [404, 108] width 51 height 8
type input "1"
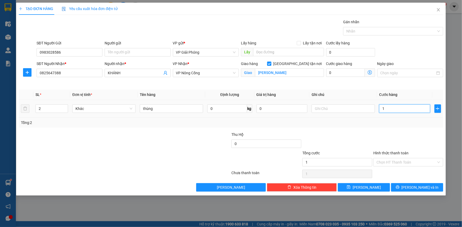
type input "10"
type input "100"
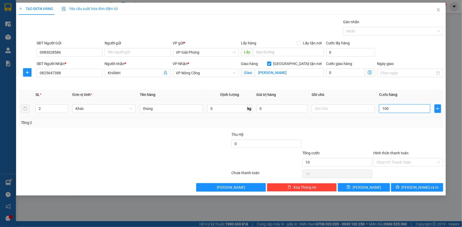
type input "100"
click at [358, 29] on div at bounding box center [390, 31] width 92 height 6
type input "100.000"
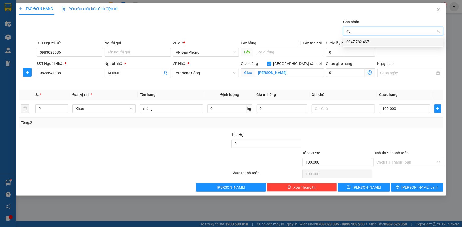
type input "437"
click at [367, 42] on div "0947 762 437" at bounding box center [393, 42] width 94 height 6
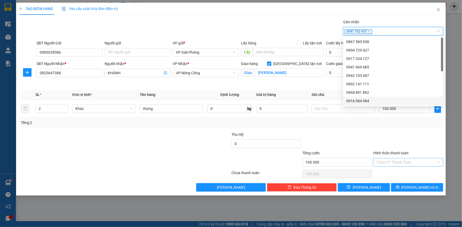
click at [407, 162] on input "Hình thức thanh toán" at bounding box center [406, 162] width 60 height 8
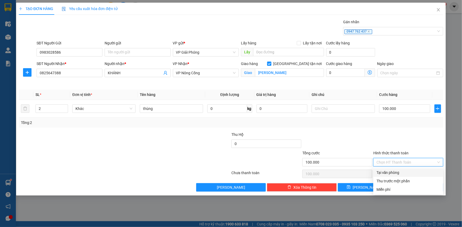
click at [409, 172] on div "Tại văn phòng" at bounding box center [407, 173] width 63 height 6
type input "0"
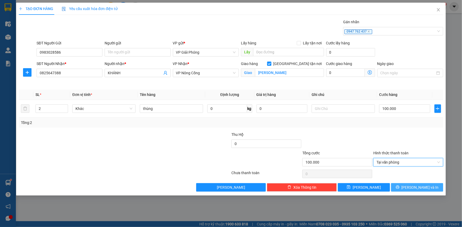
click at [413, 188] on span "Lưu và In" at bounding box center [419, 188] width 37 height 6
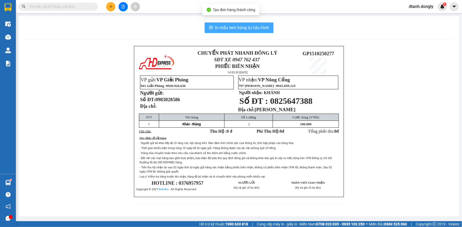
drag, startPoint x: 244, startPoint y: 26, endPoint x: 244, endPoint y: 17, distance: 8.5
click at [244, 25] on span "In mẫu tem hàng tự cấu hình" at bounding box center [242, 27] width 54 height 7
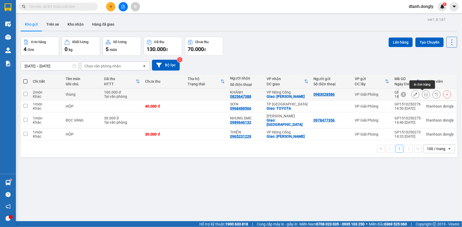
click at [424, 93] on button at bounding box center [425, 94] width 7 height 9
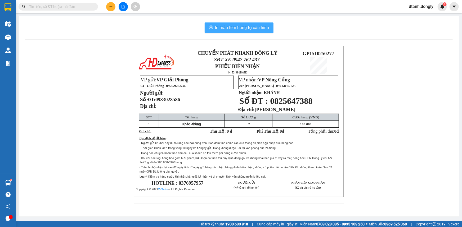
click at [256, 23] on button "In mẫu tem hàng tự cấu hình" at bounding box center [238, 27] width 69 height 11
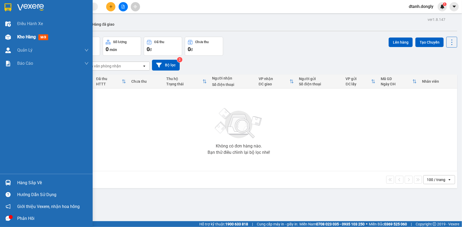
drag, startPoint x: 19, startPoint y: 37, endPoint x: 23, endPoint y: 36, distance: 4.5
click at [19, 37] on span "Kho hàng" at bounding box center [26, 36] width 19 height 5
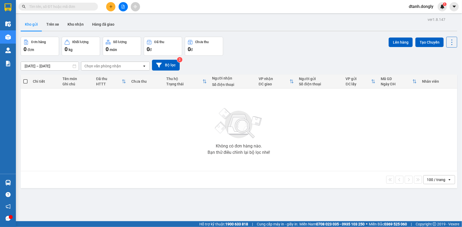
click at [250, 143] on div "Không có đơn hàng nào. Bạn thử điều chỉnh lại bộ lọc nhé!" at bounding box center [238, 129] width 431 height 79
click at [109, 6] on icon "plus" at bounding box center [111, 7] width 4 height 4
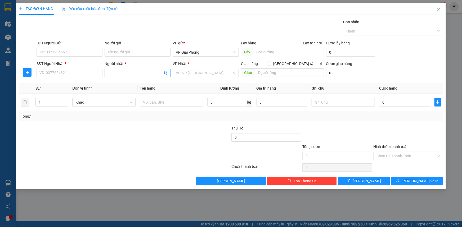
click at [129, 71] on input "Người nhận *" at bounding box center [135, 73] width 54 height 6
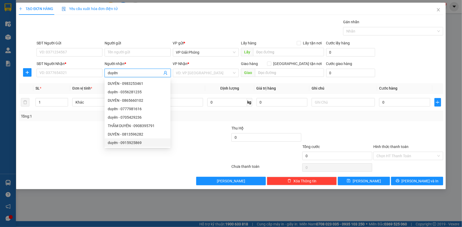
scroll to position [17, 0]
type input "duyên"
click at [69, 71] on input "SĐT Người Nhận *" at bounding box center [70, 73] width 66 height 8
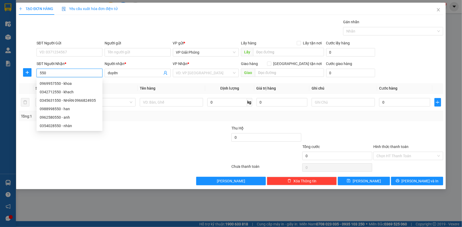
click at [69, 72] on input "550" at bounding box center [70, 73] width 66 height 8
type input "5"
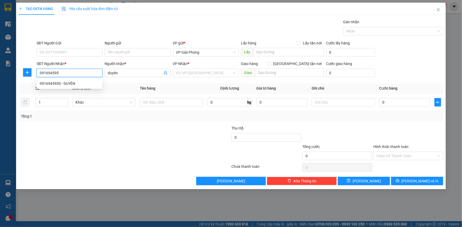
type input "0916945950"
click at [80, 85] on div "0916945950 - DUYÊN" at bounding box center [70, 84] width 60 height 6
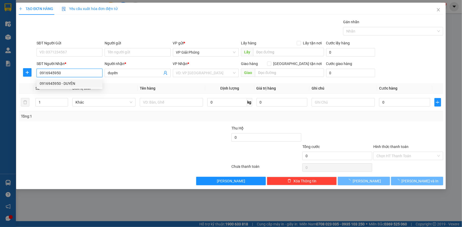
type input "DUYÊN"
checkbox input "true"
type input "VPHS"
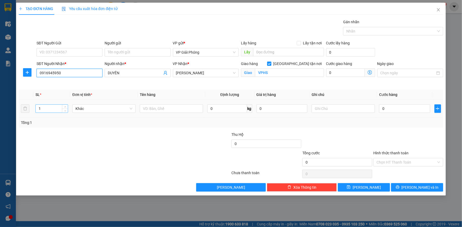
type input "0916945950"
click at [50, 111] on input "1" at bounding box center [52, 109] width 32 height 8
type input "10"
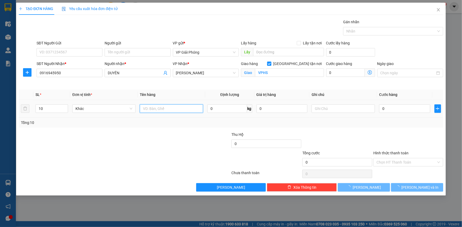
click at [151, 109] on input "text" at bounding box center [171, 108] width 63 height 8
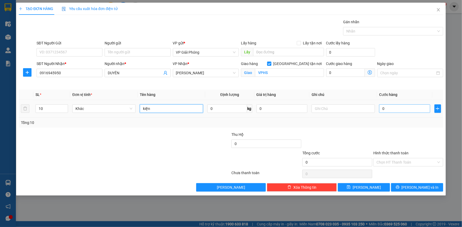
type input "kiện"
click at [394, 108] on input "0" at bounding box center [404, 108] width 51 height 8
type input "5"
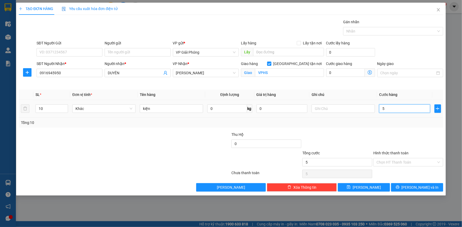
type input "50"
type input "500"
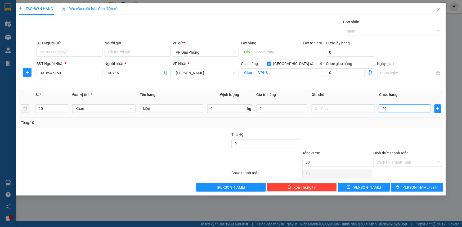
type input "500"
click at [367, 30] on div at bounding box center [390, 31] width 92 height 6
type input "500.000"
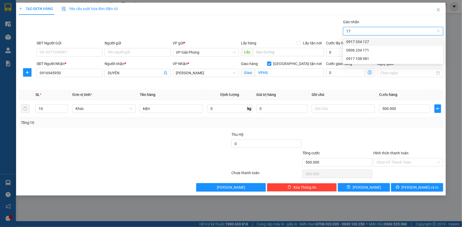
type input "171"
click at [370, 42] on div "0906 234 171" at bounding box center [393, 42] width 94 height 6
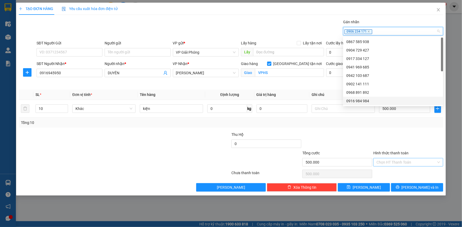
click at [404, 161] on input "Hình thức thanh toán" at bounding box center [406, 162] width 60 height 8
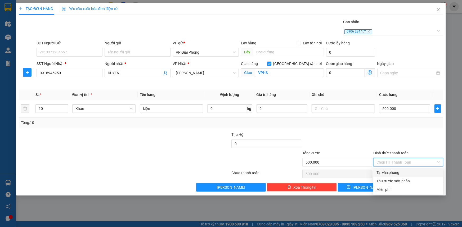
drag, startPoint x: 404, startPoint y: 171, endPoint x: 412, endPoint y: 185, distance: 15.5
click at [404, 172] on div "Tại văn phòng" at bounding box center [407, 173] width 63 height 6
type input "0"
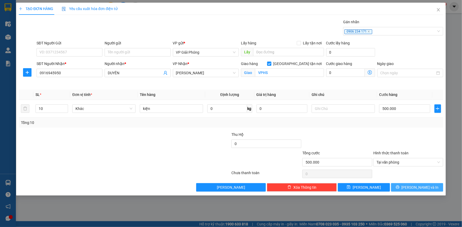
click at [413, 188] on span "Lưu và In" at bounding box center [419, 188] width 37 height 6
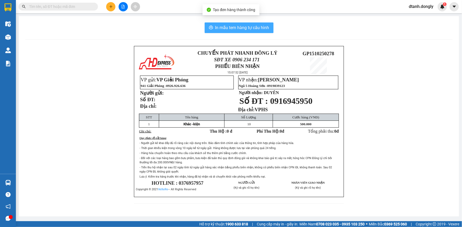
click at [235, 27] on span "In mẫu tem hàng tự cấu hình" at bounding box center [242, 27] width 54 height 7
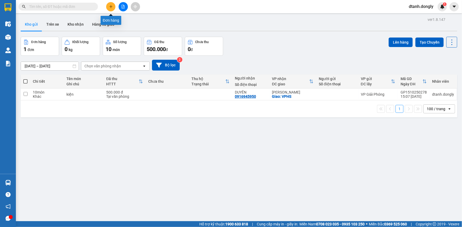
click at [111, 8] on icon "plus" at bounding box center [111, 7] width 4 height 4
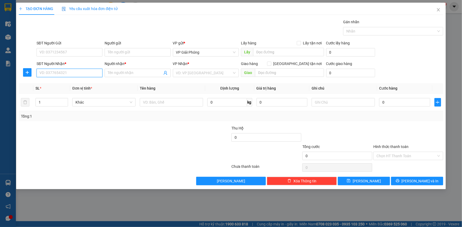
click at [73, 75] on input "SĐT Người Nhận *" at bounding box center [70, 73] width 66 height 8
type input "0941266156"
click at [154, 101] on input "text" at bounding box center [171, 102] width 63 height 8
type input "kiện"
click at [123, 72] on input "Người nhận *" at bounding box center [135, 73] width 54 height 6
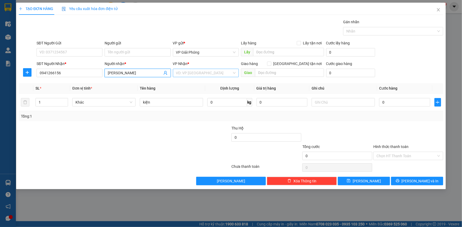
type input "nguyễn thọ"
click at [187, 73] on input "search" at bounding box center [204, 73] width 56 height 8
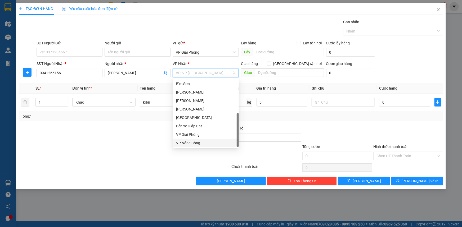
click at [203, 144] on div "VP Nông Cống" at bounding box center [206, 143] width 60 height 6
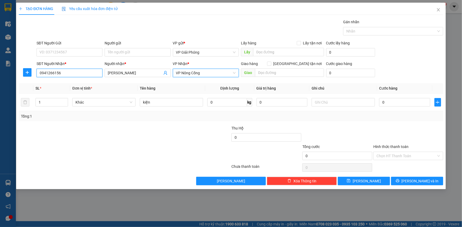
click at [90, 74] on input "0941266156" at bounding box center [70, 73] width 66 height 8
click at [269, 72] on input "text" at bounding box center [289, 73] width 69 height 8
type input "vp nc"
click at [271, 63] on input "Giao tận nơi" at bounding box center [269, 64] width 4 height 4
checkbox input "true"
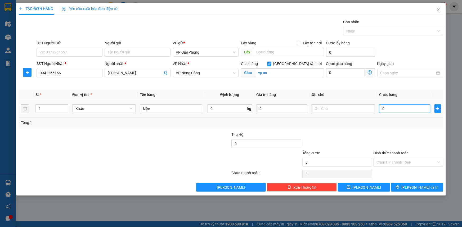
click at [396, 106] on input "0" at bounding box center [404, 108] width 51 height 8
type input "3"
type input "30"
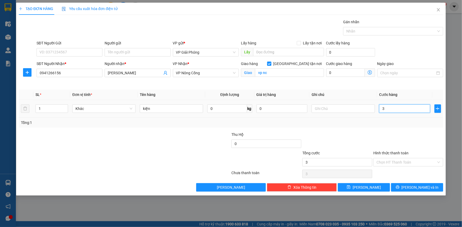
type input "30"
click at [371, 31] on div at bounding box center [390, 31] width 92 height 6
type input "30.000"
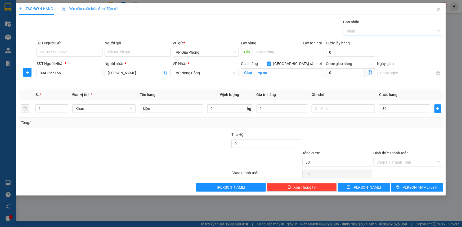
type input "30.000"
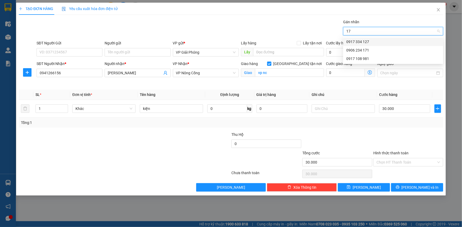
type input "171"
click at [369, 40] on div "0906 234 171" at bounding box center [393, 42] width 94 height 6
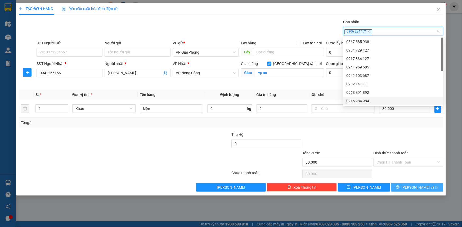
click at [411, 184] on button "Lưu và In" at bounding box center [417, 187] width 52 height 8
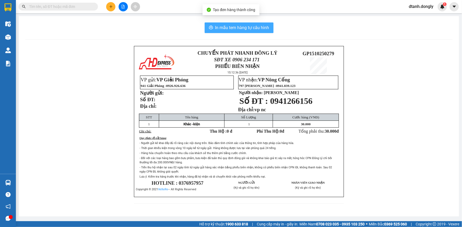
click at [262, 27] on span "In mẫu tem hàng tự cấu hình" at bounding box center [242, 27] width 54 height 7
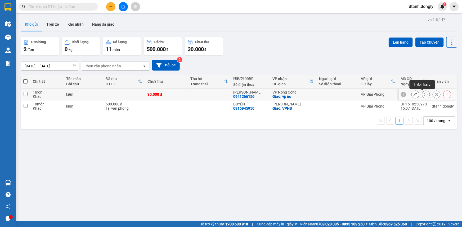
click at [424, 94] on icon at bounding box center [426, 95] width 4 height 4
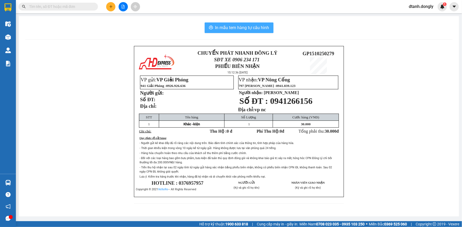
click at [243, 28] on span "In mẫu tem hàng tự cấu hình" at bounding box center [242, 27] width 54 height 7
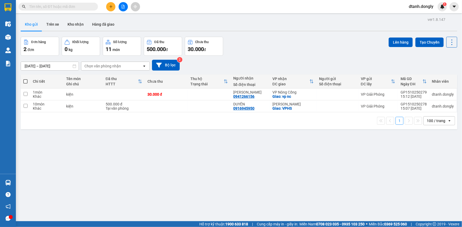
click at [111, 7] on icon "plus" at bounding box center [111, 7] width 4 height 4
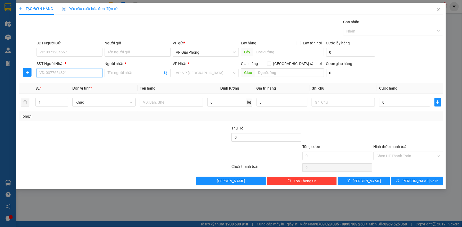
click at [60, 73] on input "SĐT Người Nhận *" at bounding box center [70, 73] width 66 height 8
type input "0966887680"
click at [65, 82] on div "0966887680 - THÚY" at bounding box center [70, 84] width 60 height 6
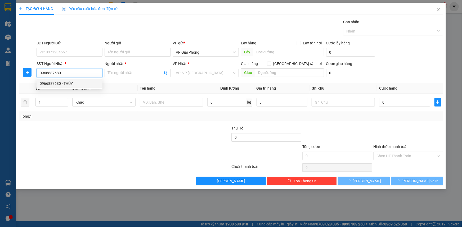
type input "THÚY"
checkbox input "true"
type input "big c"
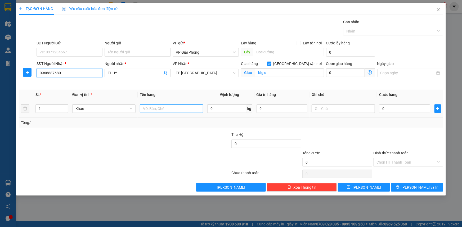
type input "0966887680"
click at [154, 108] on input "text" at bounding box center [171, 108] width 63 height 8
type input "xốp"
click at [383, 106] on input "0" at bounding box center [404, 108] width 51 height 8
type input "5"
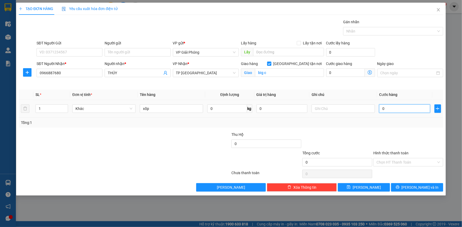
type input "5"
type input "50"
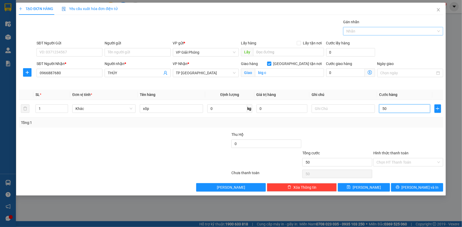
click at [371, 32] on div at bounding box center [390, 31] width 92 height 6
type input "50.000"
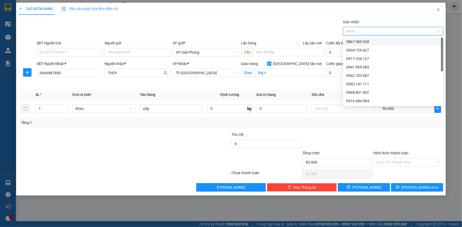
click at [360, 30] on div at bounding box center [390, 31] width 92 height 6
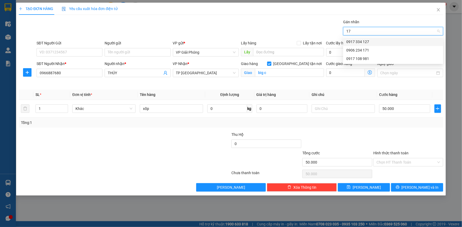
type input "171"
click at [363, 40] on div "0906 234 171" at bounding box center [393, 42] width 94 height 6
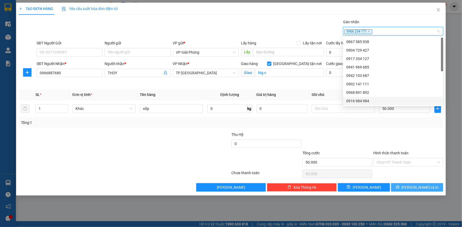
click at [405, 185] on button "Lưu và In" at bounding box center [417, 187] width 52 height 8
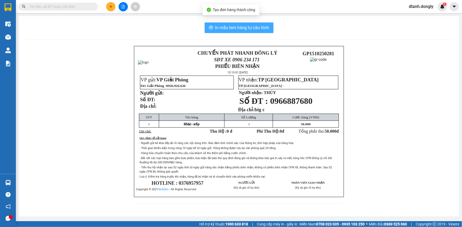
click at [240, 26] on span "In mẫu tem hàng tự cấu hình" at bounding box center [242, 27] width 54 height 7
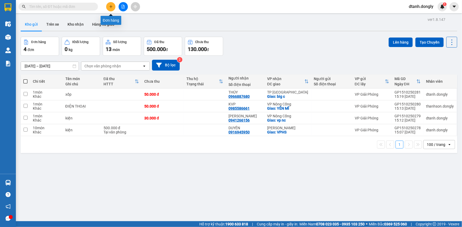
click at [112, 5] on icon "plus" at bounding box center [111, 7] width 4 height 4
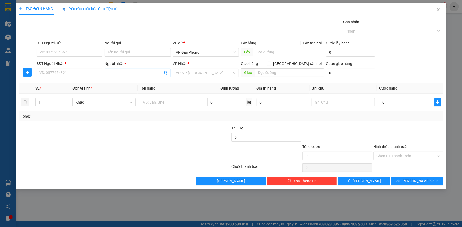
click at [120, 74] on input "Người nhận *" at bounding box center [135, 73] width 54 height 6
type input "vân hàn"
drag, startPoint x: 126, startPoint y: 83, endPoint x: 124, endPoint y: 81, distance: 3.3
click at [126, 82] on div "VÂN HÀN - 0336328936" at bounding box center [138, 84] width 60 height 6
type input "0336328936"
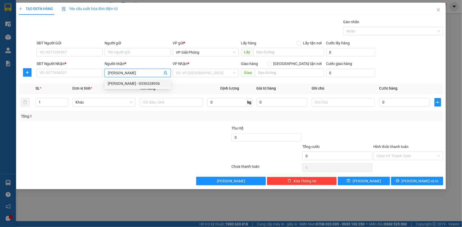
type input "VÂN HÀN"
checkbox input "true"
type input "TẾ LỢI"
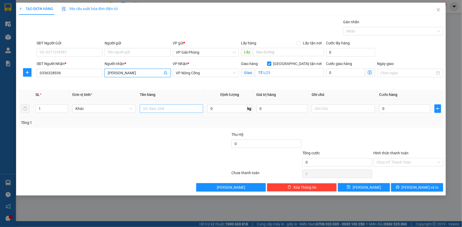
type input "VÂN HÀN"
click at [180, 109] on input "text" at bounding box center [171, 108] width 63 height 8
type input "kiện"
click at [384, 106] on input "0" at bounding box center [404, 108] width 51 height 8
type input "5"
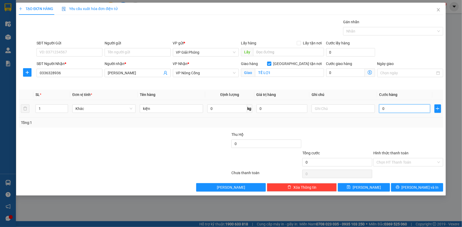
type input "5"
type input "50"
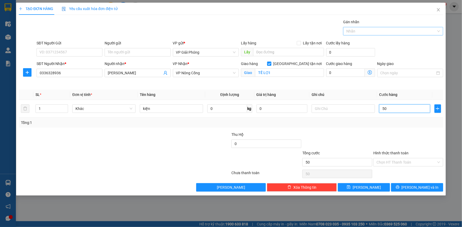
click at [385, 33] on div at bounding box center [390, 31] width 92 height 6
type input "50.000"
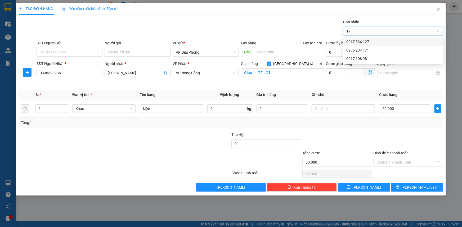
type input "171"
click at [380, 44] on div "0906 234 171" at bounding box center [393, 42] width 94 height 6
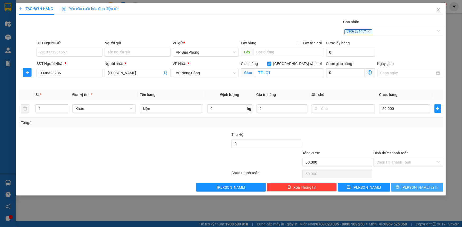
click at [412, 190] on span "Lưu và In" at bounding box center [419, 188] width 37 height 6
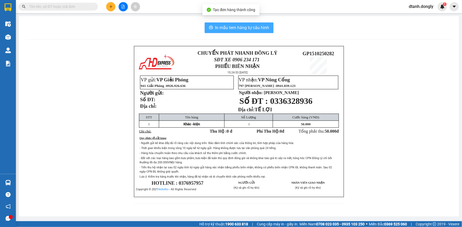
drag, startPoint x: 218, startPoint y: 26, endPoint x: 227, endPoint y: 28, distance: 9.9
click at [218, 26] on span "In mẫu tem hàng tự cấu hình" at bounding box center [242, 27] width 54 height 7
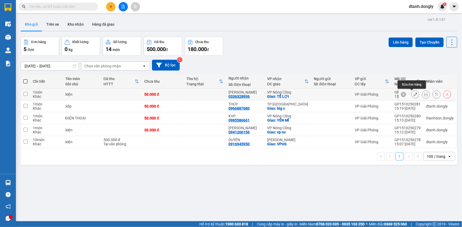
click at [413, 93] on icon at bounding box center [415, 95] width 4 height 4
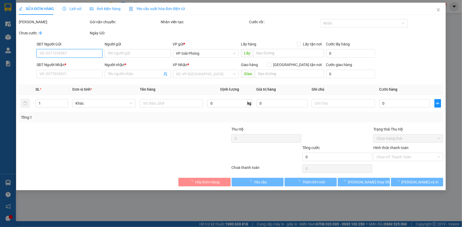
type input "0336328936"
type input "VÂN HÀN"
checkbox input "true"
type input "TẾ LỢI"
type input "50.000"
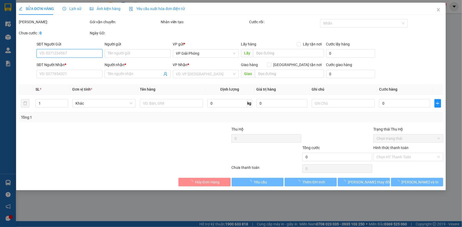
type input "50.000"
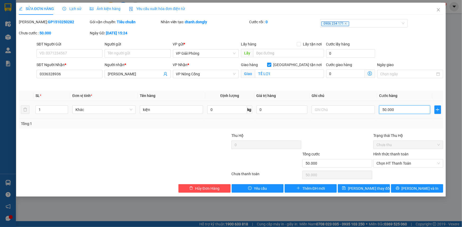
click at [401, 110] on input "50.000" at bounding box center [404, 110] width 51 height 8
type input "0"
type input "4"
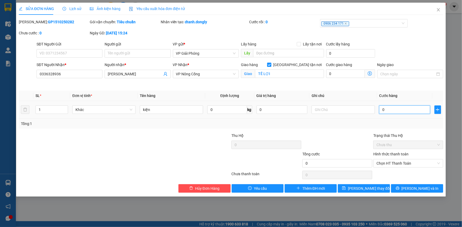
type input "4"
type input "04"
type input "40"
type input "040"
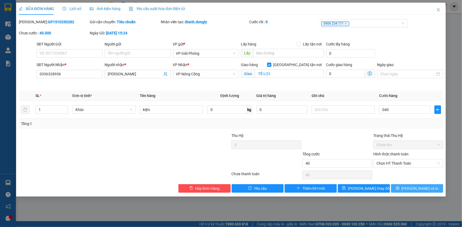
click at [412, 188] on span "Lưu và In" at bounding box center [419, 189] width 37 height 6
type input "40.000"
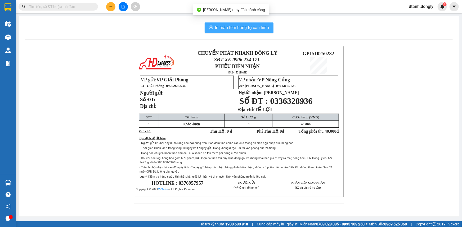
click at [249, 27] on span "In mẫu tem hàng tự cấu hình" at bounding box center [242, 27] width 54 height 7
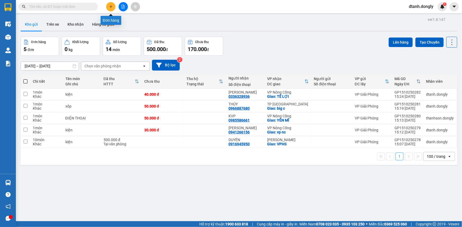
click at [113, 5] on button at bounding box center [110, 6] width 9 height 9
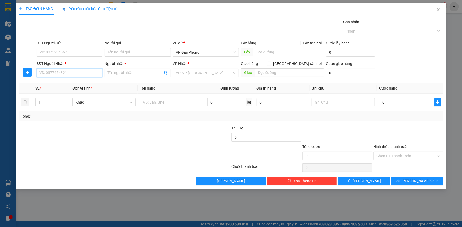
click at [91, 75] on input "SĐT Người Nhận *" at bounding box center [70, 73] width 66 height 8
drag, startPoint x: 68, startPoint y: 83, endPoint x: 72, endPoint y: 77, distance: 6.8
click at [71, 82] on div "0912318899 - THIÊN AN PHÁT" at bounding box center [70, 84] width 60 height 6
type input "0912318899"
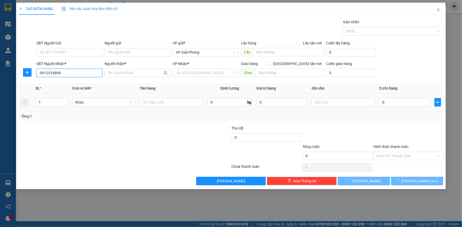
type input "THIÊN AN PHÁT"
checkbox input "true"
type input "Chợ Lăng"
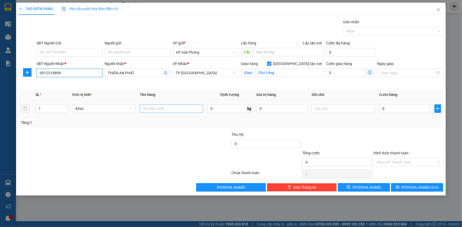
type input "0912318899"
click at [154, 106] on input "text" at bounding box center [171, 108] width 63 height 8
type input "kiện"
click at [400, 105] on input "0" at bounding box center [404, 108] width 51 height 8
type input "5"
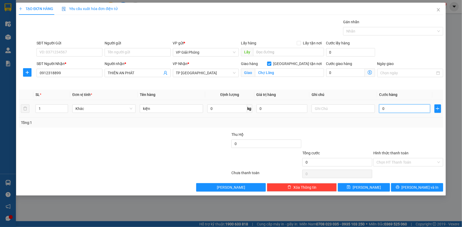
type input "5"
type input "50"
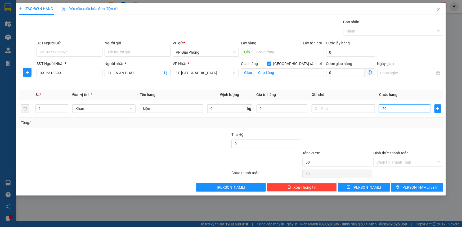
click at [358, 29] on div at bounding box center [390, 31] width 92 height 6
type input "50.000"
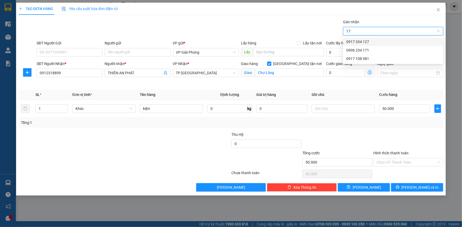
type input "171"
click at [359, 40] on div "0906 234 171" at bounding box center [393, 42] width 94 height 6
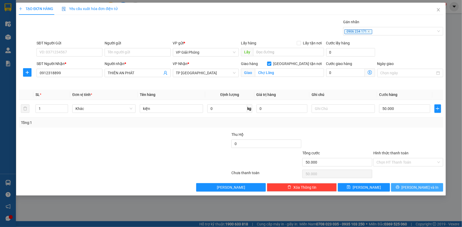
click at [417, 188] on span "Lưu và In" at bounding box center [419, 188] width 37 height 6
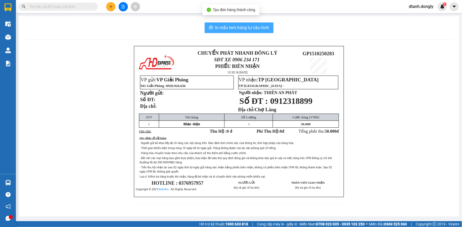
click at [231, 23] on button "In mẫu tem hàng tự cấu hình" at bounding box center [238, 27] width 69 height 11
